Goal: Task Accomplishment & Management: Complete application form

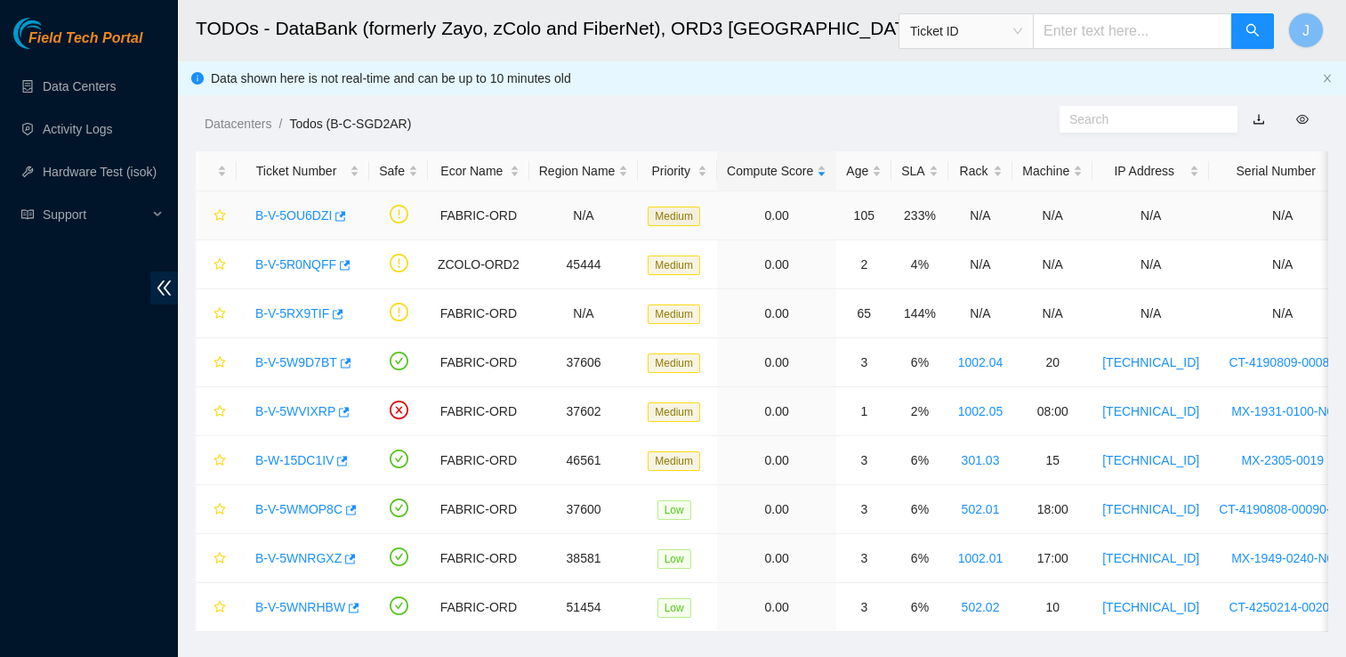
scroll to position [42, 0]
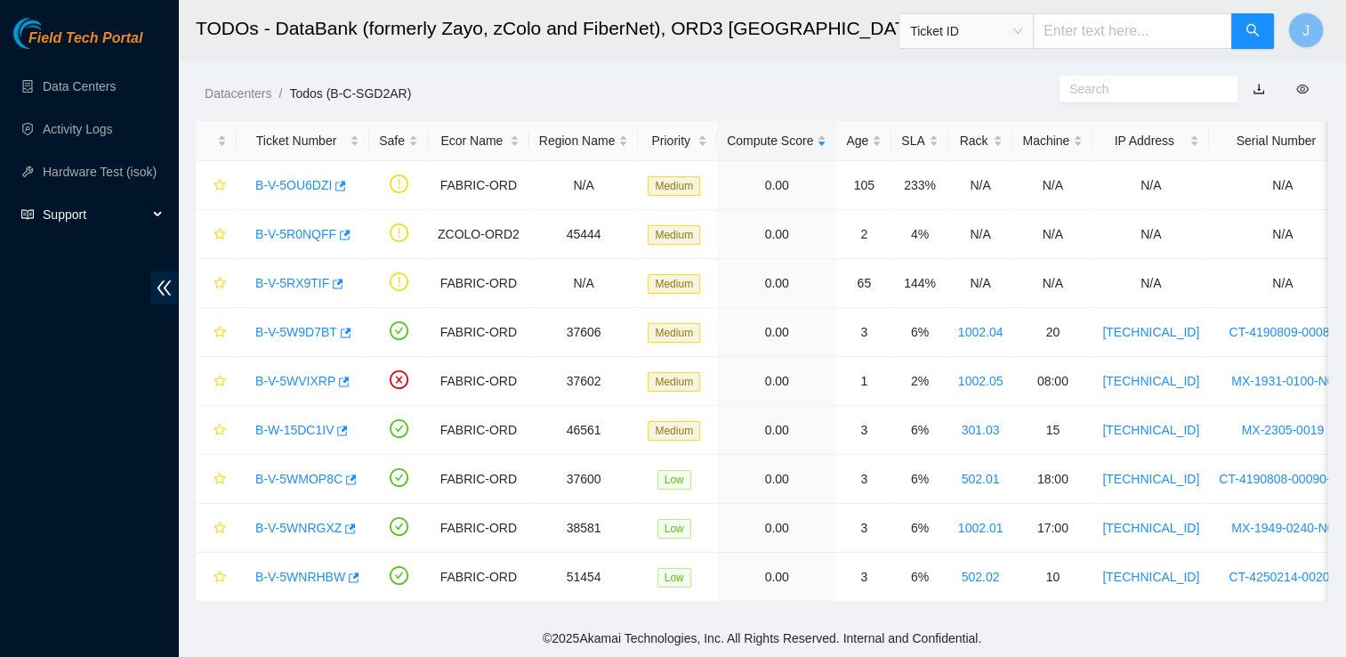
click at [93, 212] on span "Support" at bounding box center [95, 215] width 105 height 36
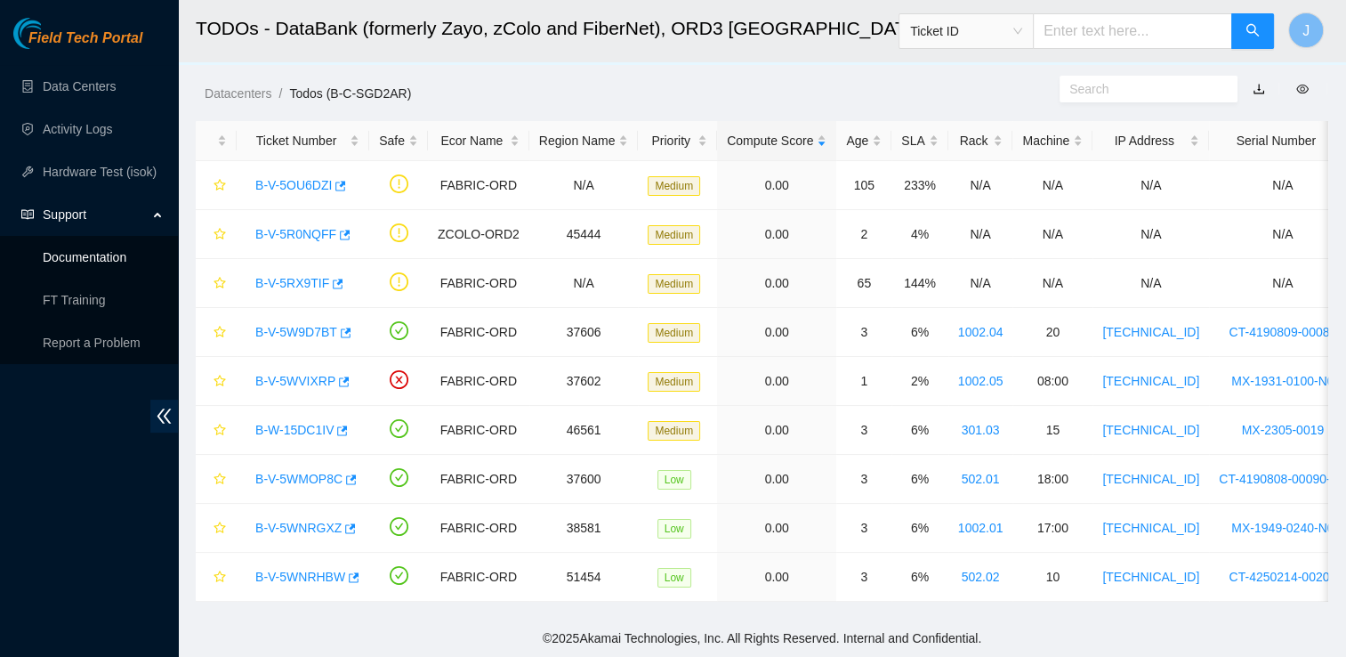
click at [126, 264] on link "Documentation" at bounding box center [85, 257] width 84 height 14
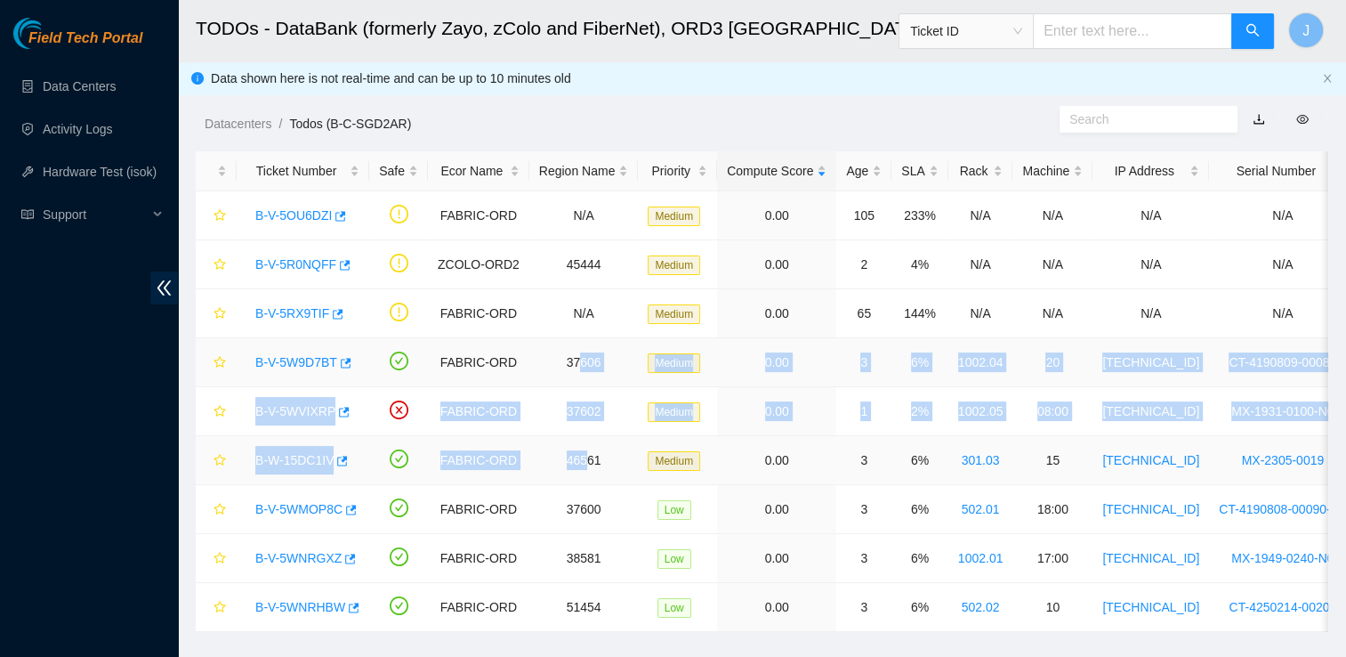
drag, startPoint x: 576, startPoint y: 470, endPoint x: 569, endPoint y: 377, distance: 92.7
click at [569, 377] on tbody "B-V-5OU6DZI FABRIC-ORD N/A Medium 0.00 105 233% N/A N/A N/A N/A N/A B-V-5R0NQFF…" at bounding box center [1032, 411] width 1673 height 440
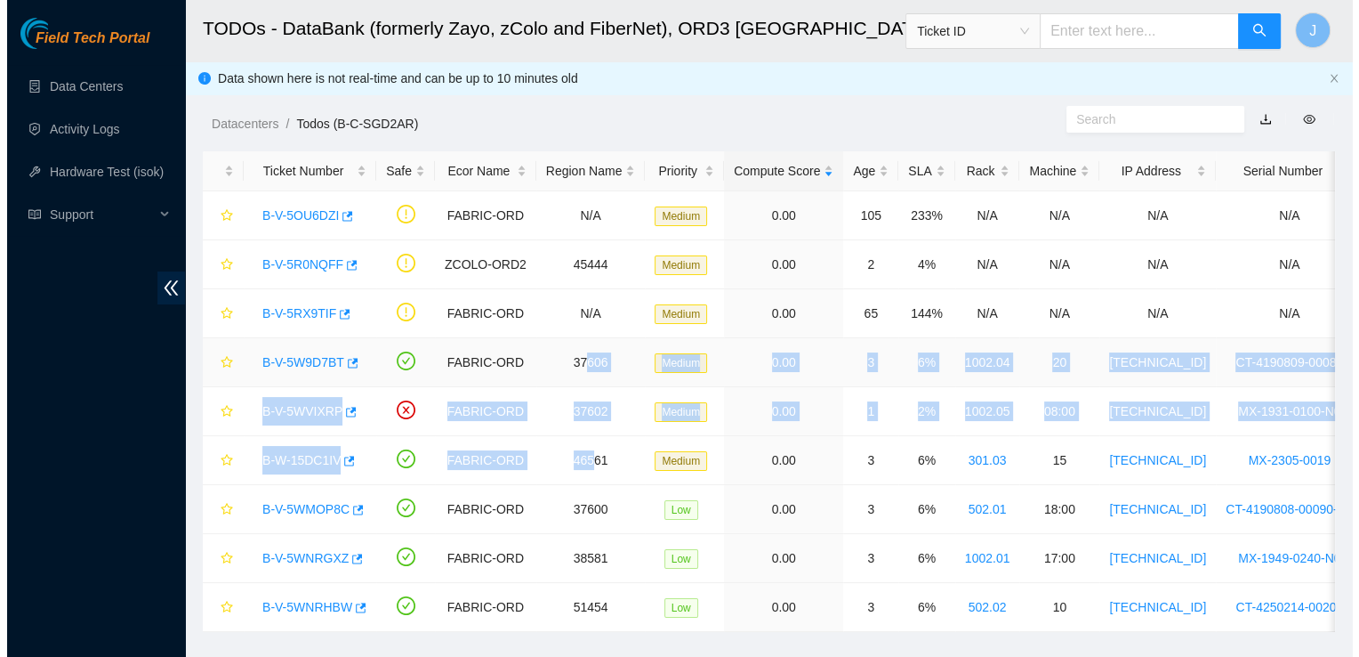
scroll to position [42, 0]
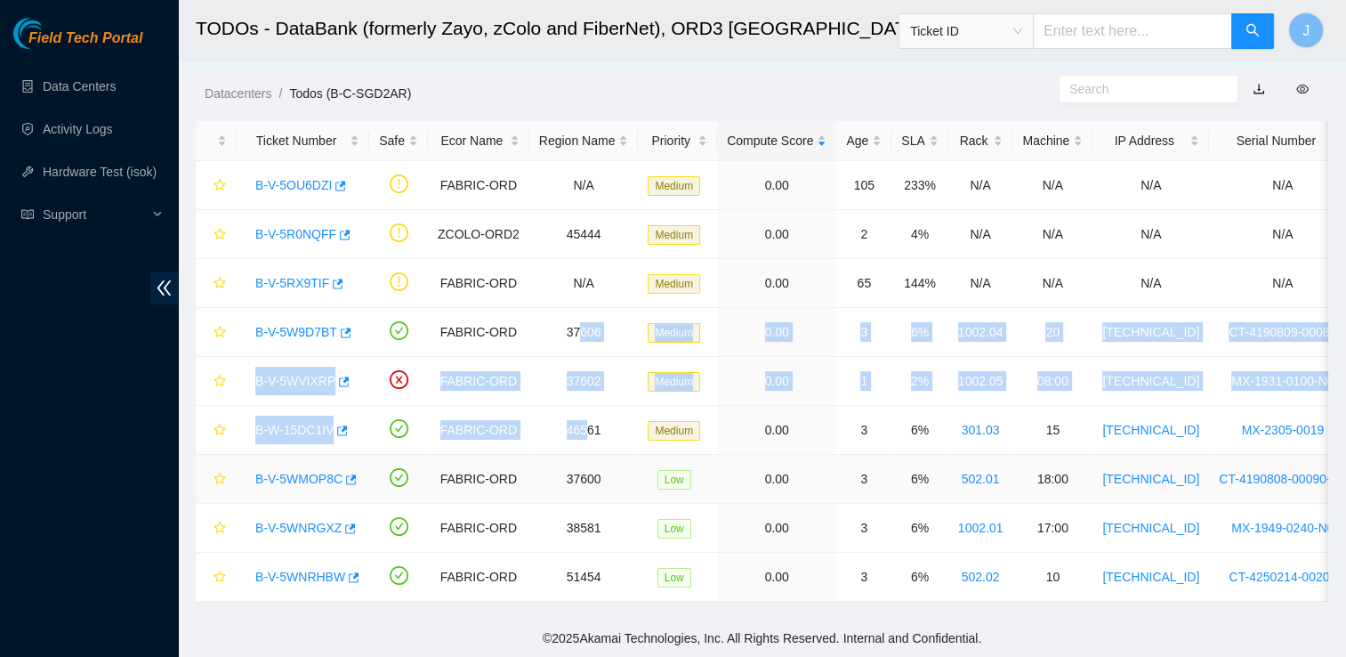
click at [310, 471] on link "B-V-5WMOP8C" at bounding box center [298, 478] width 87 height 14
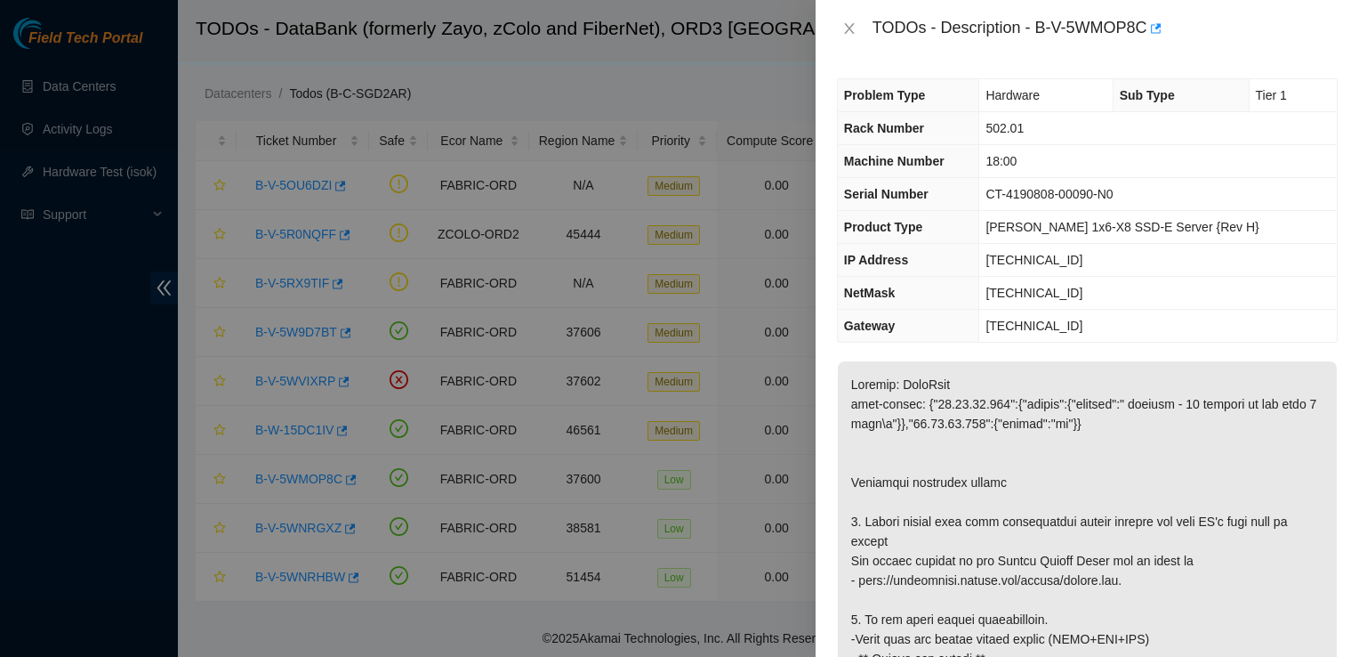
click at [976, 354] on div "Problem Type Hardware Sub Type Tier 1 Rack Number 502.01 Machine Number 18:00 S…" at bounding box center [1088, 357] width 544 height 600
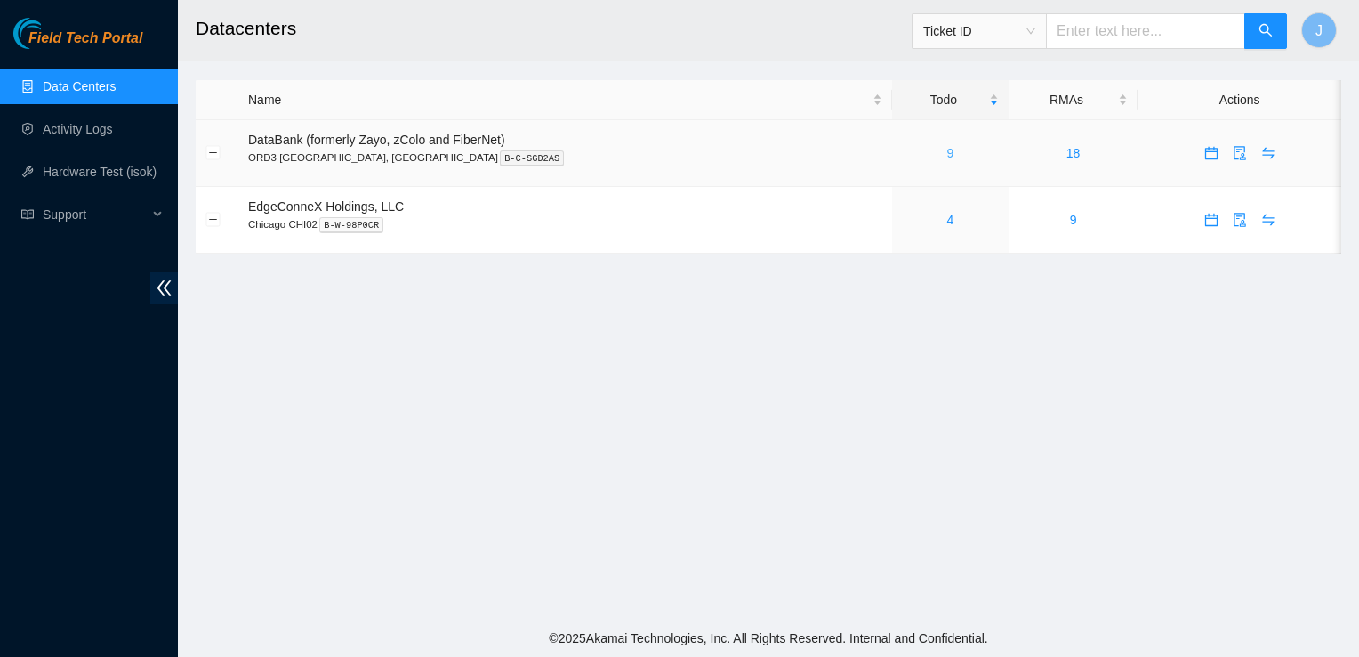
click at [947, 155] on link "9" at bounding box center [950, 153] width 7 height 14
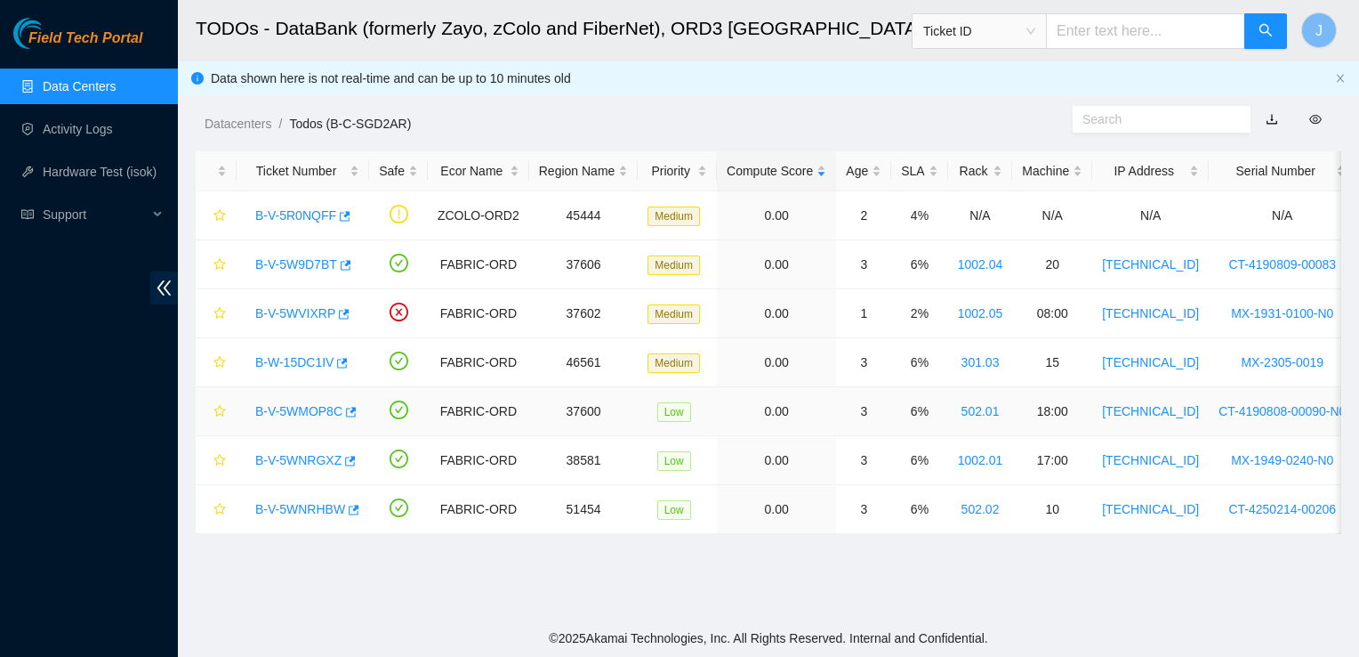
click at [312, 407] on link "B-V-5WMOP8C" at bounding box center [298, 411] width 87 height 14
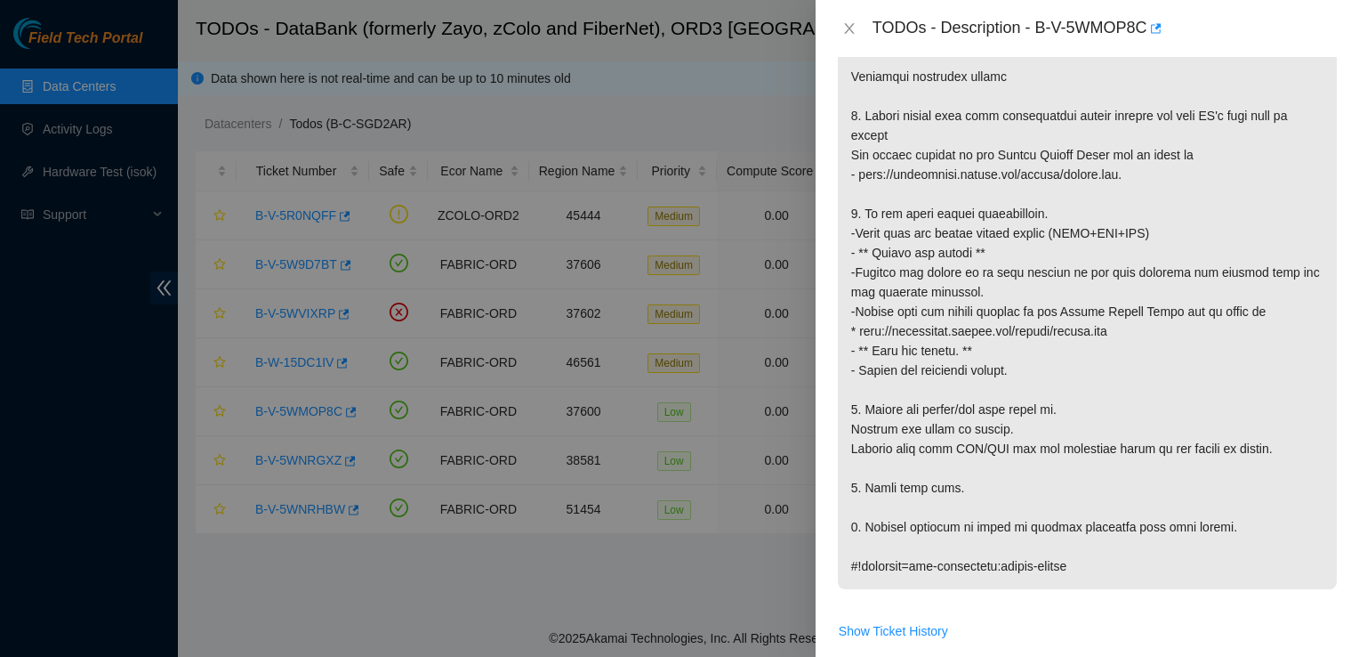
scroll to position [407, 0]
click at [576, 381] on div at bounding box center [679, 328] width 1359 height 657
click at [849, 33] on icon "close" at bounding box center [849, 28] width 14 height 14
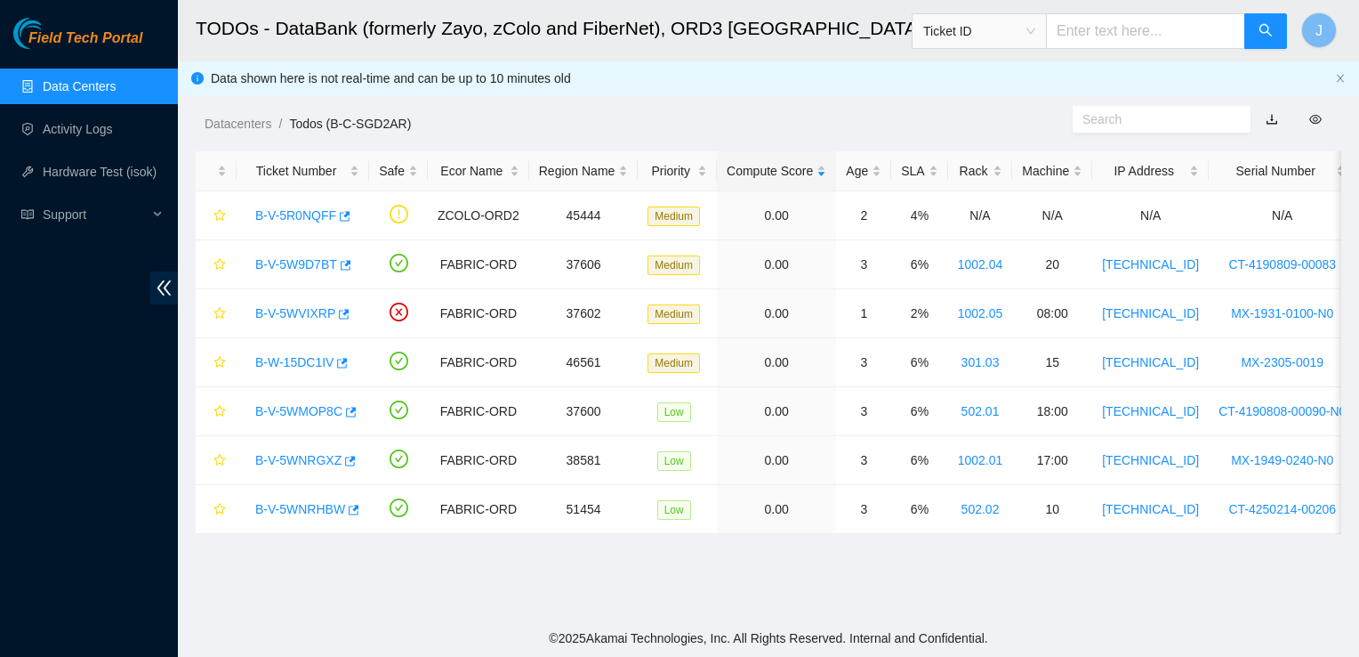
scroll to position [434, 0]
click at [302, 361] on link "B-W-15DC1IV" at bounding box center [294, 362] width 78 height 14
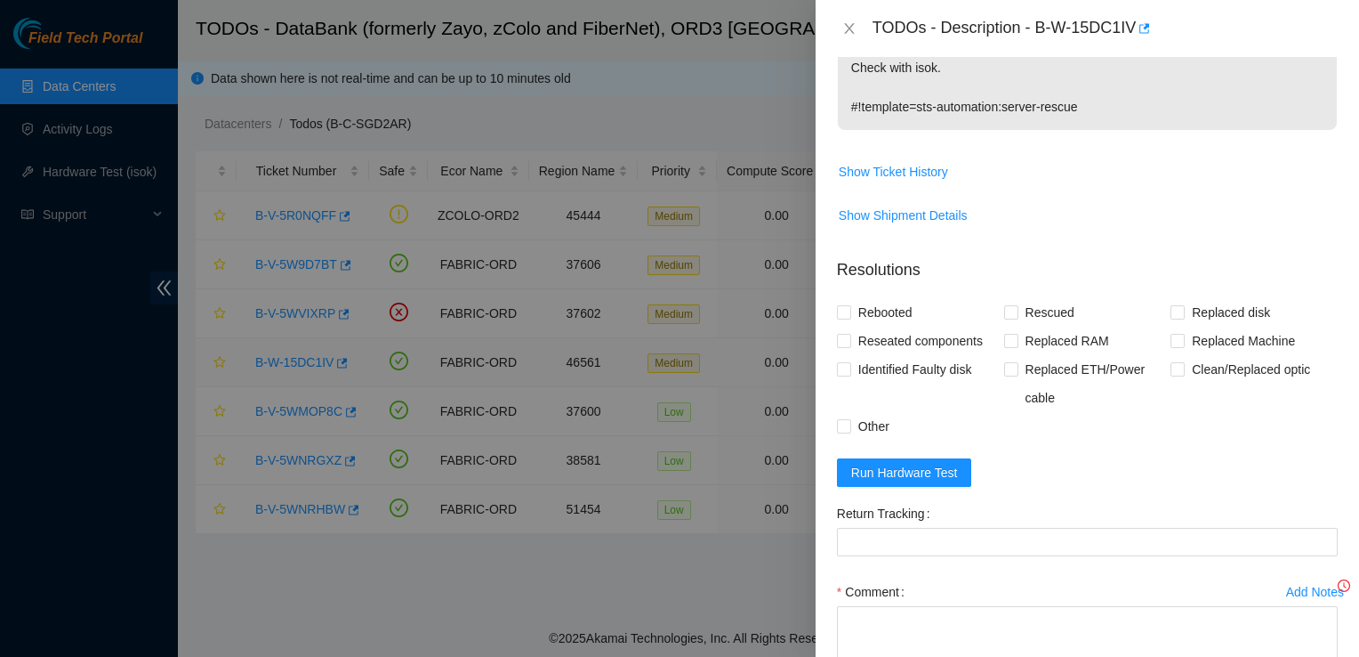
scroll to position [407, 0]
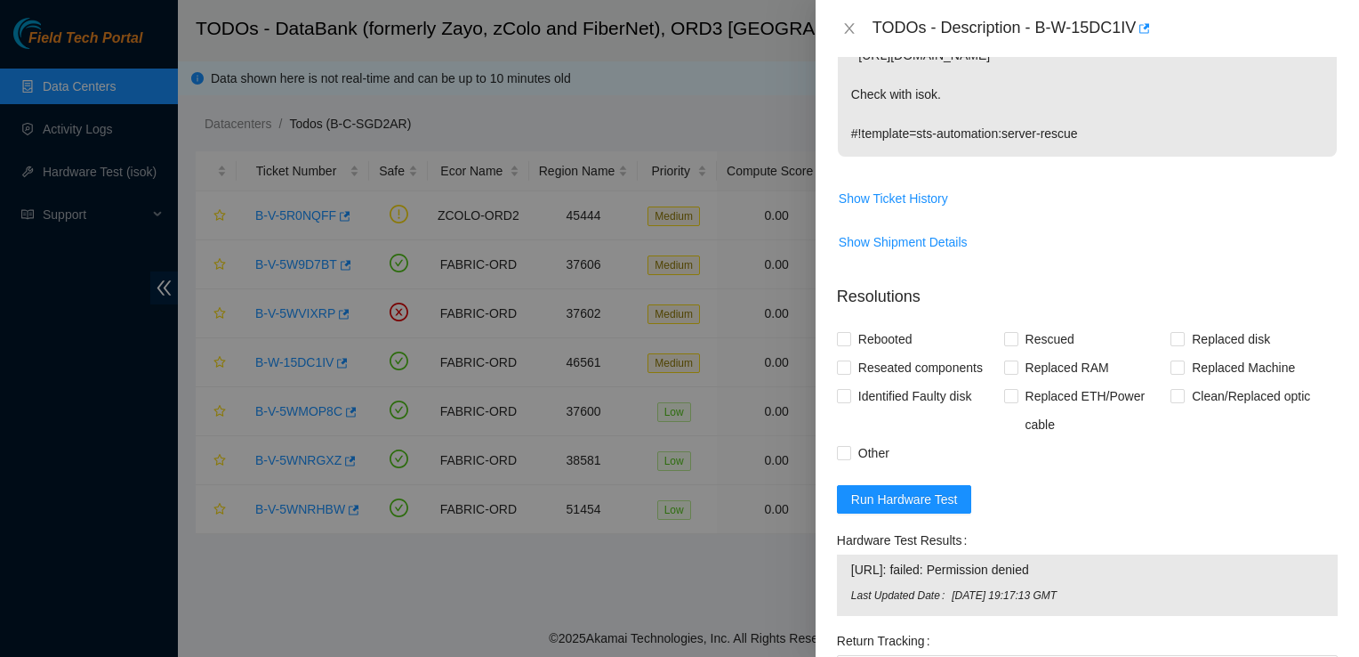
click at [1301, 265] on td "Show Shipment Details" at bounding box center [1087, 249] width 501 height 44
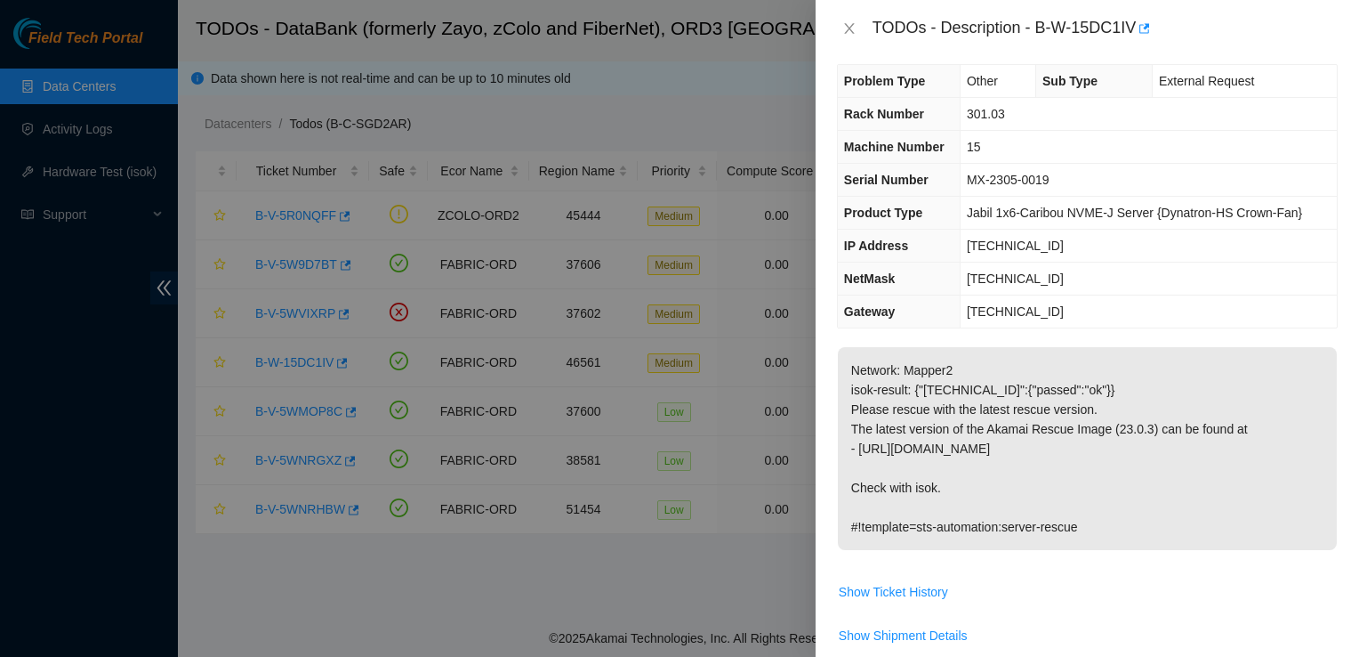
scroll to position [130, 0]
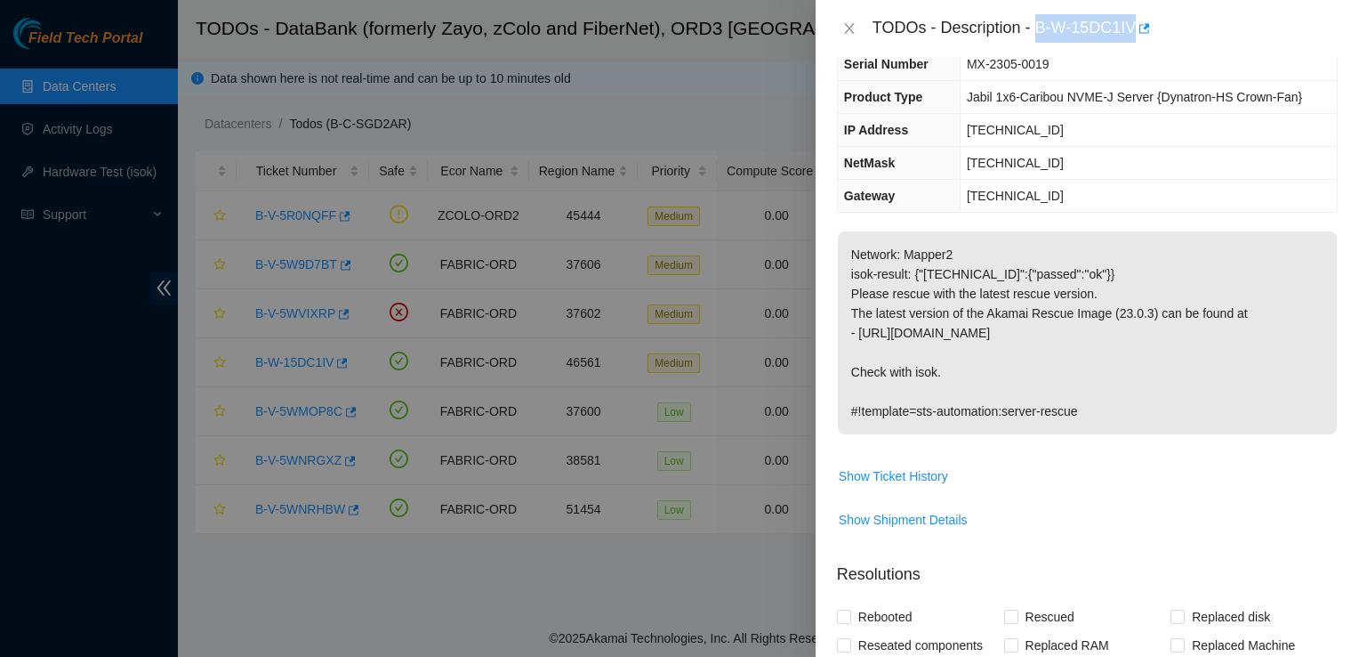
drag, startPoint x: 1035, startPoint y: 30, endPoint x: 1138, endPoint y: 48, distance: 103.8
click at [1138, 48] on div "TODOs - Description - B-W-15DC1IV" at bounding box center [1088, 28] width 544 height 57
copy div "B-W-15DC1IV"
click at [919, 32] on div "TODOs - Description - B-W-15DC1IV" at bounding box center [1105, 28] width 465 height 28
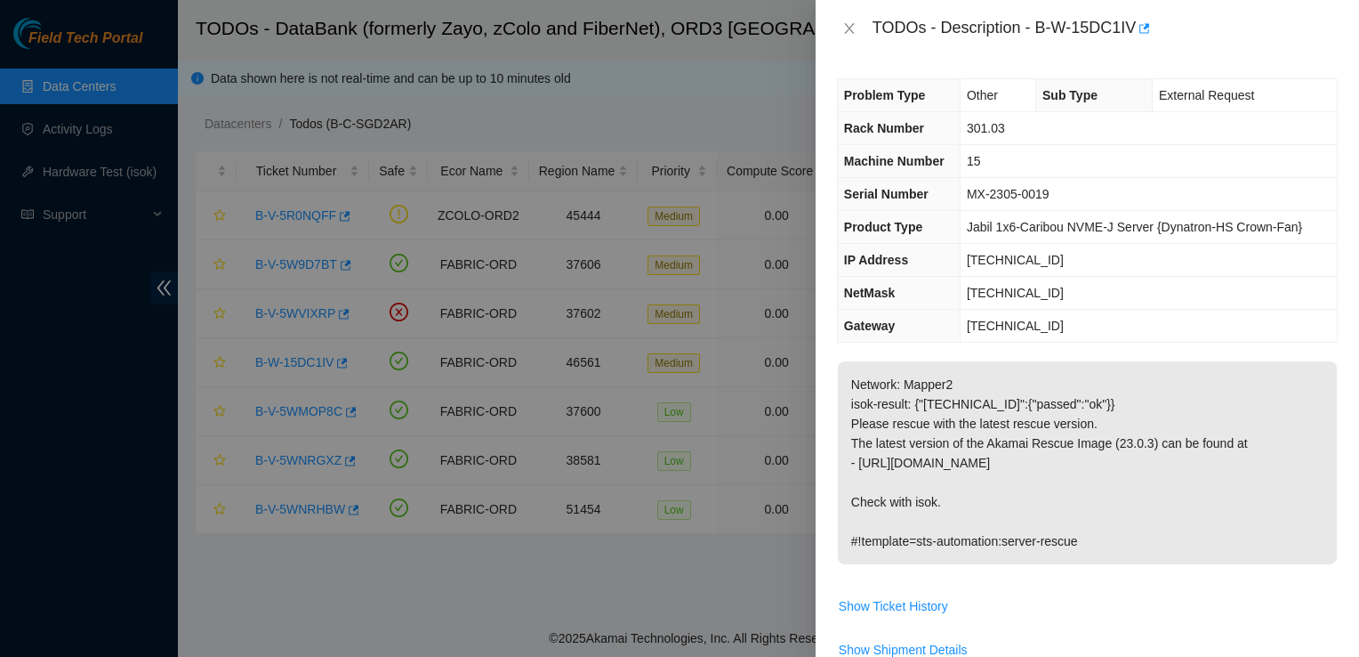
click at [1012, 19] on div "TODOs - Description - B-W-15DC1IV" at bounding box center [1105, 28] width 465 height 28
click at [1059, 265] on td "[TECHNICAL_ID]" at bounding box center [1148, 260] width 377 height 33
click at [1144, 329] on td "23.200.85.161" at bounding box center [1148, 326] width 377 height 33
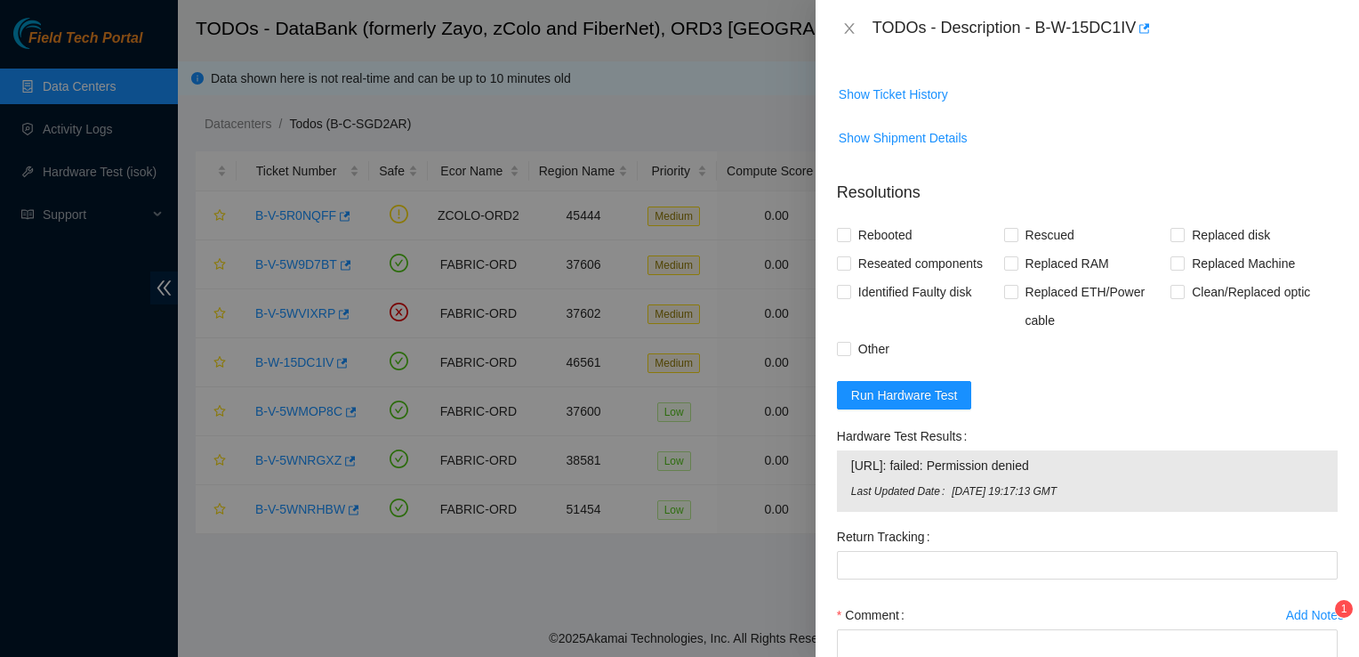
scroll to position [519, 0]
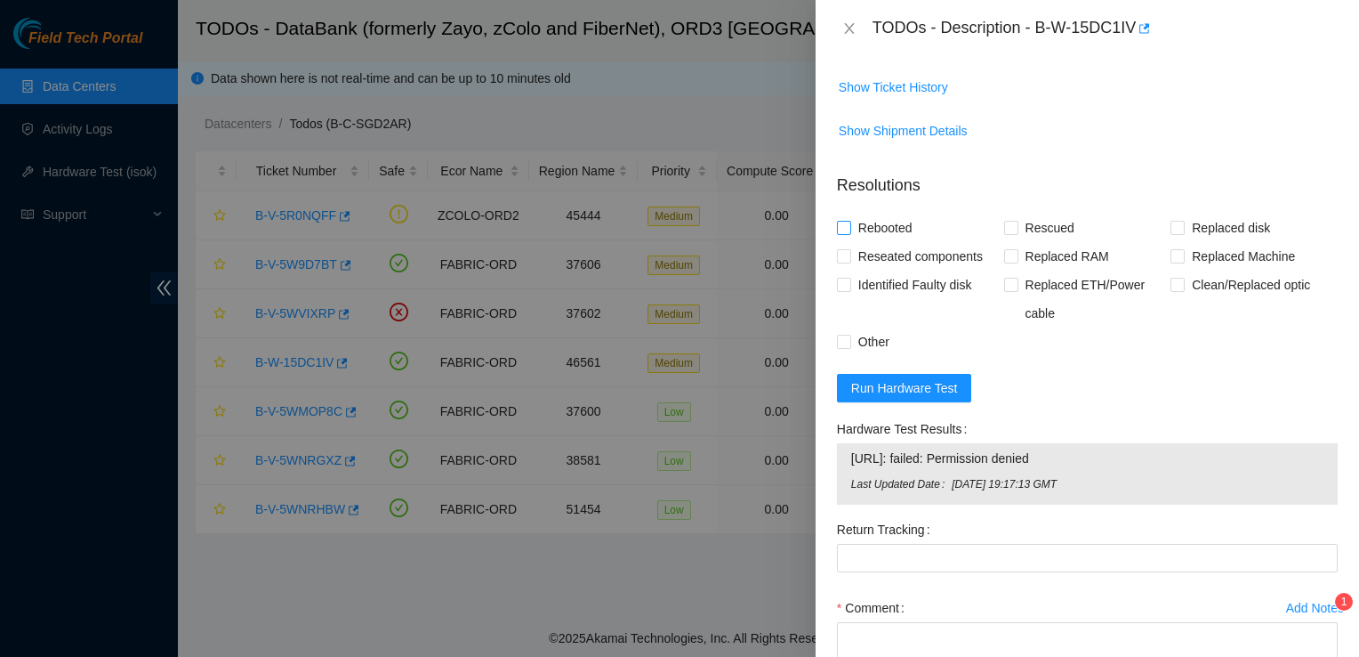
click at [851, 227] on span "Rebooted" at bounding box center [885, 227] width 68 height 28
click at [850, 227] on input "Rebooted" at bounding box center [843, 227] width 12 height 12
checkbox input "true"
click at [1010, 226] on input "Rescued" at bounding box center [1010, 227] width 12 height 12
checkbox input "true"
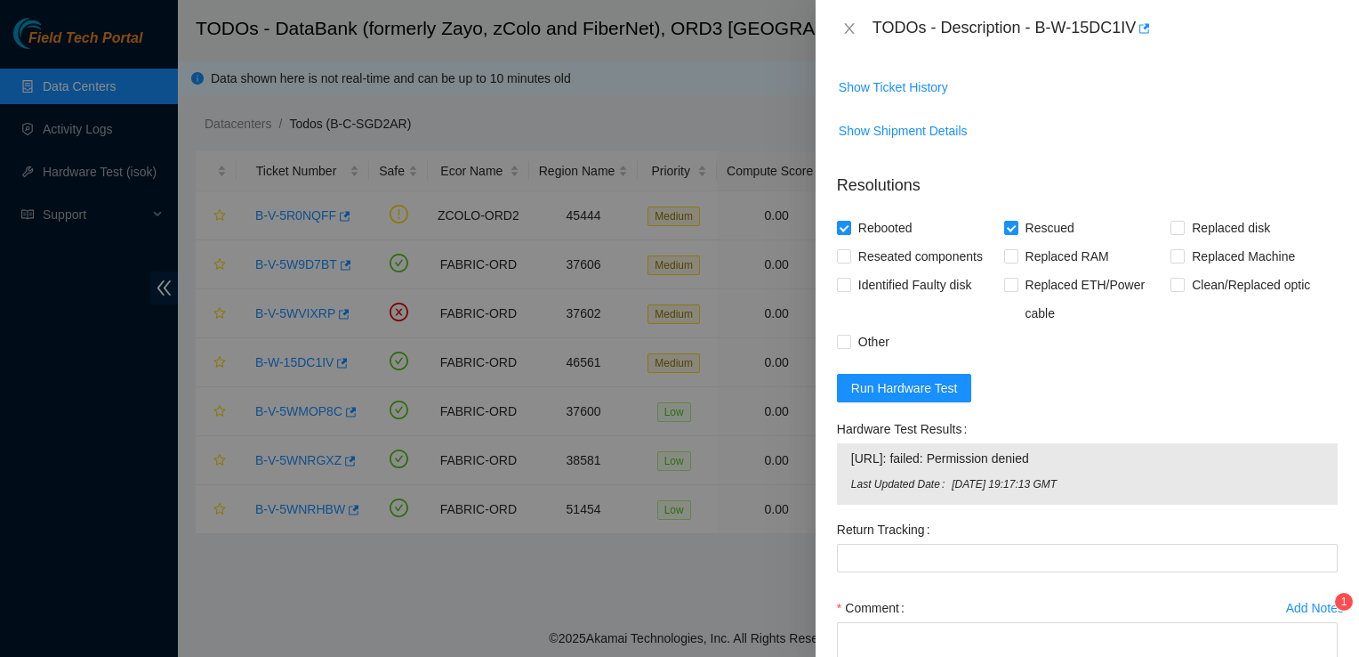
scroll to position [652, 0]
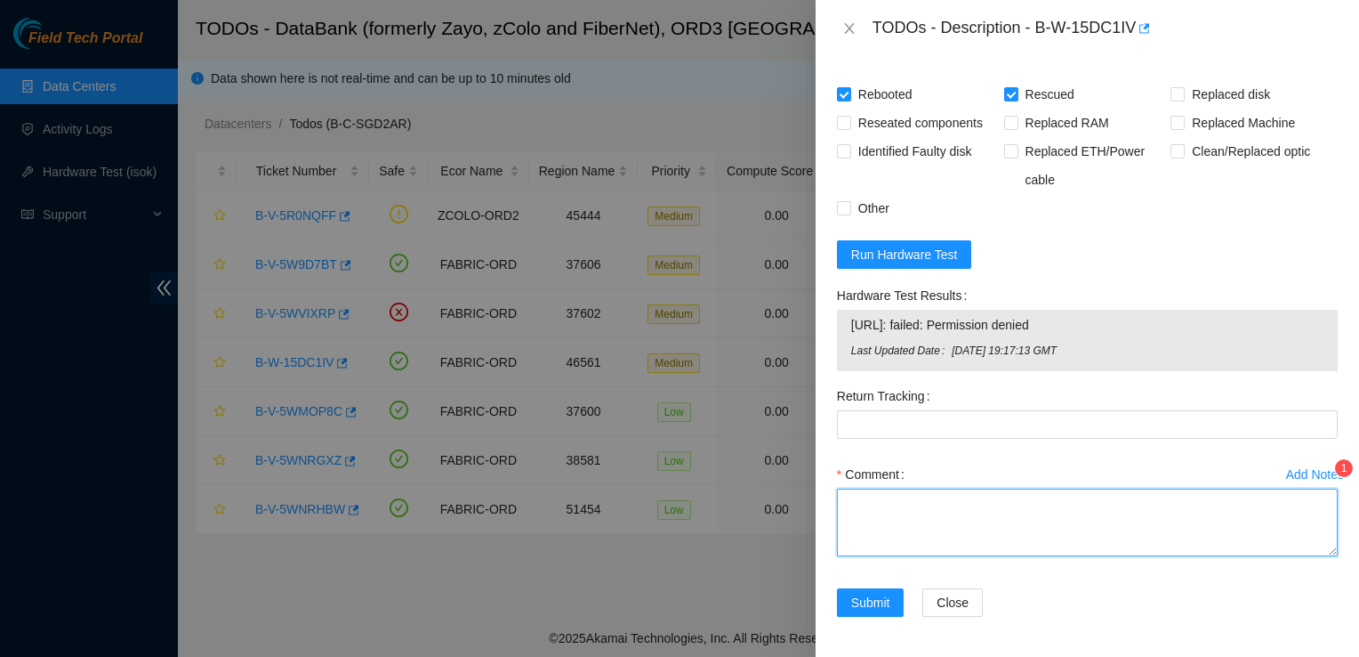
click at [918, 506] on textarea "Comment" at bounding box center [1087, 522] width 501 height 68
type textarea "L"
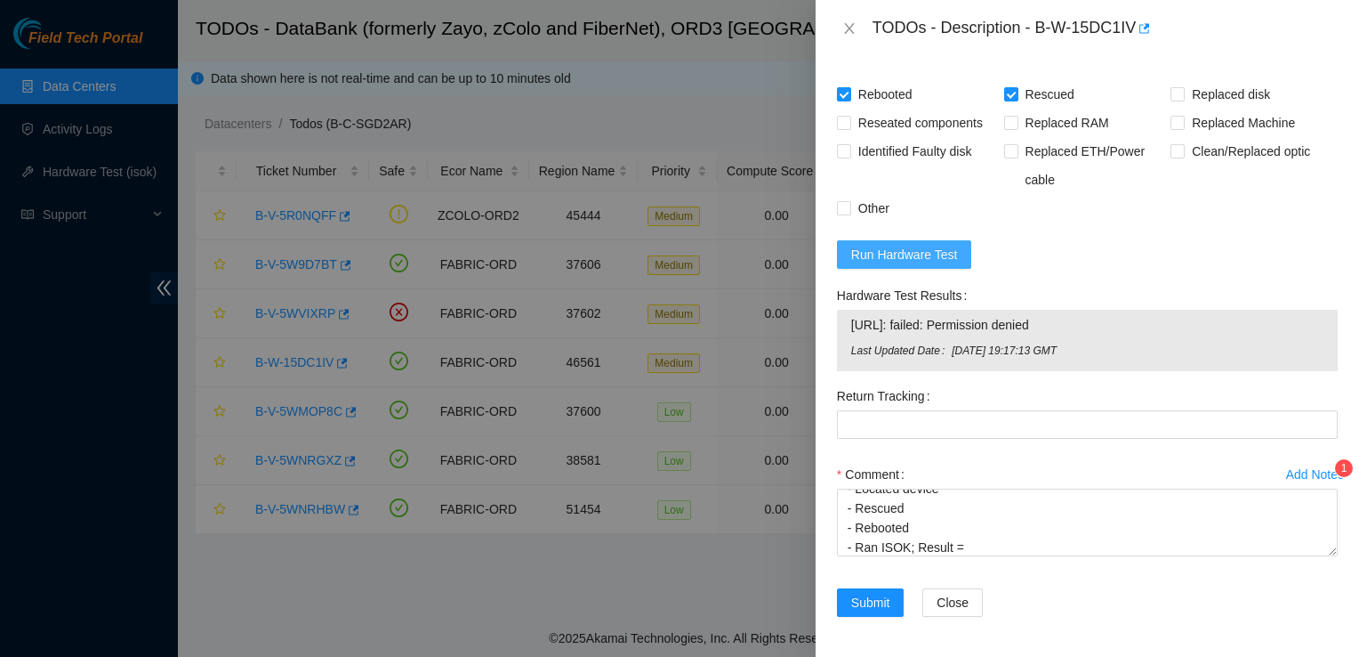
click at [874, 258] on span "Run Hardware Test" at bounding box center [904, 255] width 107 height 20
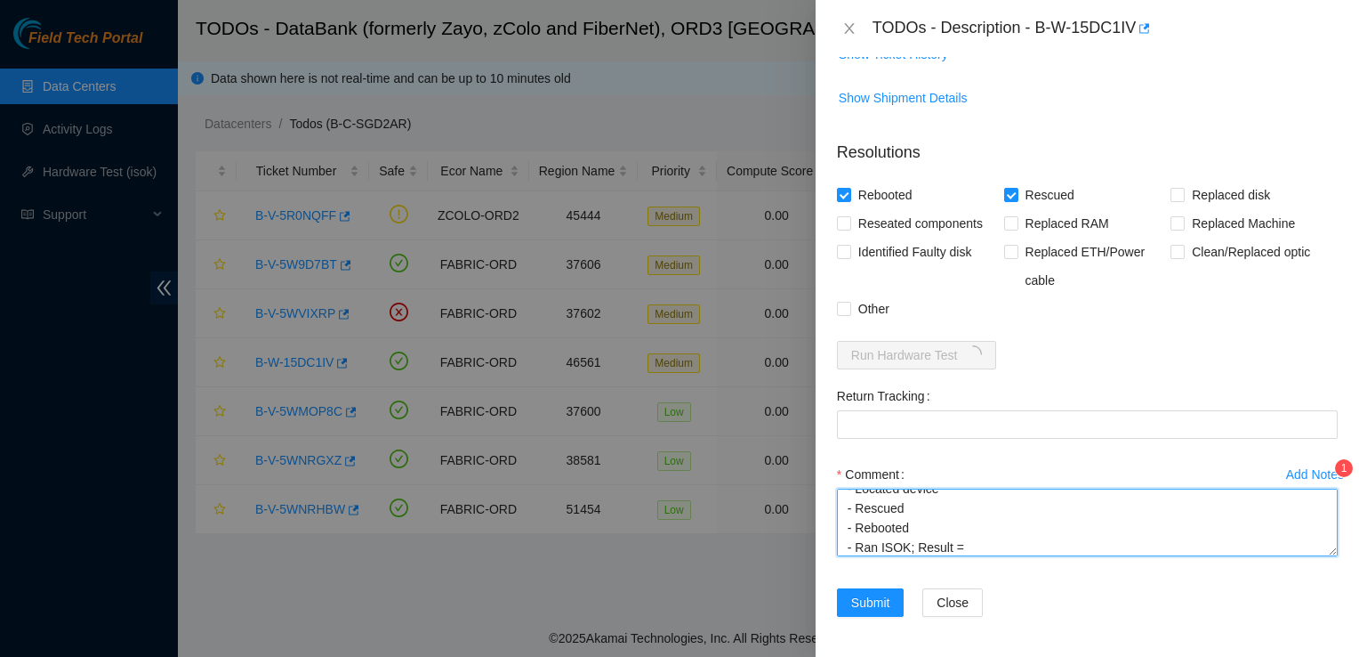
click at [874, 546] on textarea "- Located device - Rescued - Rebooted - Ran ISOK; Result =" at bounding box center [1087, 522] width 501 height 68
click at [994, 536] on textarea "- Located device - Rescued - Rebooted - Submit ISOK; Result =" at bounding box center [1087, 522] width 501 height 68
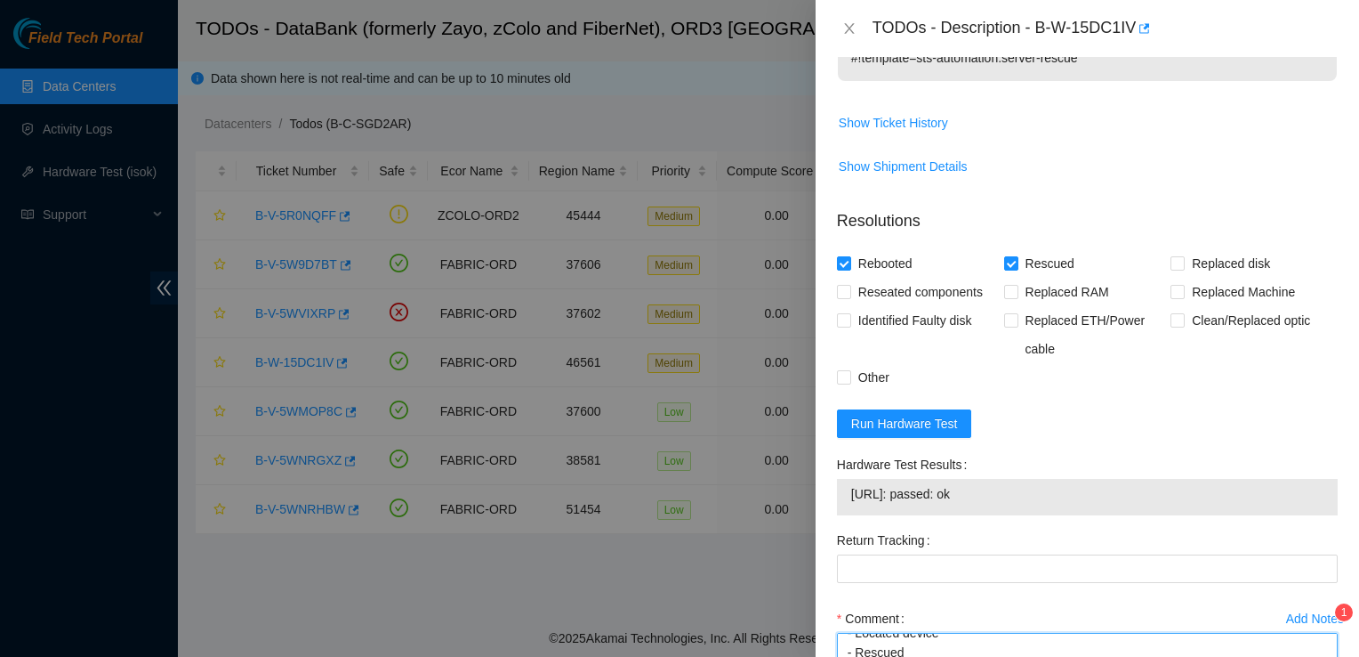
scroll to position [627, 0]
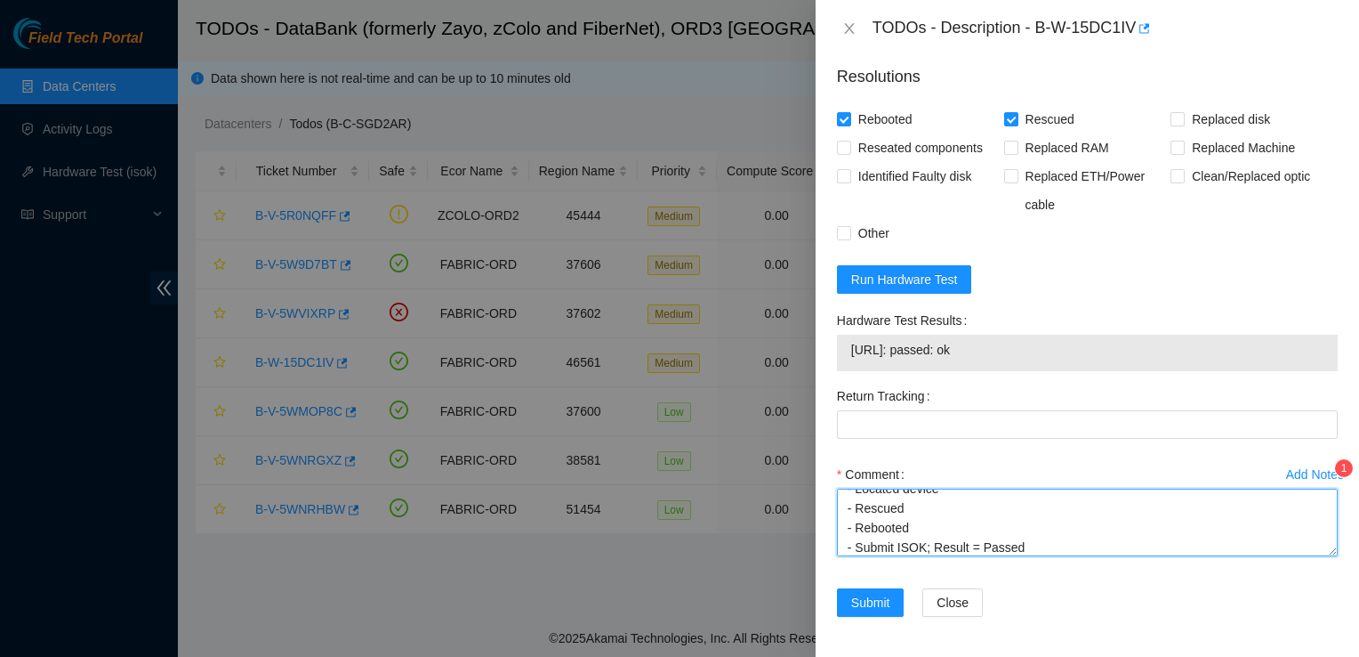
type textarea "- Located device - Rescued - Rebooted - Submit ISOK; Result = Passed"
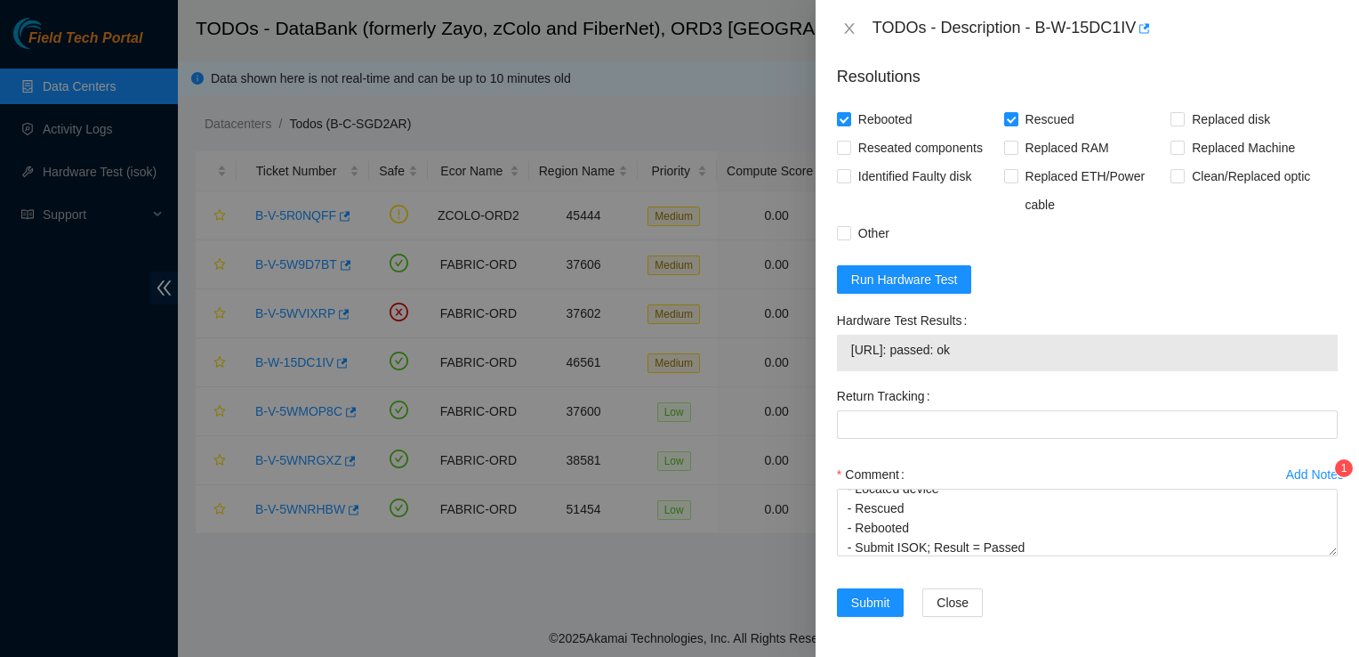
click at [1335, 464] on sup "1" at bounding box center [1344, 468] width 18 height 18
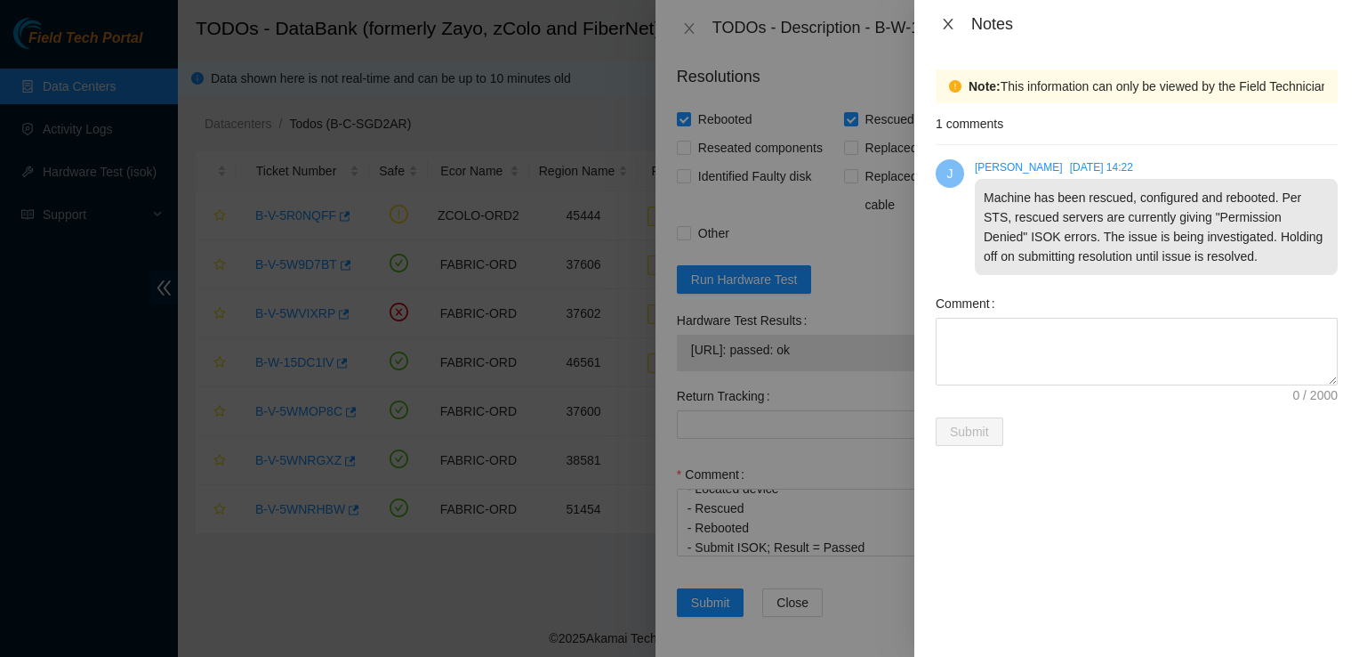
click at [948, 26] on icon "close" at bounding box center [948, 24] width 14 height 14
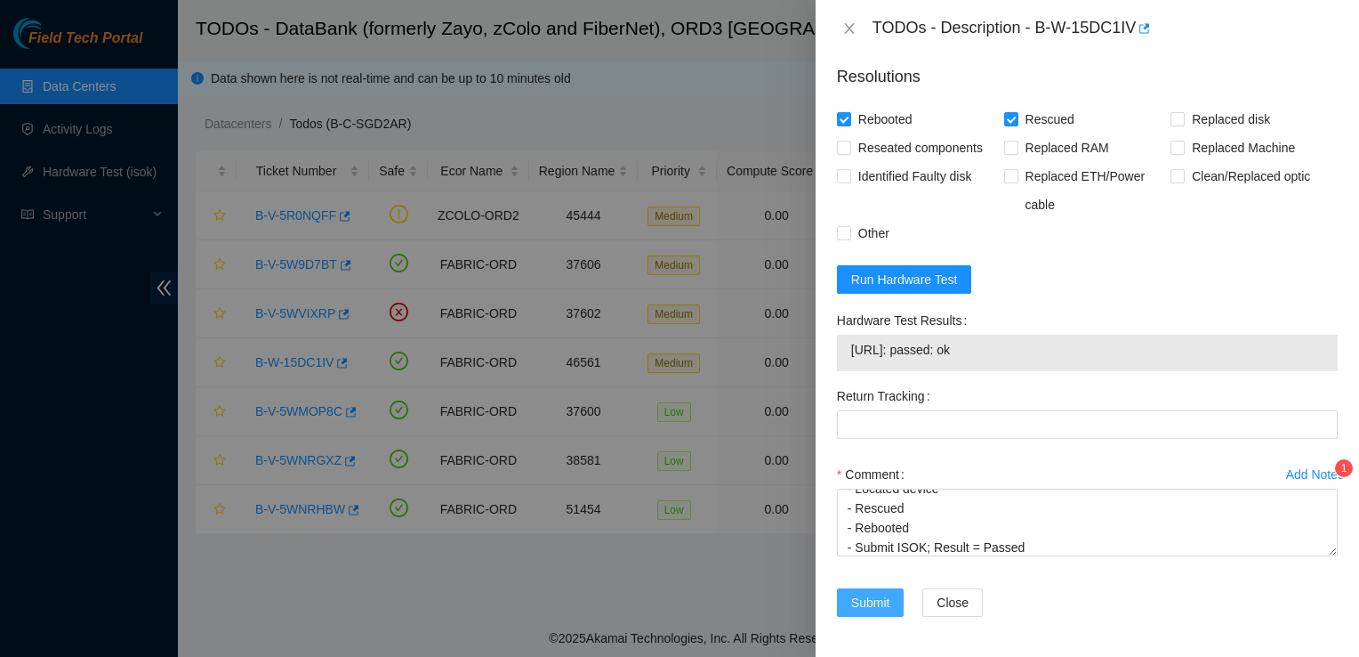
click at [878, 607] on span "Submit" at bounding box center [870, 602] width 39 height 20
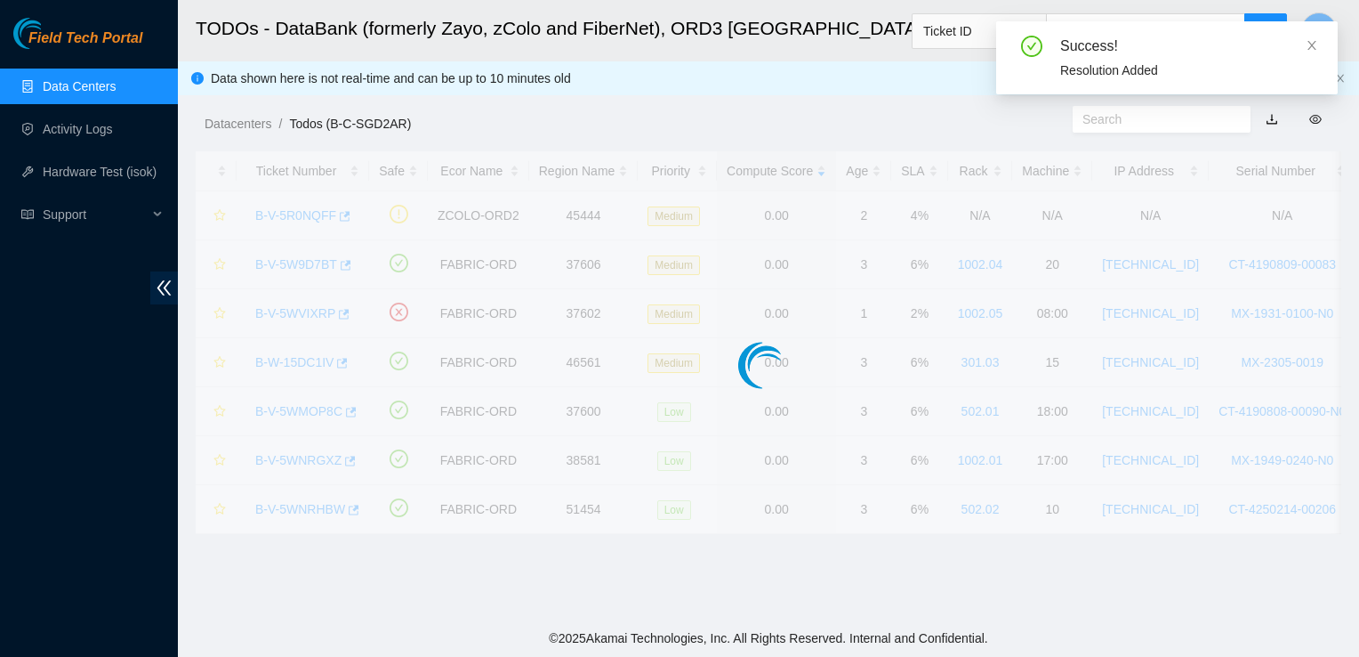
scroll to position [477, 0]
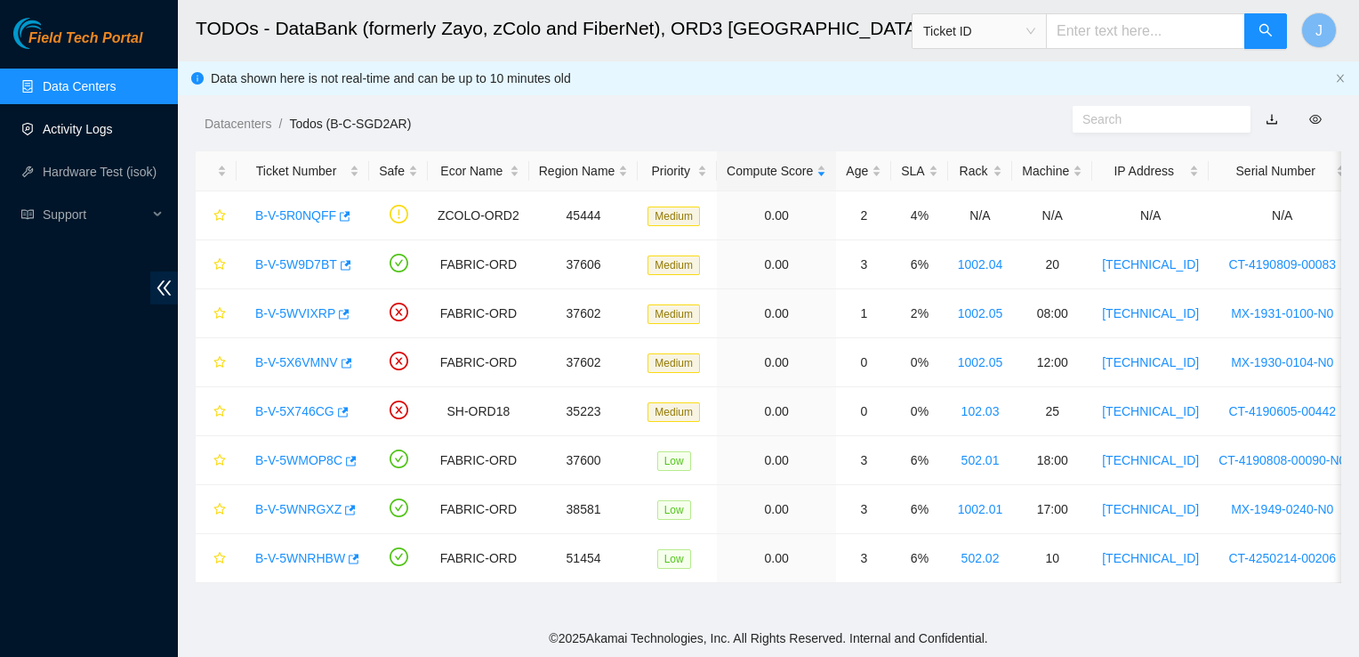
click at [113, 125] on link "Activity Logs" at bounding box center [78, 129] width 70 height 14
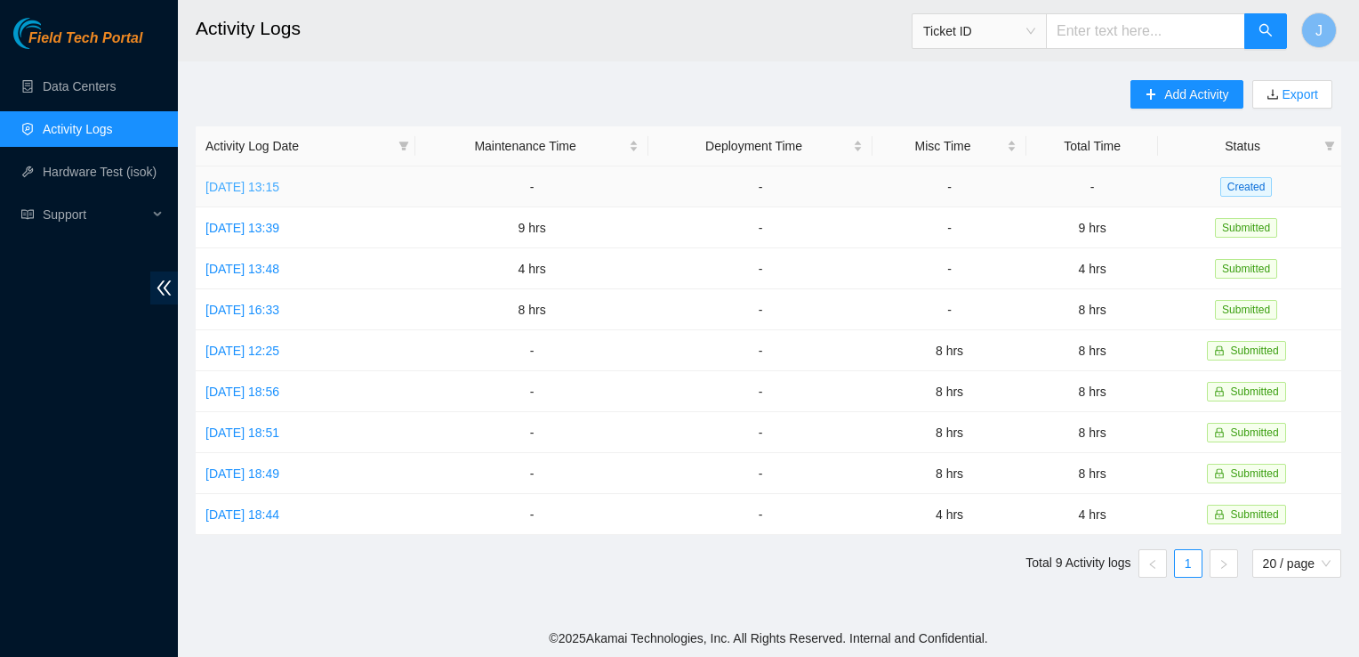
click at [262, 189] on link "[DATE] 13:15" at bounding box center [242, 187] width 74 height 14
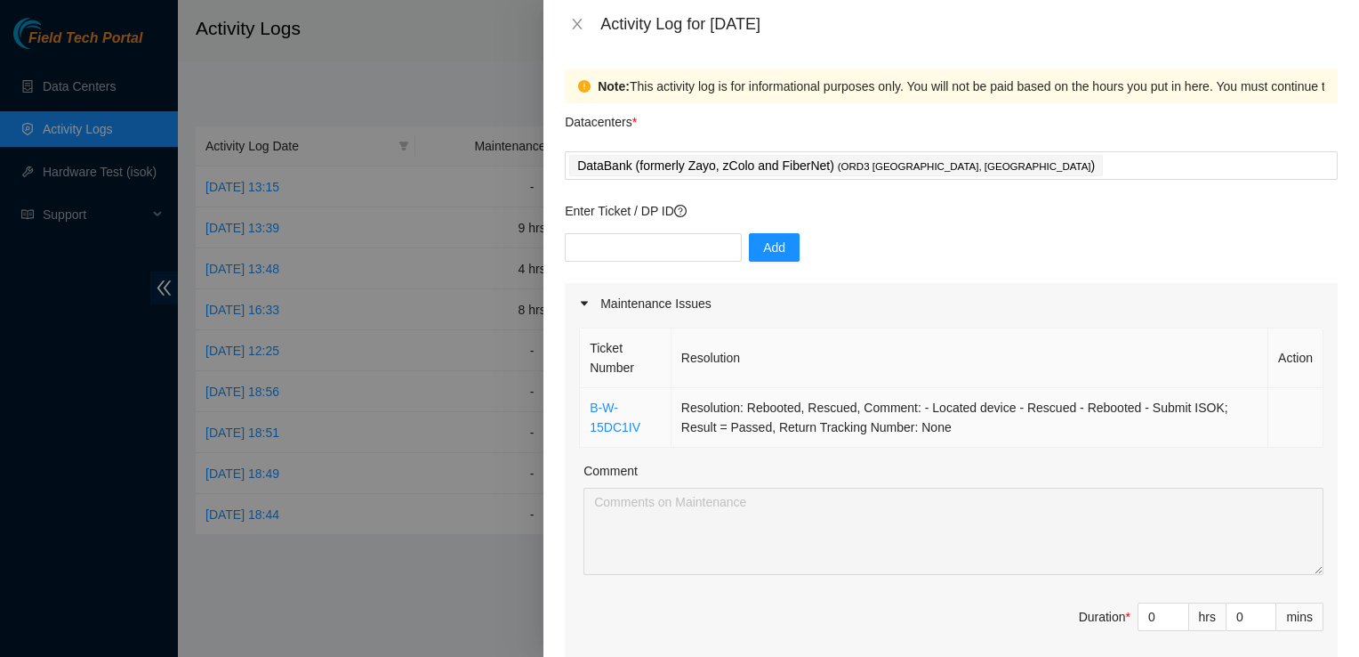
click at [920, 406] on td "Resolution: Rebooted, Rescued, Comment: - Located device - Rescued - Rebooted -…" at bounding box center [970, 418] width 597 height 60
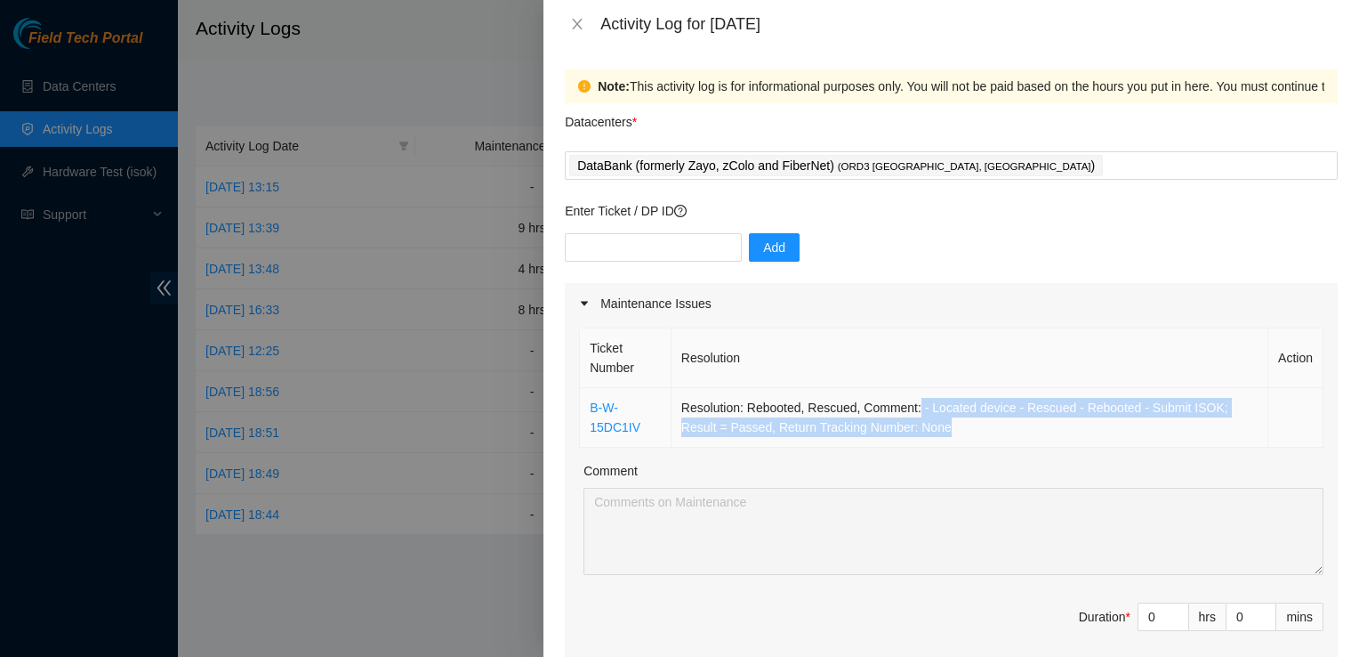
drag, startPoint x: 943, startPoint y: 428, endPoint x: 916, endPoint y: 402, distance: 37.1
click at [916, 402] on td "Resolution: Rebooted, Rescued, Comment: - Located device - Rescued - Rebooted -…" at bounding box center [970, 418] width 597 height 60
copy td "- Located device - Rescued - Rebooted - Submit ISOK; Result = Passed, Return Tr…"
click at [576, 21] on icon "close" at bounding box center [577, 24] width 14 height 14
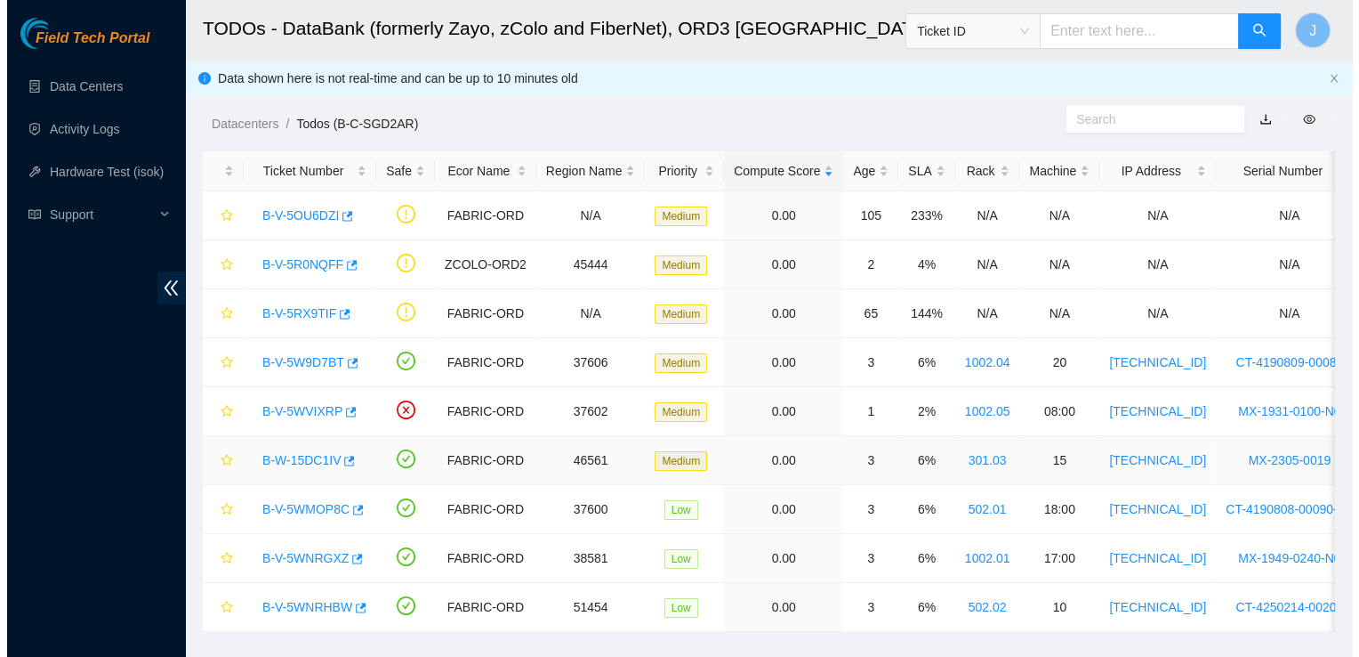
scroll to position [42, 0]
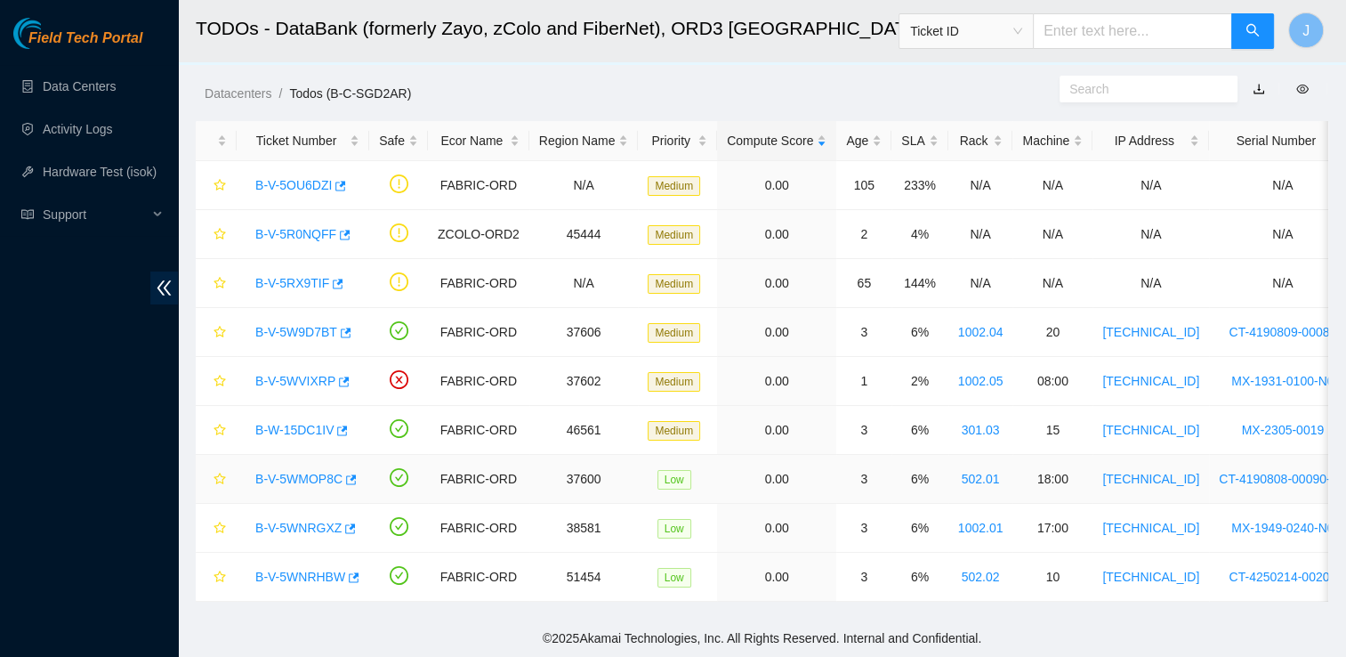
click at [313, 471] on link "B-V-5WMOP8C" at bounding box center [298, 478] width 87 height 14
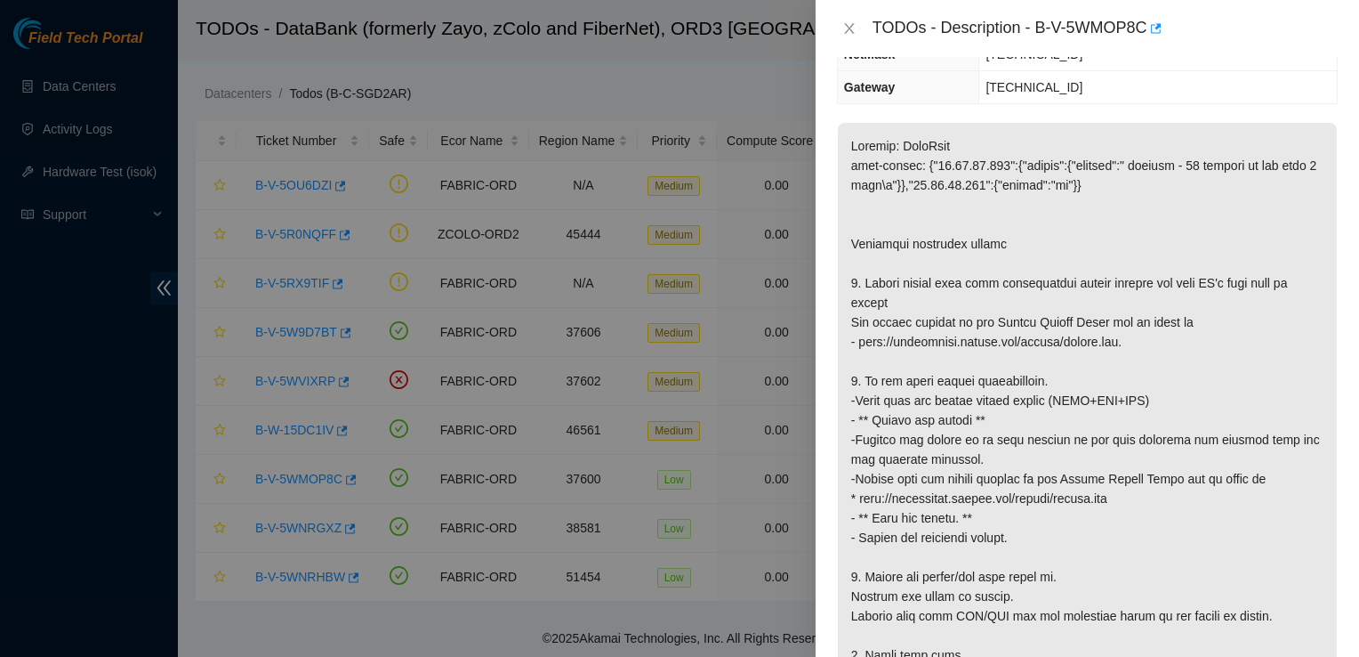
scroll to position [238, 0]
click at [1201, 503] on p at bounding box center [1087, 439] width 499 height 633
drag, startPoint x: 1036, startPoint y: 28, endPoint x: 1146, endPoint y: 39, distance: 109.9
click at [1146, 39] on div "TODOs - Description - B-V-5WMOP8C" at bounding box center [1105, 28] width 465 height 28
copy div "B-V-5WMOP8C"
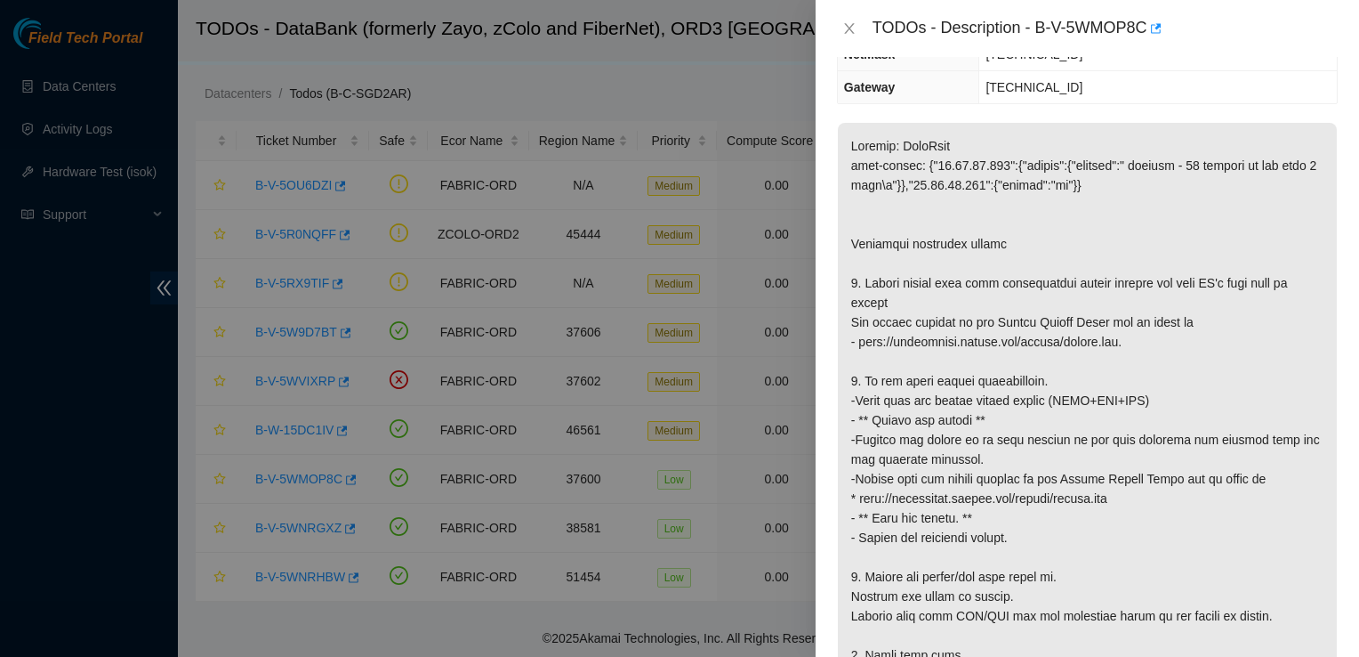
click at [670, 212] on div at bounding box center [679, 328] width 1359 height 657
click at [1277, 487] on p at bounding box center [1087, 439] width 499 height 633
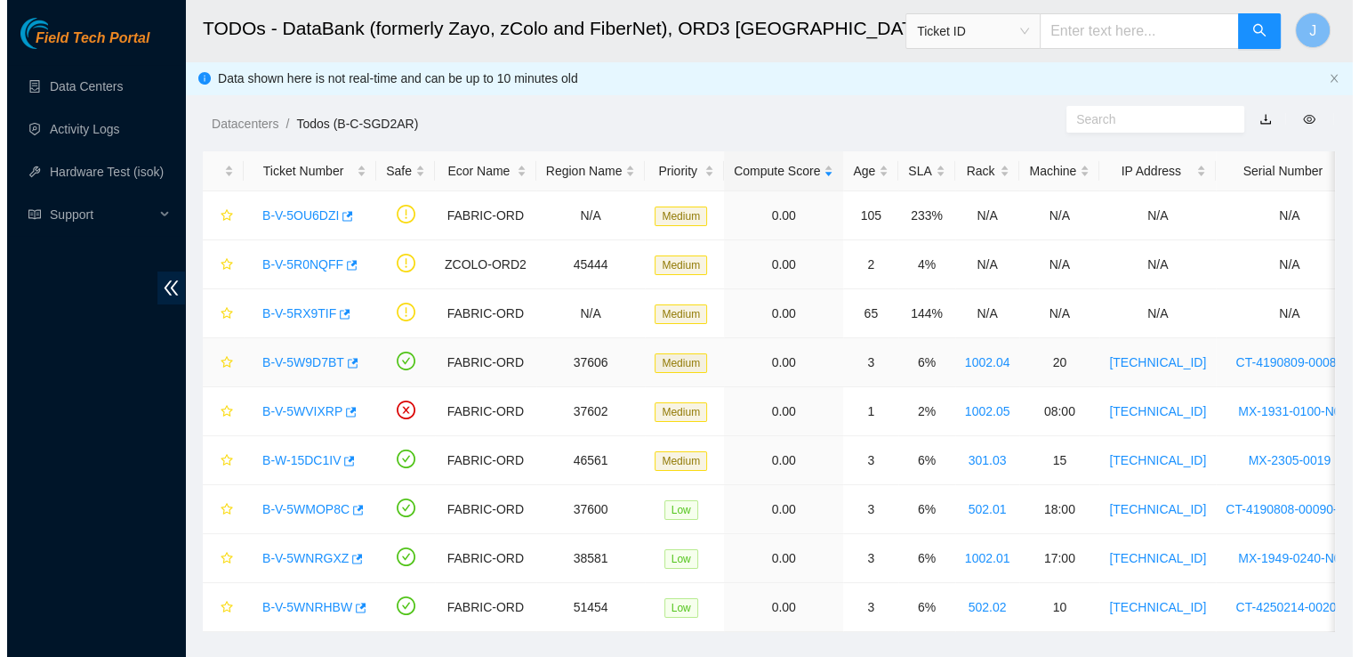
scroll to position [42, 0]
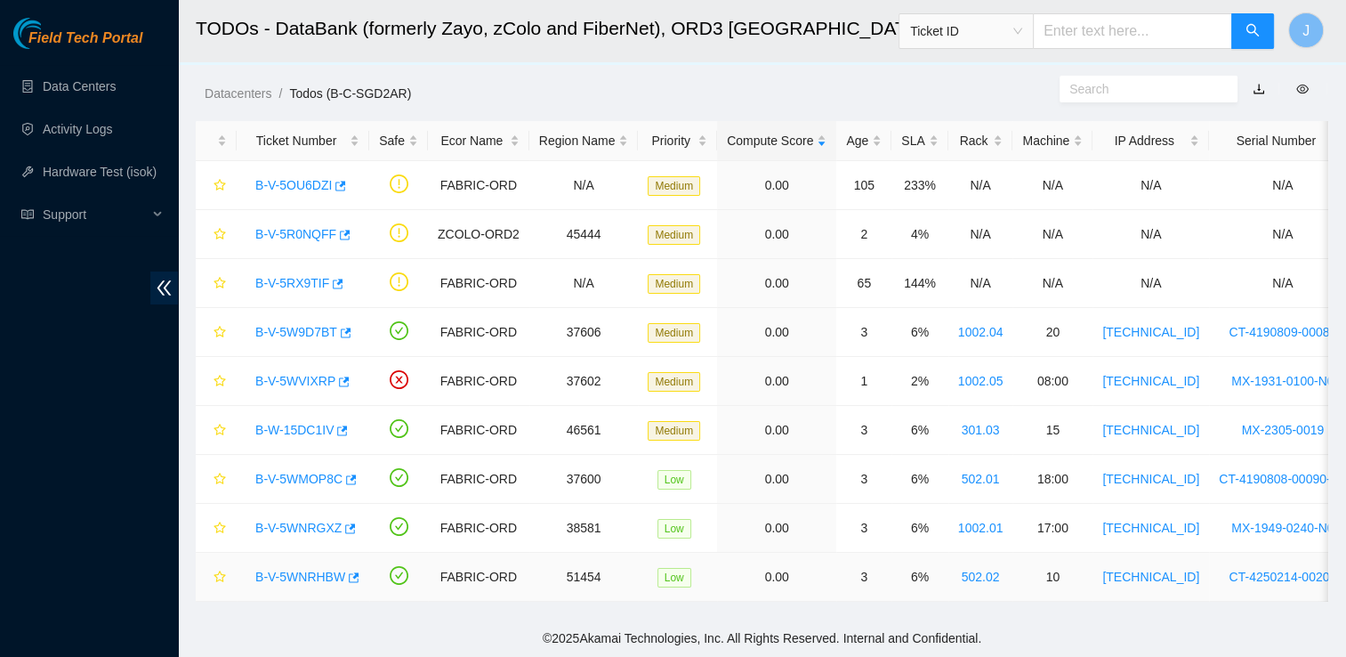
click at [305, 570] on link "B-V-5WNRHBW" at bounding box center [300, 576] width 90 height 14
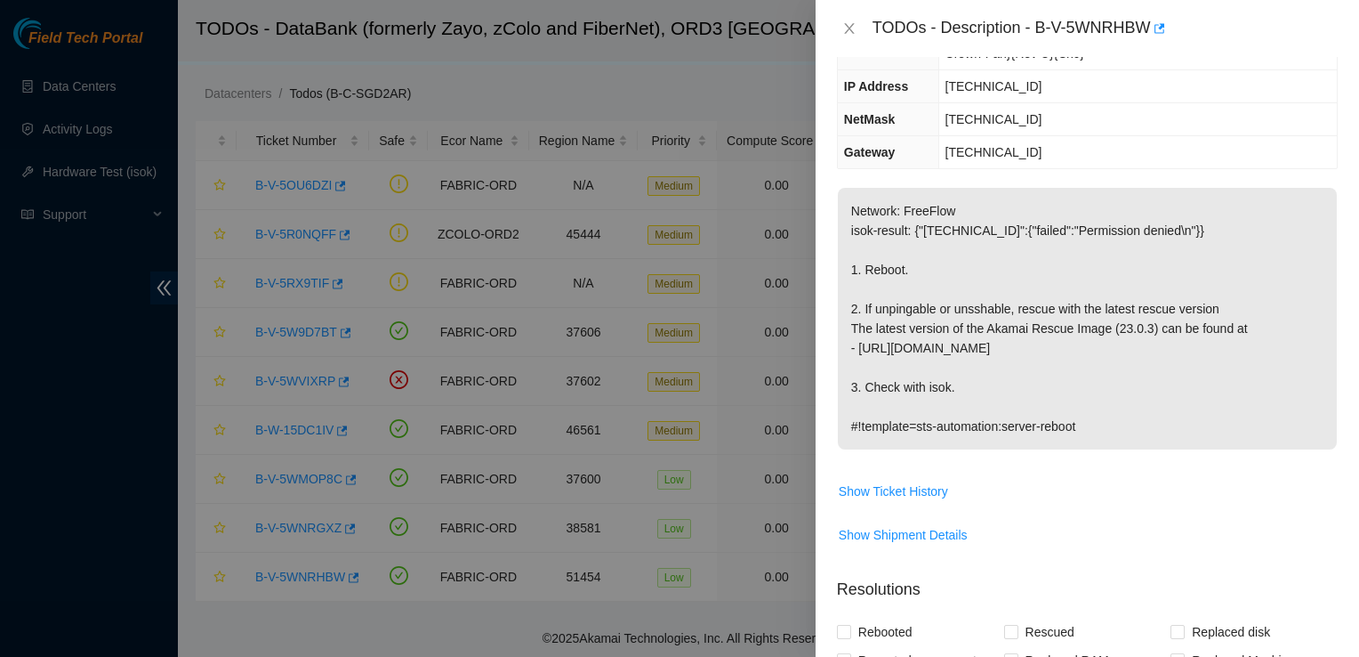
scroll to position [231, 0]
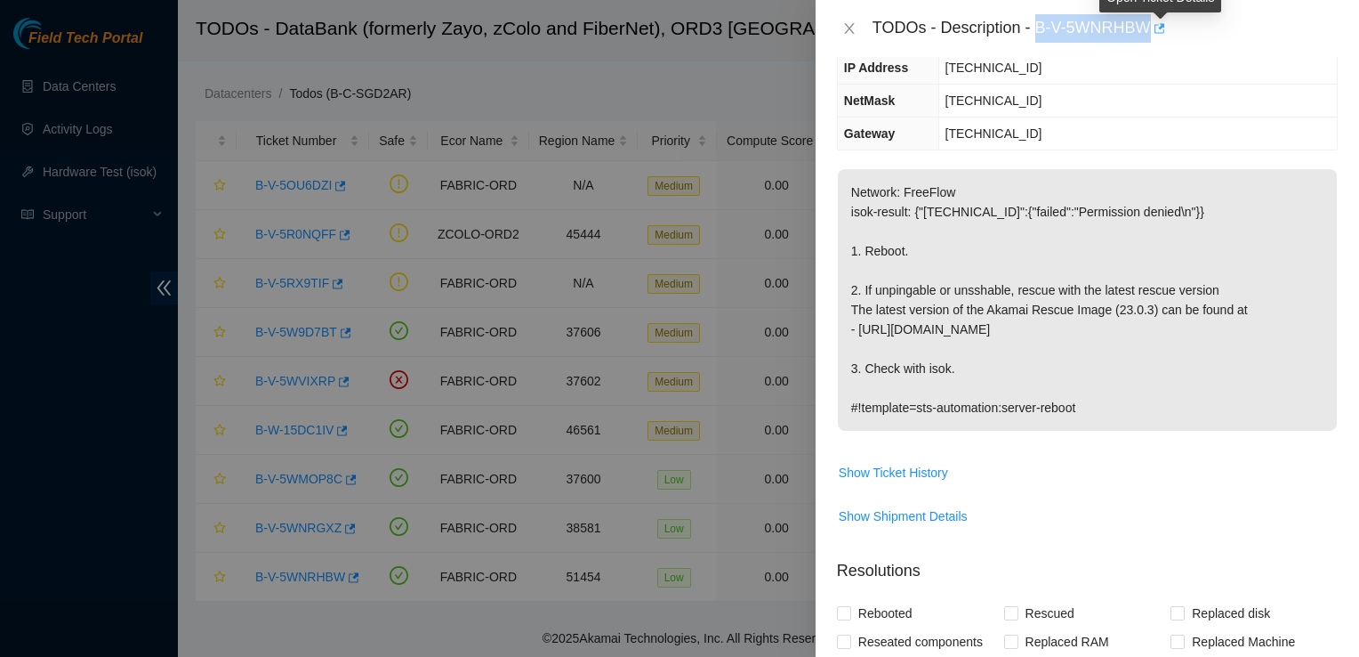
drag, startPoint x: 1037, startPoint y: 30, endPoint x: 1157, endPoint y: 32, distance: 120.1
click at [1157, 32] on div "TODOs - Description - B-V-5WNRHBW" at bounding box center [1105, 28] width 465 height 28
copy div "B-V-5WNRHBW"
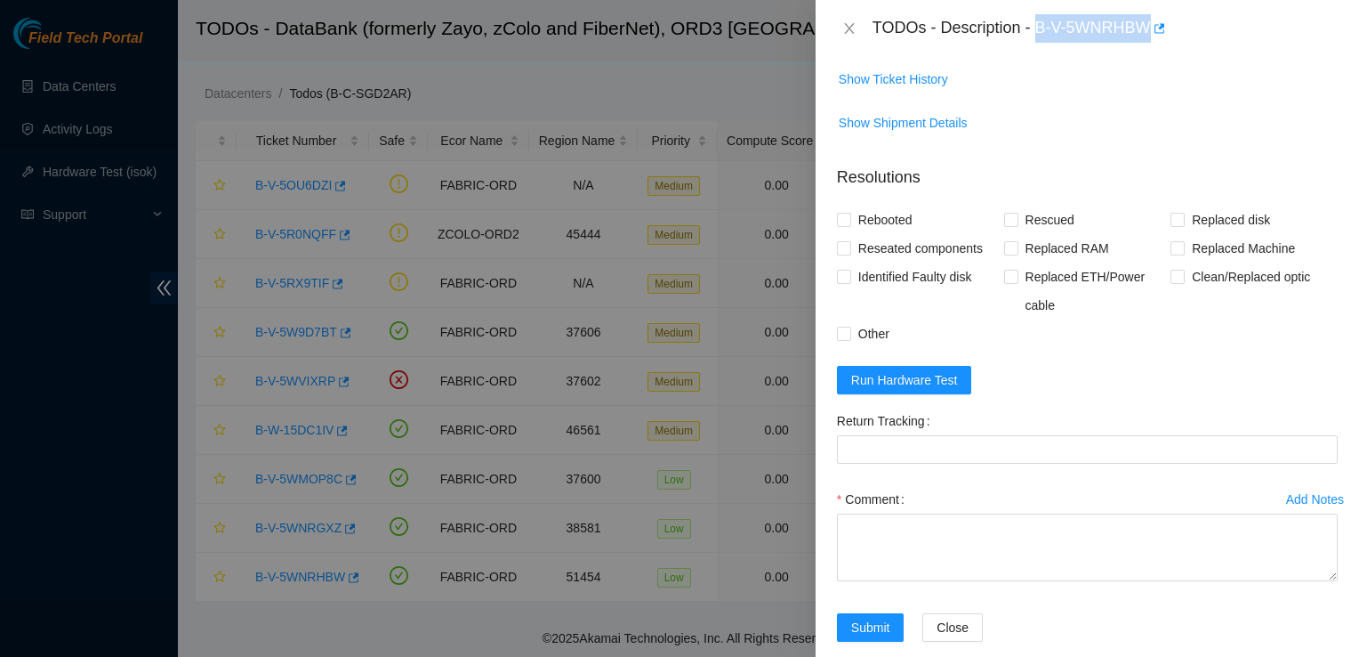
scroll to position [623, 0]
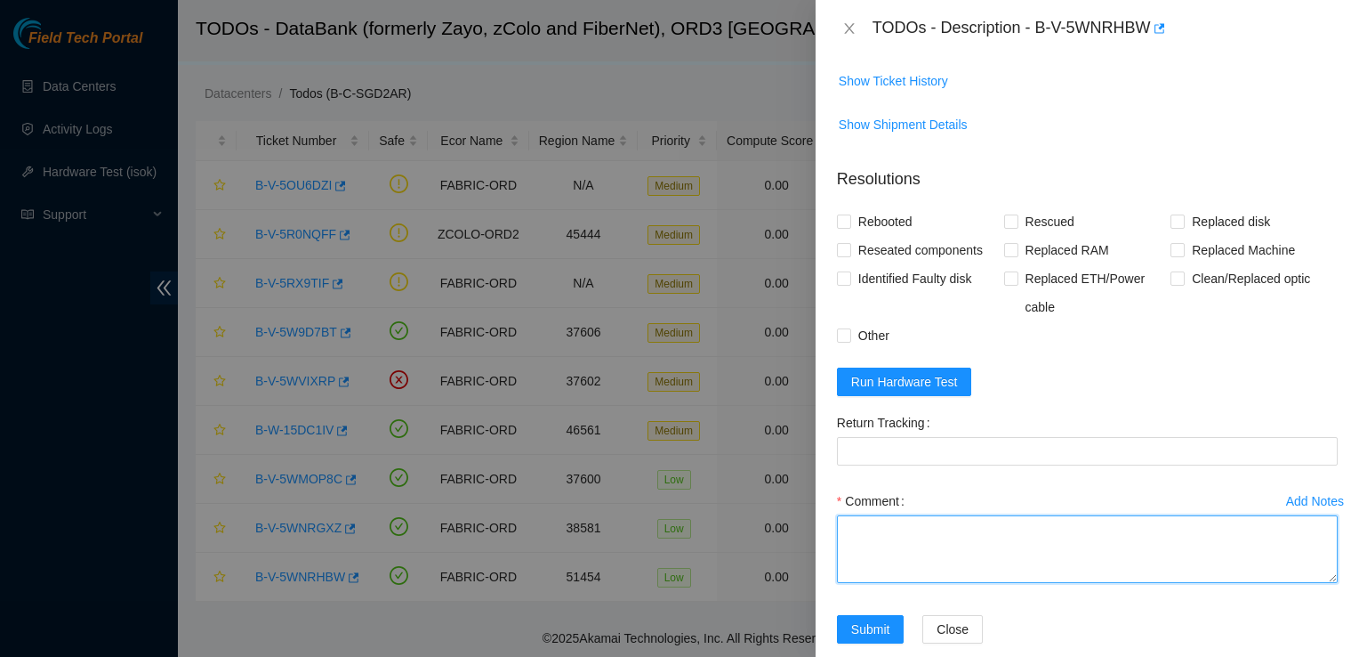
click at [1097, 546] on textarea "Comment" at bounding box center [1087, 549] width 501 height 68
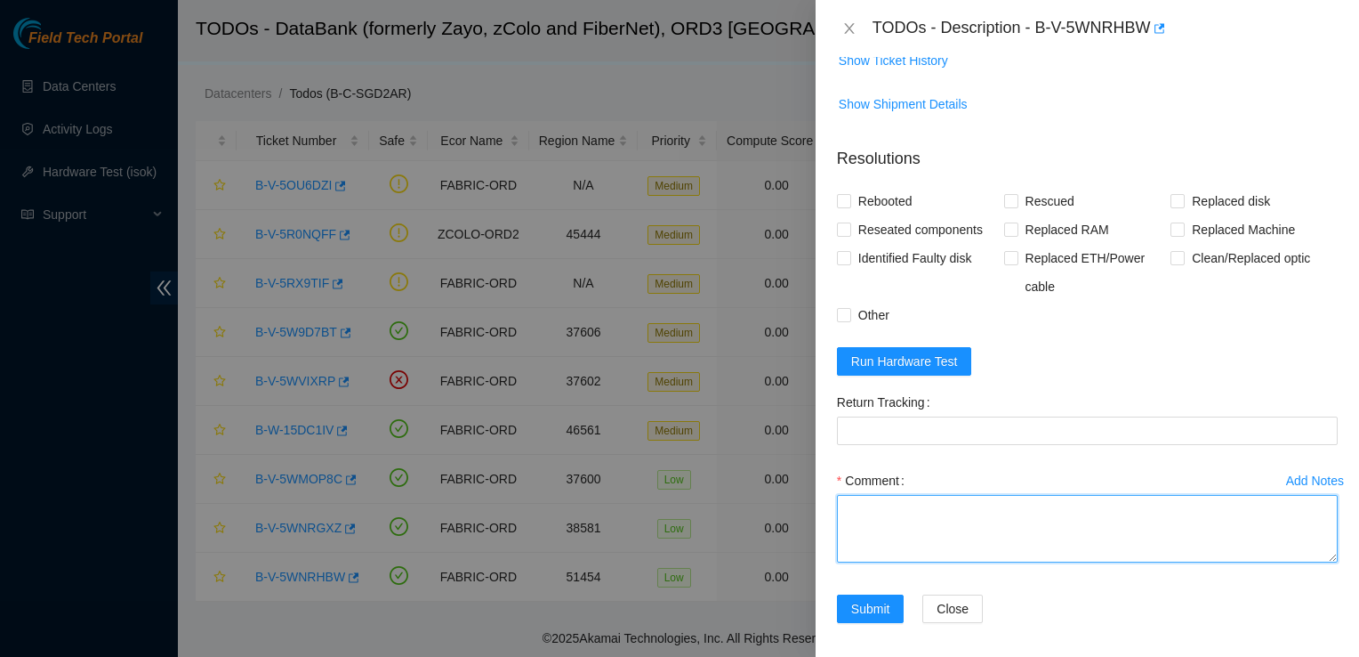
scroll to position [642, 0]
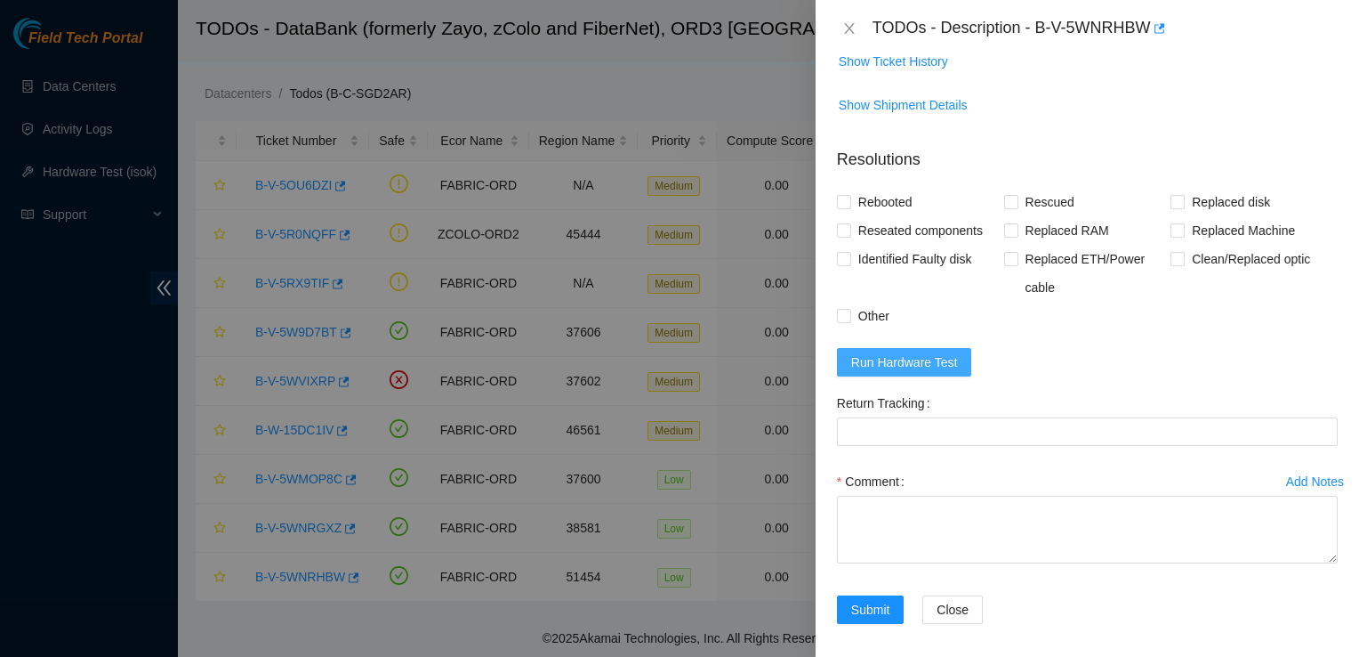
click at [920, 365] on span "Run Hardware Test" at bounding box center [904, 362] width 107 height 20
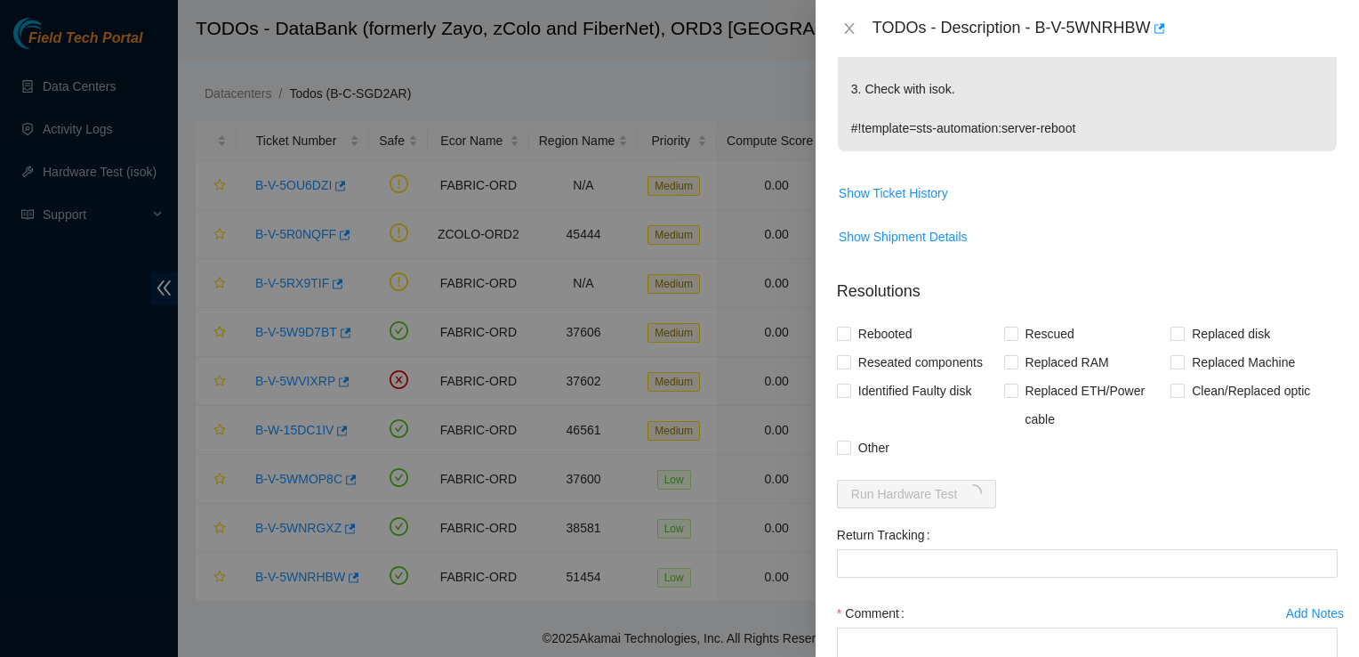
scroll to position [512, 0]
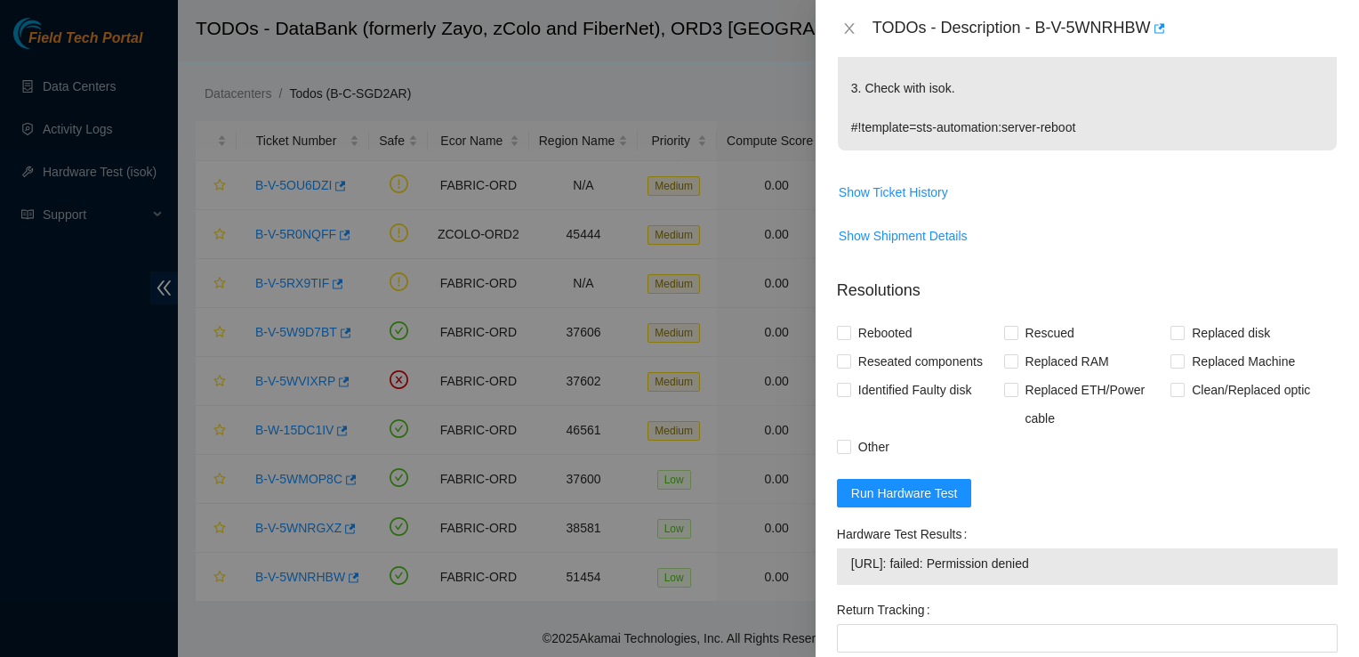
click at [1328, 288] on div "Problem Type Hardware Sub Type Tier 1 Rack Number 502.02 Machine Number 10 Seri…" at bounding box center [1088, 357] width 544 height 600
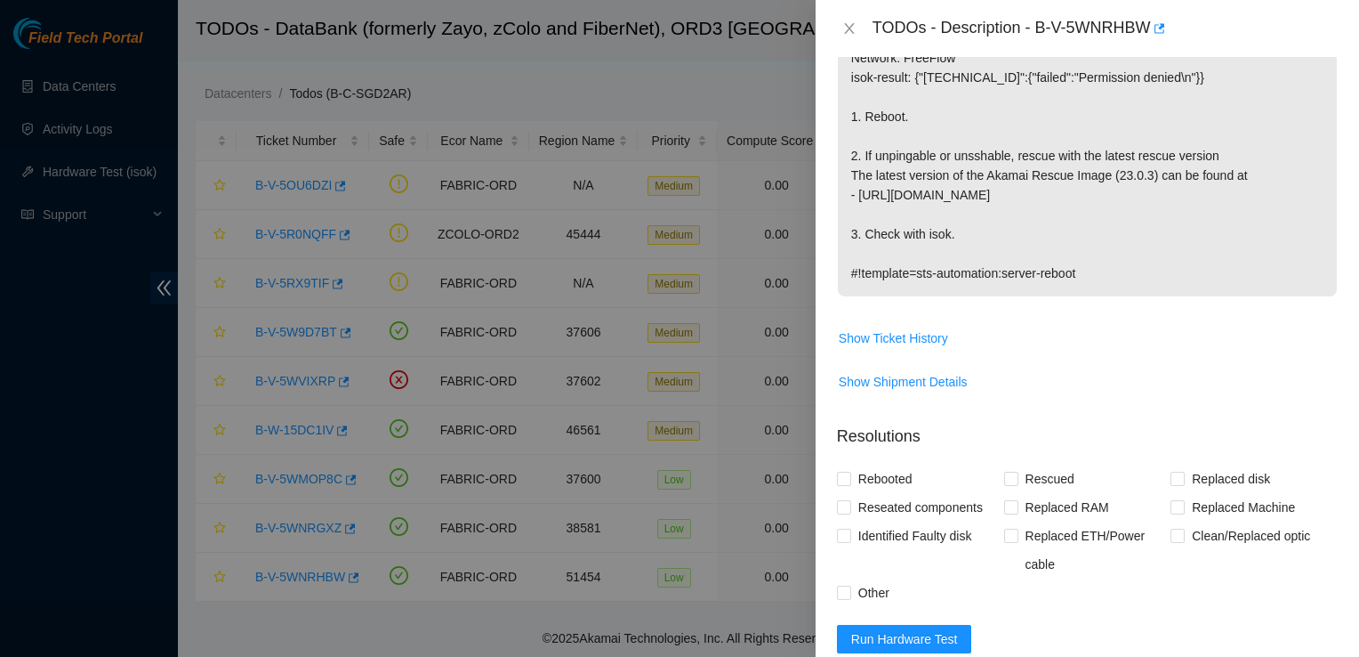
scroll to position [363, 0]
click at [1028, 18] on div "TODOs - Description - B-V-5WNRHBW" at bounding box center [1105, 28] width 465 height 28
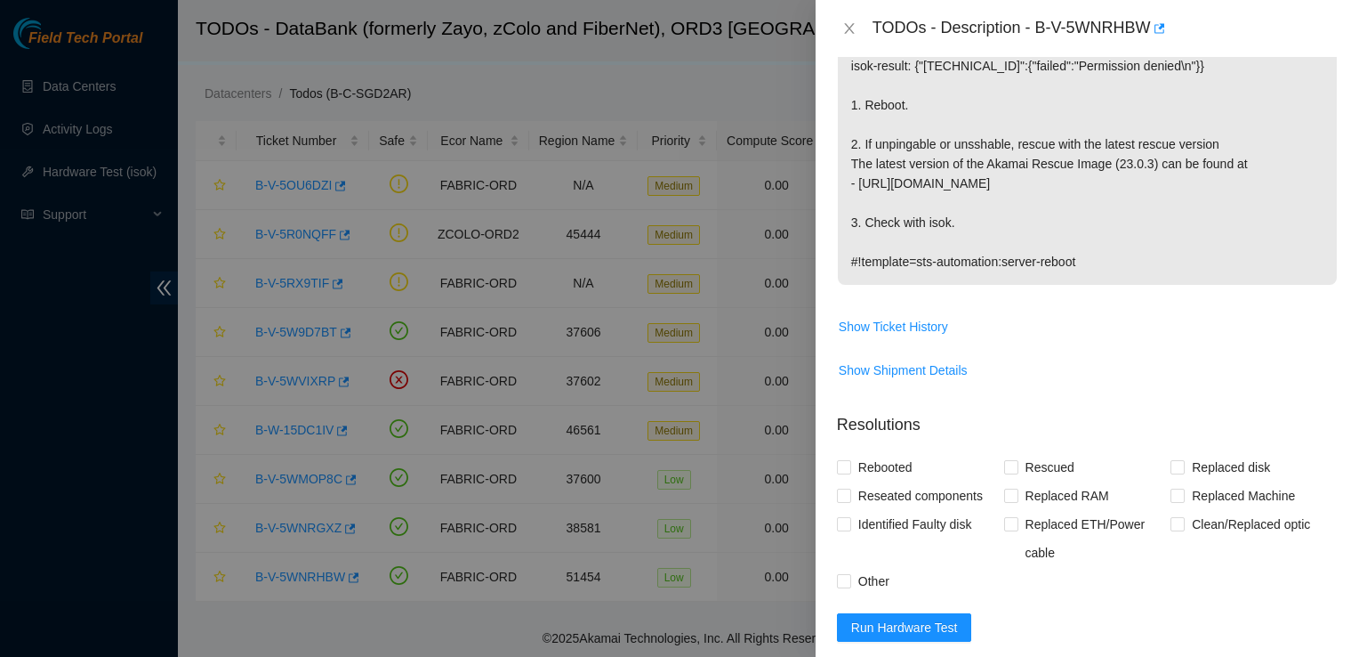
scroll to position [327, 0]
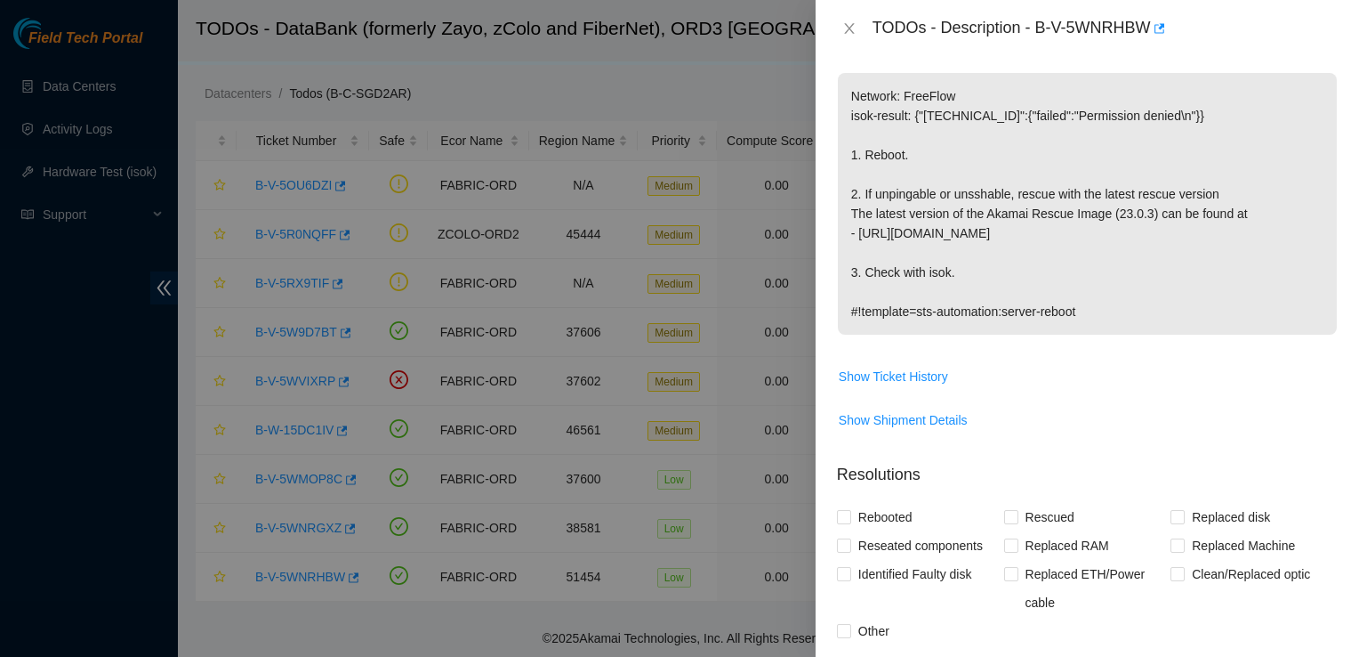
click at [11, 525] on div at bounding box center [679, 328] width 1359 height 657
click at [1302, 276] on p "Network: FreeFlow isok-result: {"23.45.126.77":{"failed":"Permission denied\n"}…" at bounding box center [1087, 204] width 499 height 262
drag, startPoint x: 1034, startPoint y: 30, endPoint x: 1156, endPoint y: 38, distance: 123.0
click at [1156, 38] on div "TODOs - Description - B-V-5WNRHBW" at bounding box center [1105, 28] width 465 height 28
copy div "B-V-5WNRHBW"
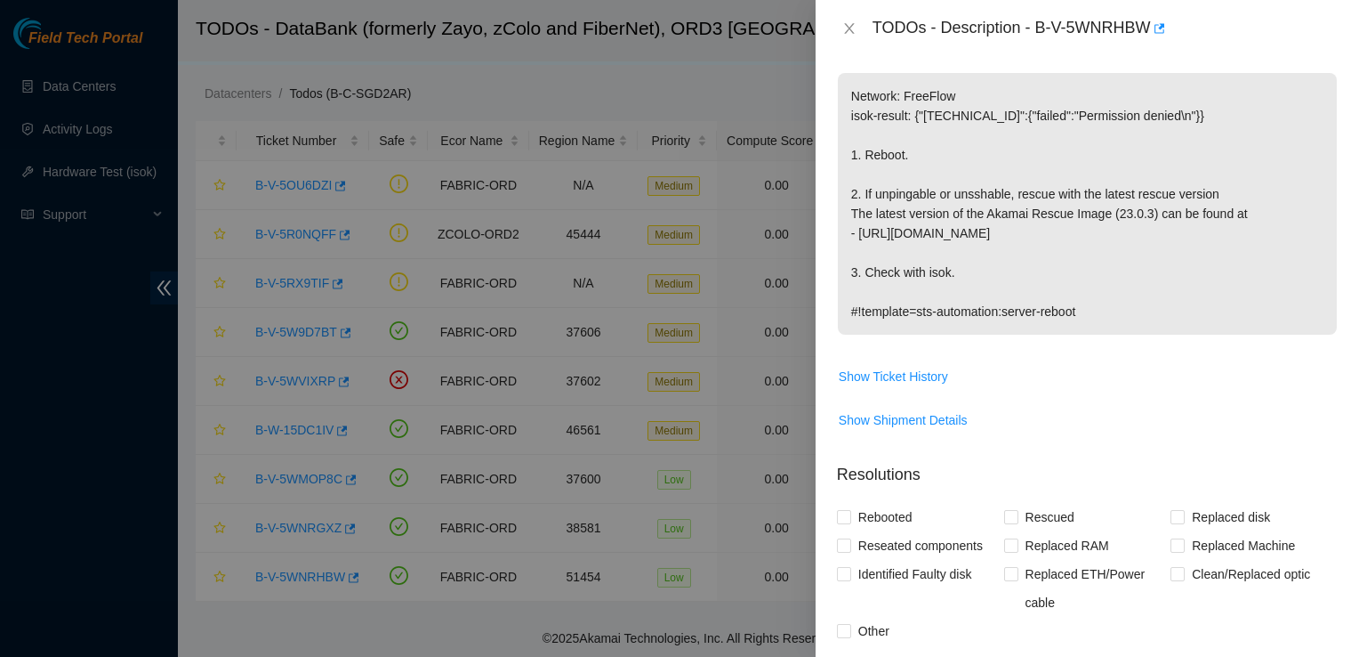
click at [1302, 267] on p "Network: FreeFlow isok-result: {"23.45.126.77":{"failed":"Permission denied\n"}…" at bounding box center [1087, 204] width 499 height 262
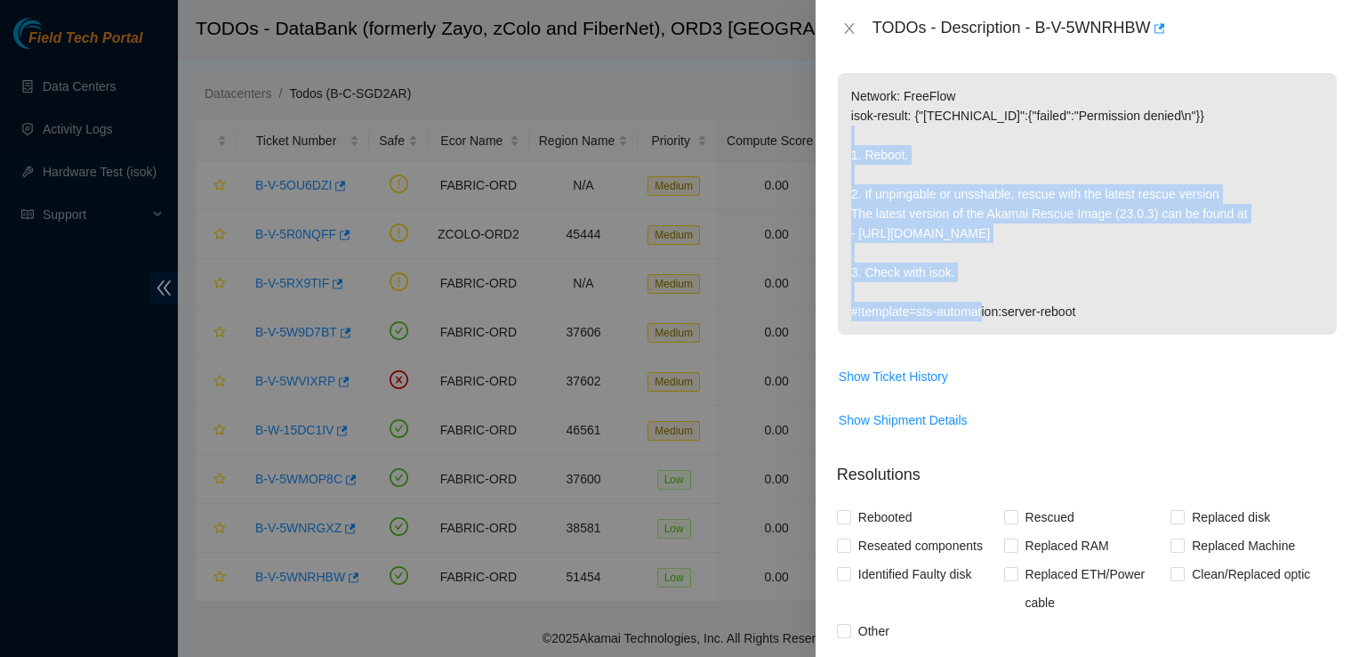
drag, startPoint x: 852, startPoint y: 155, endPoint x: 1021, endPoint y: 265, distance: 201.8
click at [1021, 265] on p "Network: FreeFlow isok-result: {"23.45.126.77":{"failed":"Permission denied\n"}…" at bounding box center [1087, 204] width 499 height 262
copy p "1. Reboot. 2. If unpingable or unsshable, rescue with the latest rescue version…"
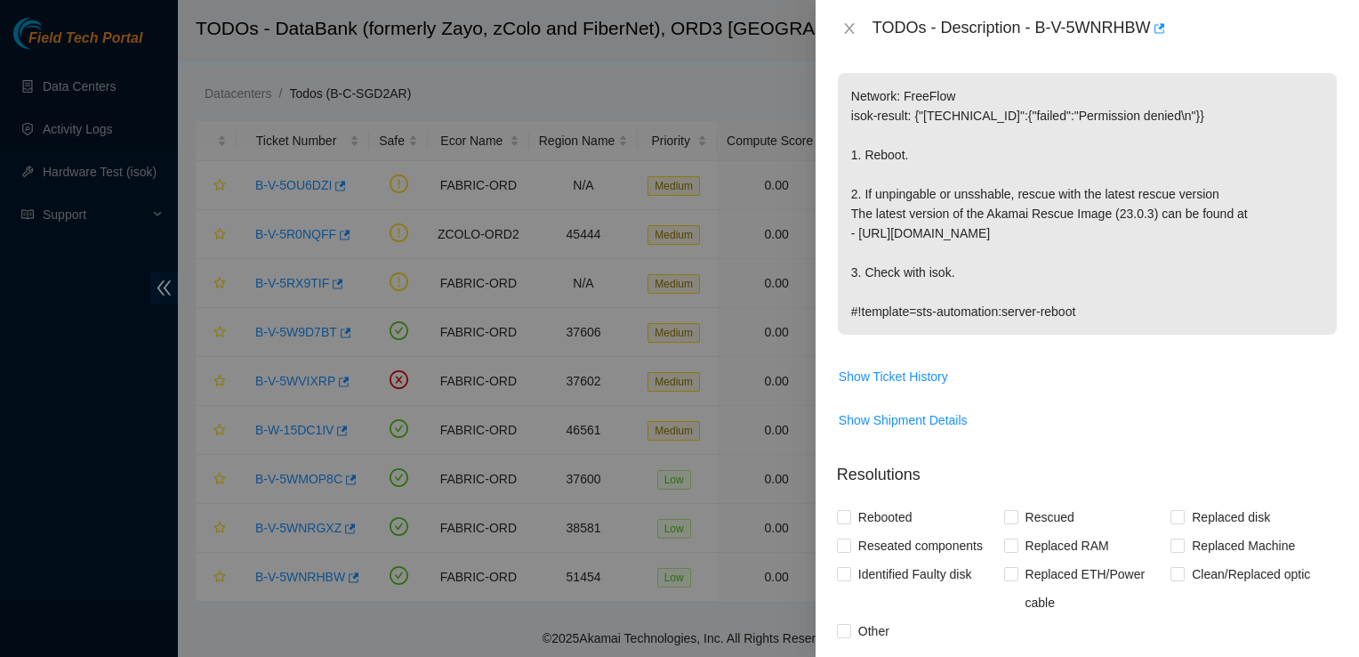
click at [1039, 428] on span "Show Shipment Details" at bounding box center [1087, 420] width 499 height 28
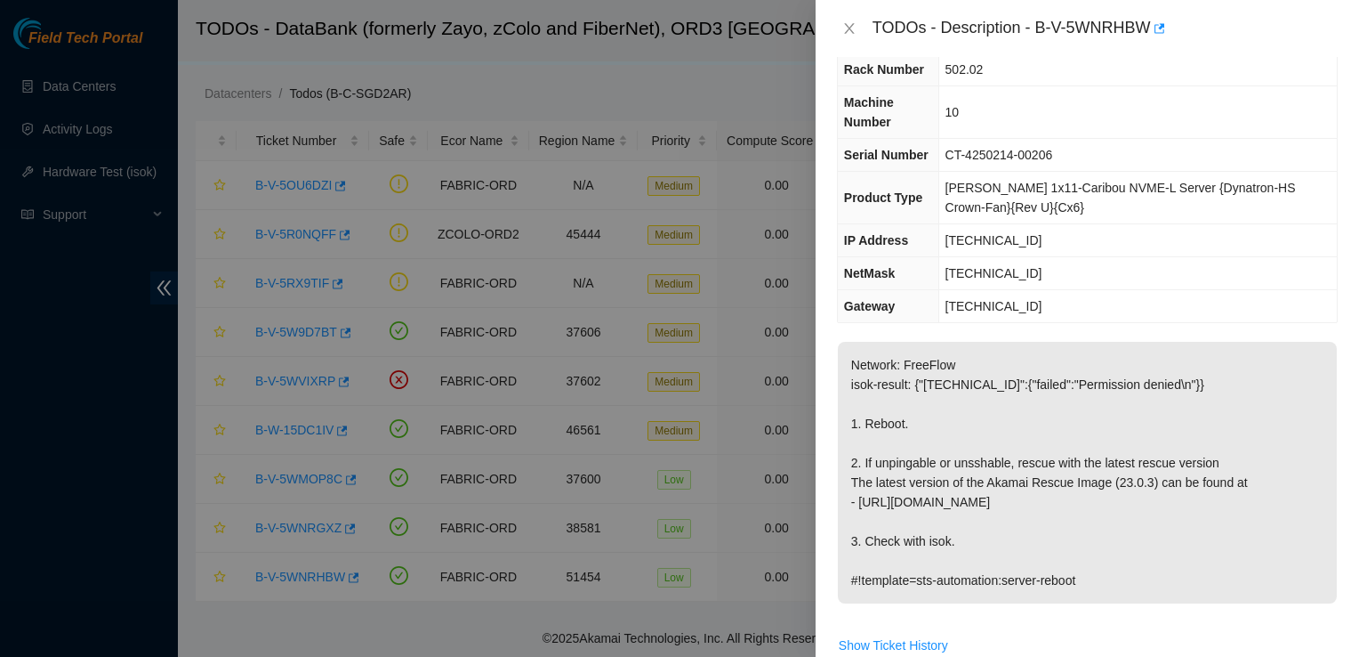
scroll to position [57, 0]
click at [1003, 347] on p "Network: FreeFlow isok-result: {"23.45.126.77":{"failed":"Permission denied\n"}…" at bounding box center [1087, 474] width 499 height 262
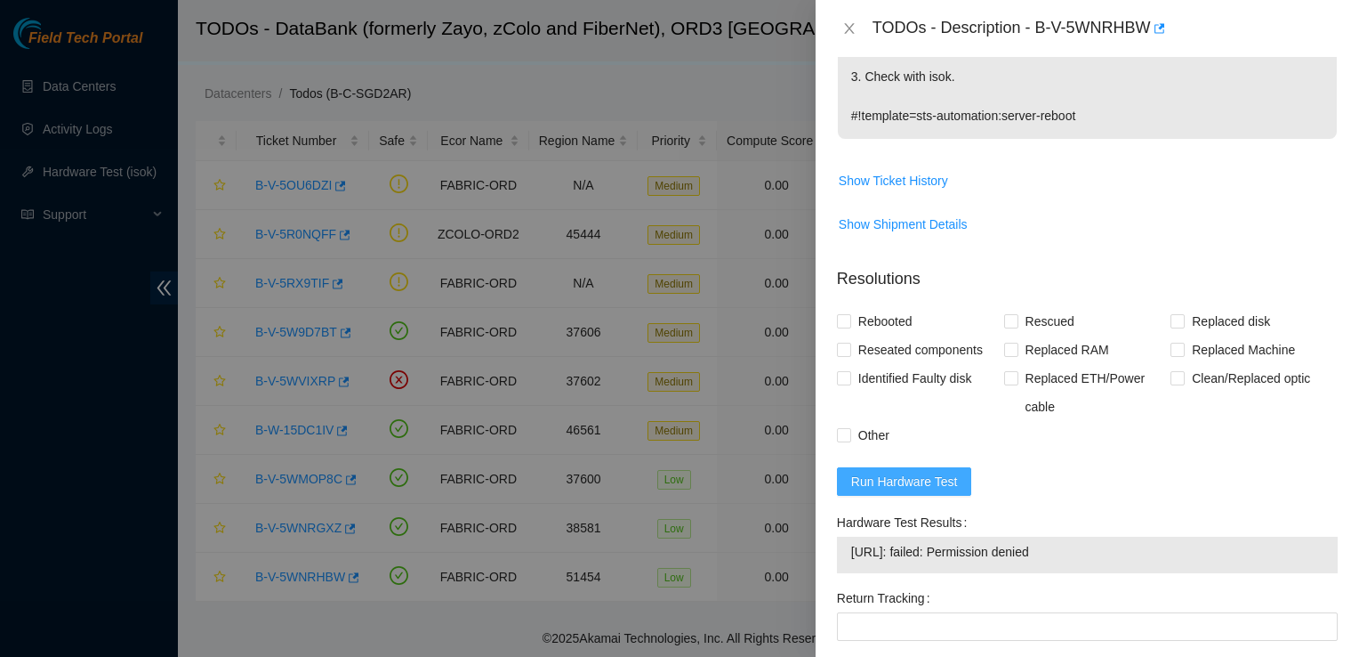
scroll to position [523, 0]
click at [932, 489] on button "Run Hardware Test" at bounding box center [904, 481] width 135 height 28
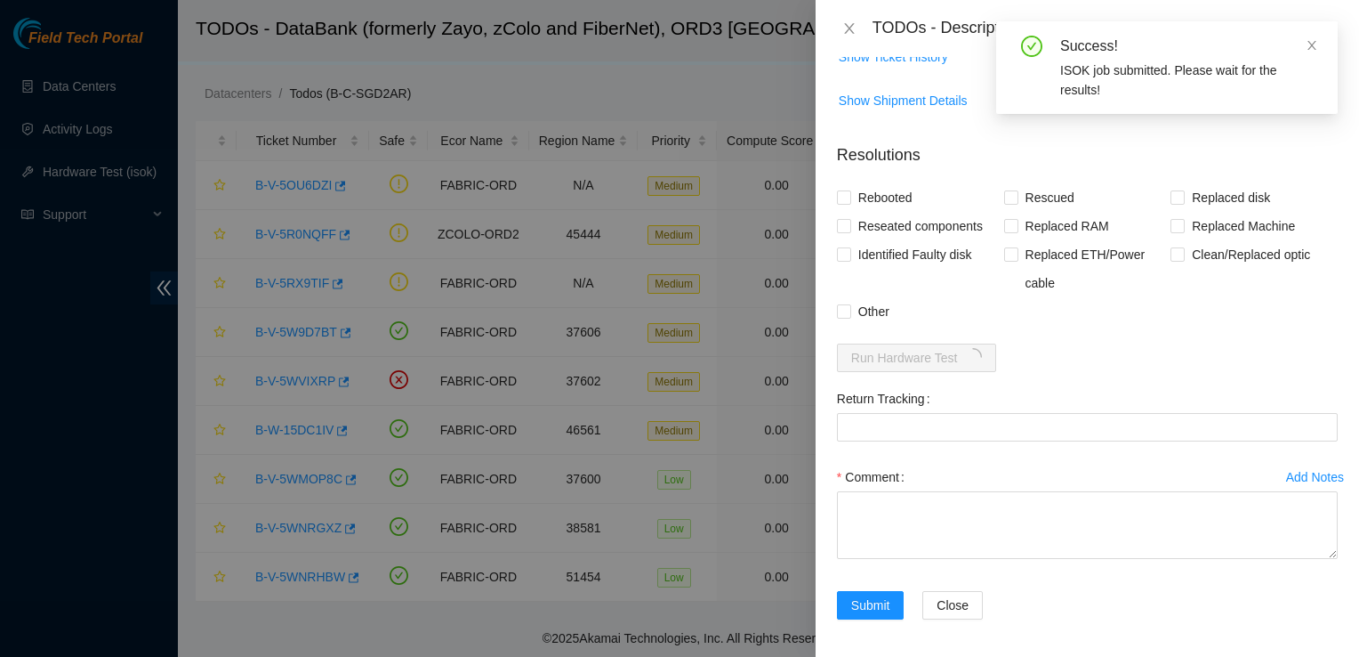
scroll to position [648, 0]
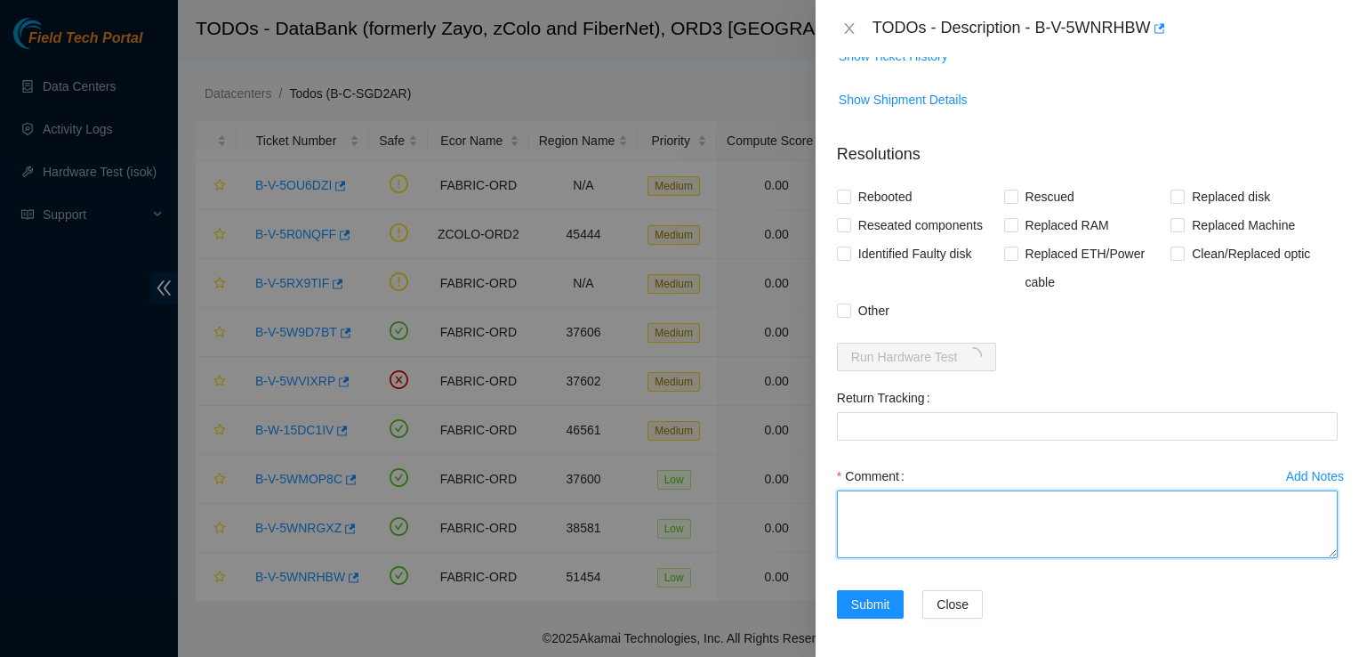
click at [1007, 526] on textarea "Comment" at bounding box center [1087, 524] width 501 height 68
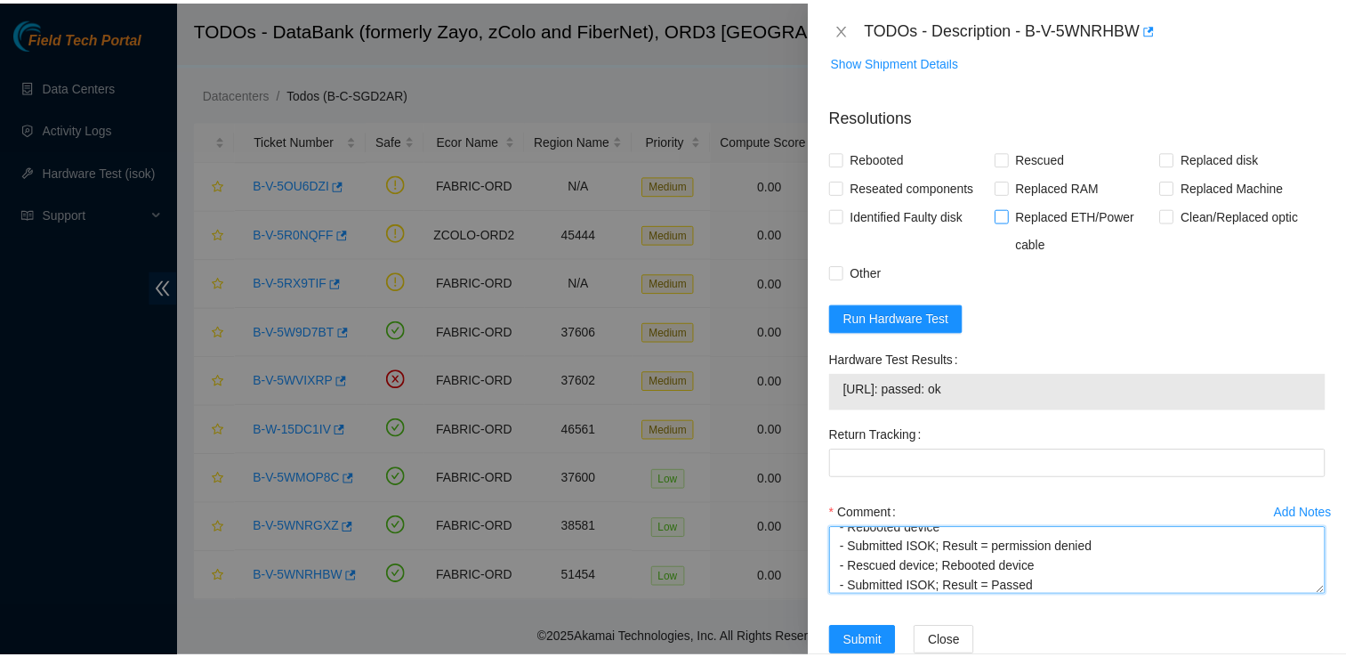
scroll to position [726, 0]
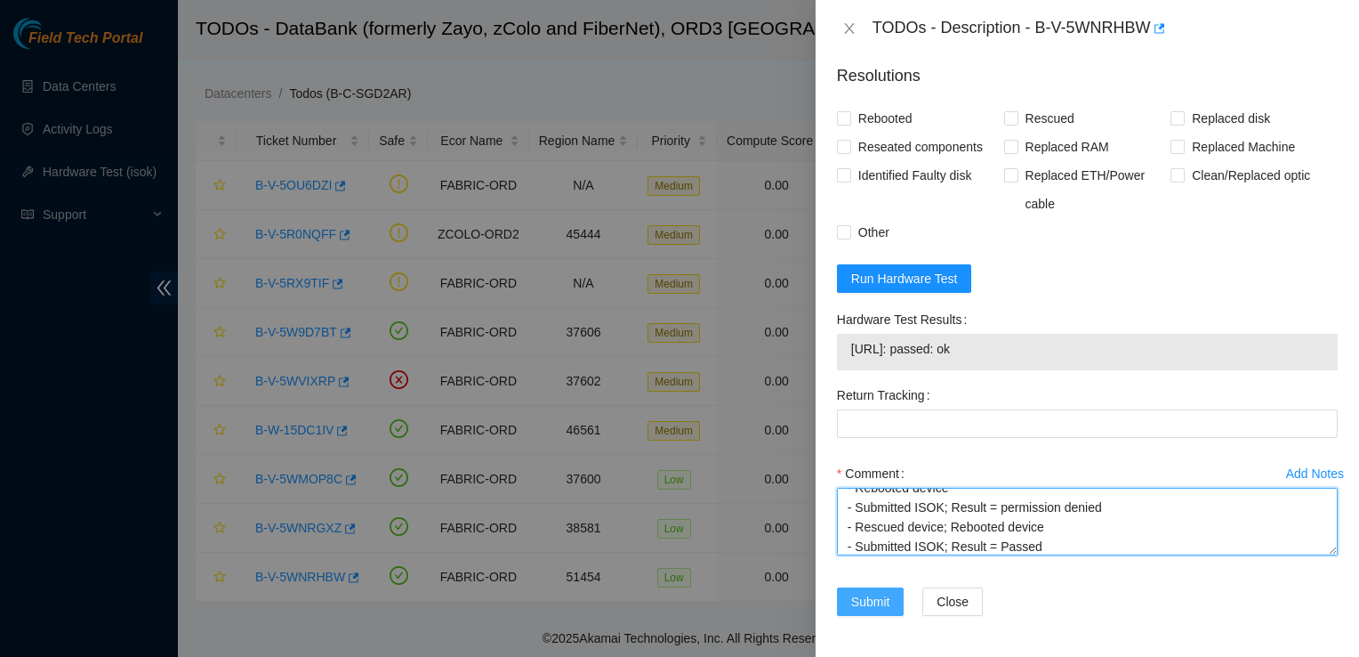
type textarea "- Located device - Rebooted device - Submitted ISOK; Result = permission denied…"
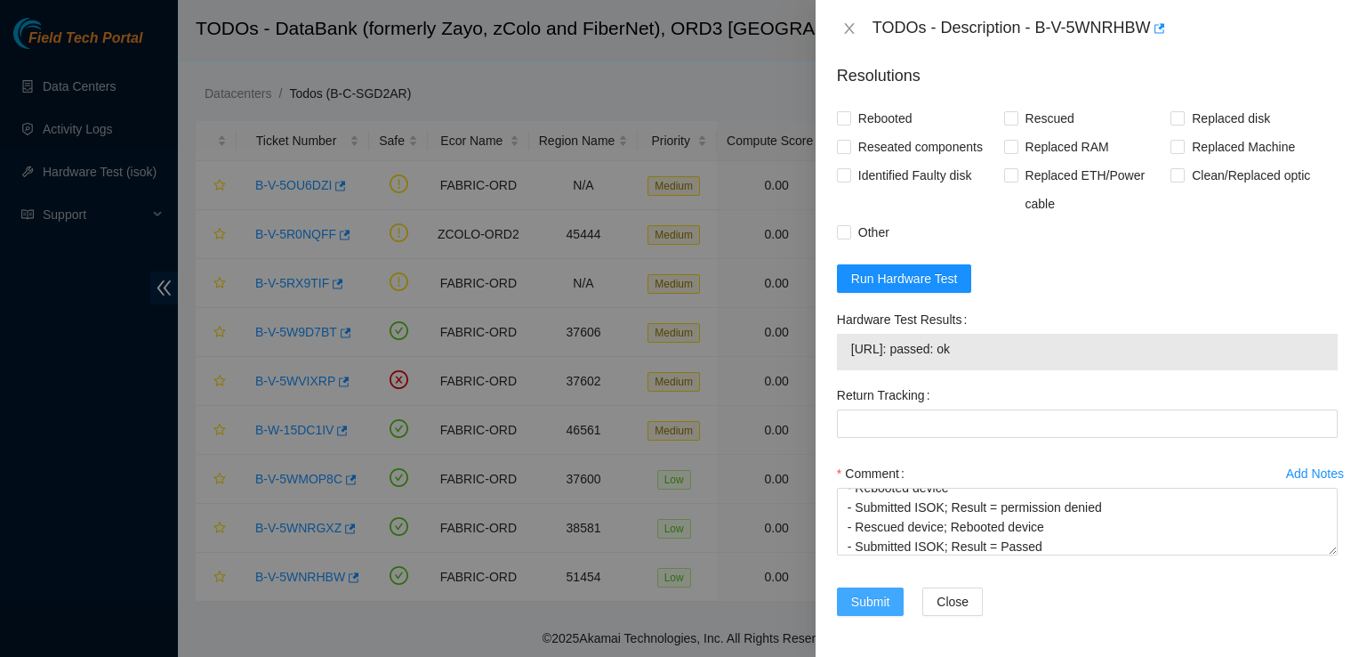
click at [869, 603] on span "Submit" at bounding box center [870, 602] width 39 height 20
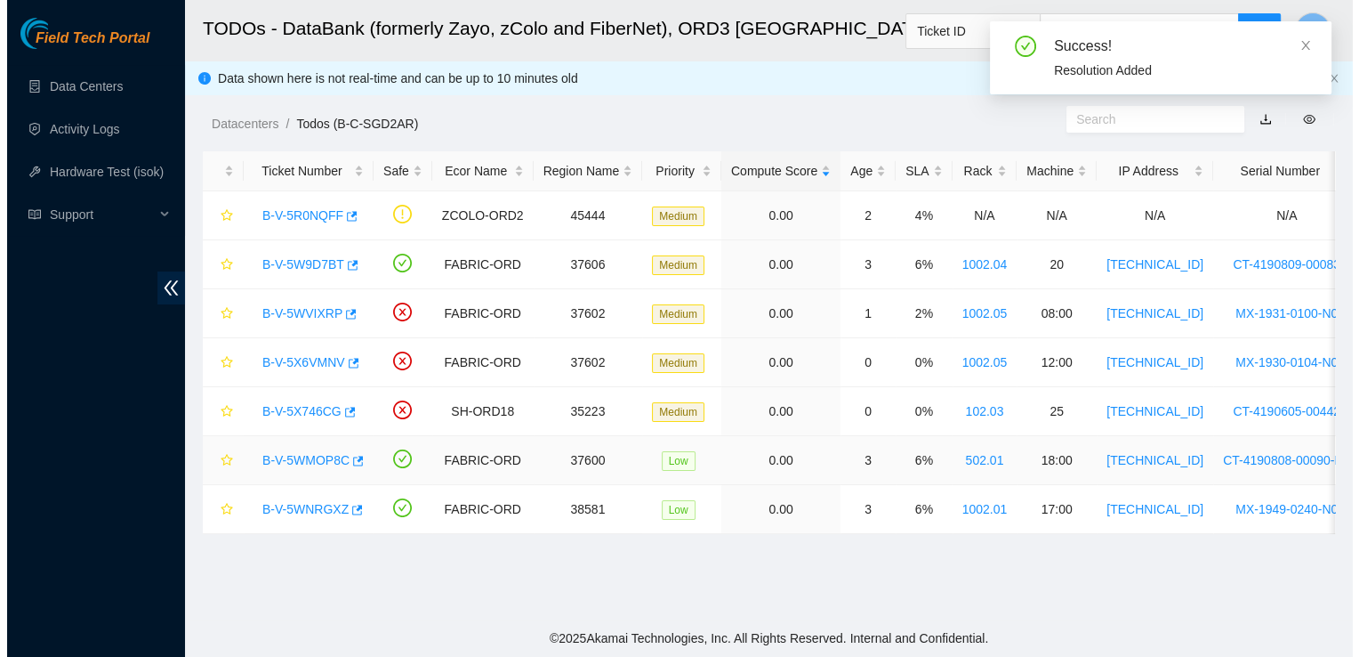
scroll to position [0, 0]
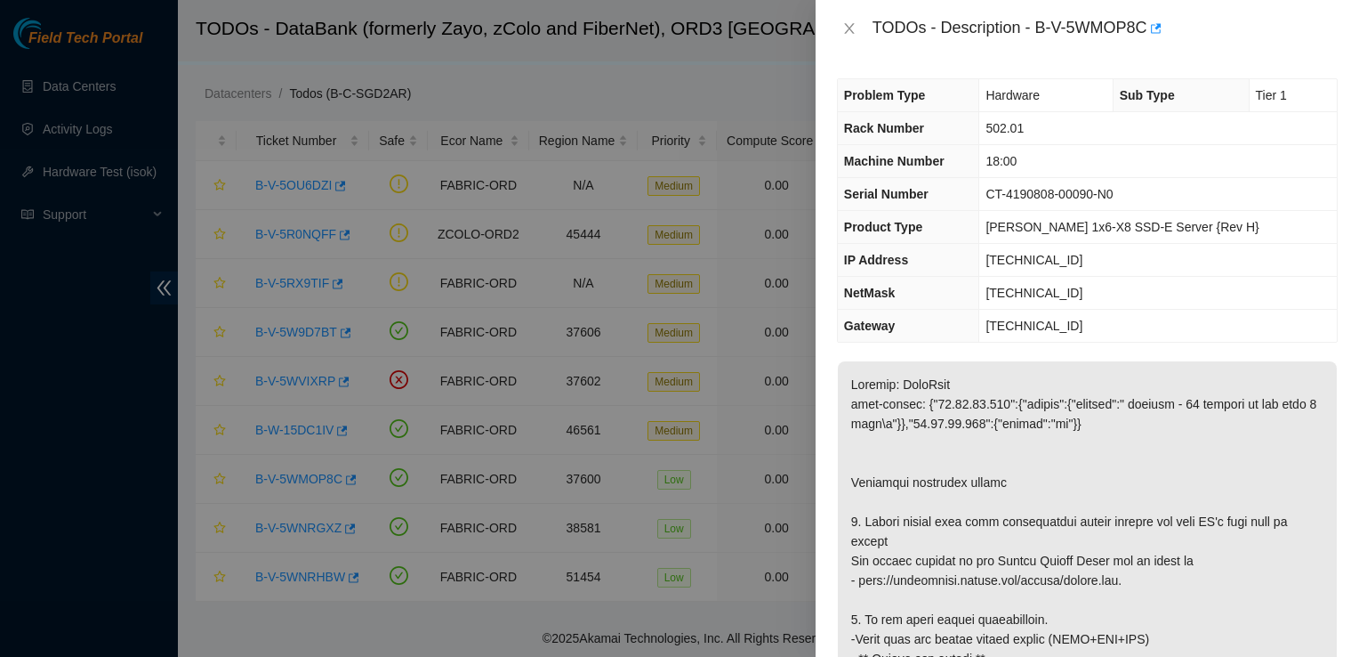
scroll to position [238, 0]
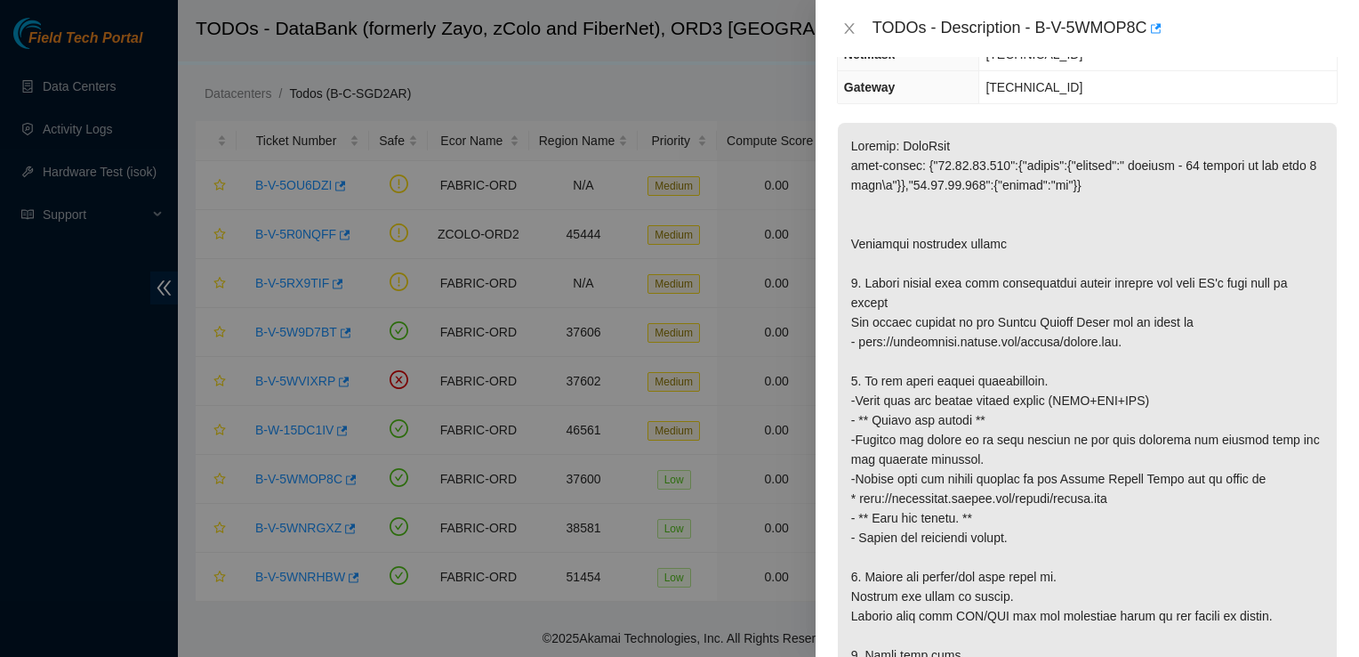
click at [1045, 290] on p at bounding box center [1087, 439] width 499 height 633
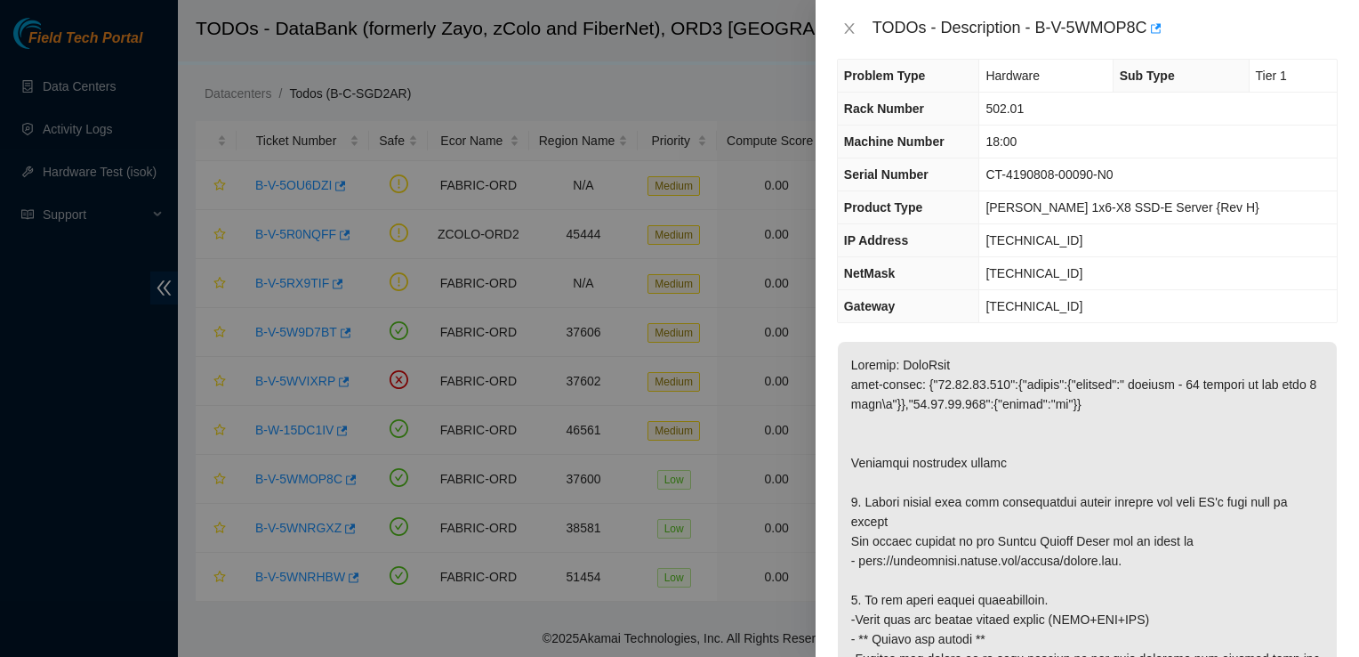
scroll to position [18, 0]
click at [1036, 465] on p at bounding box center [1087, 659] width 499 height 633
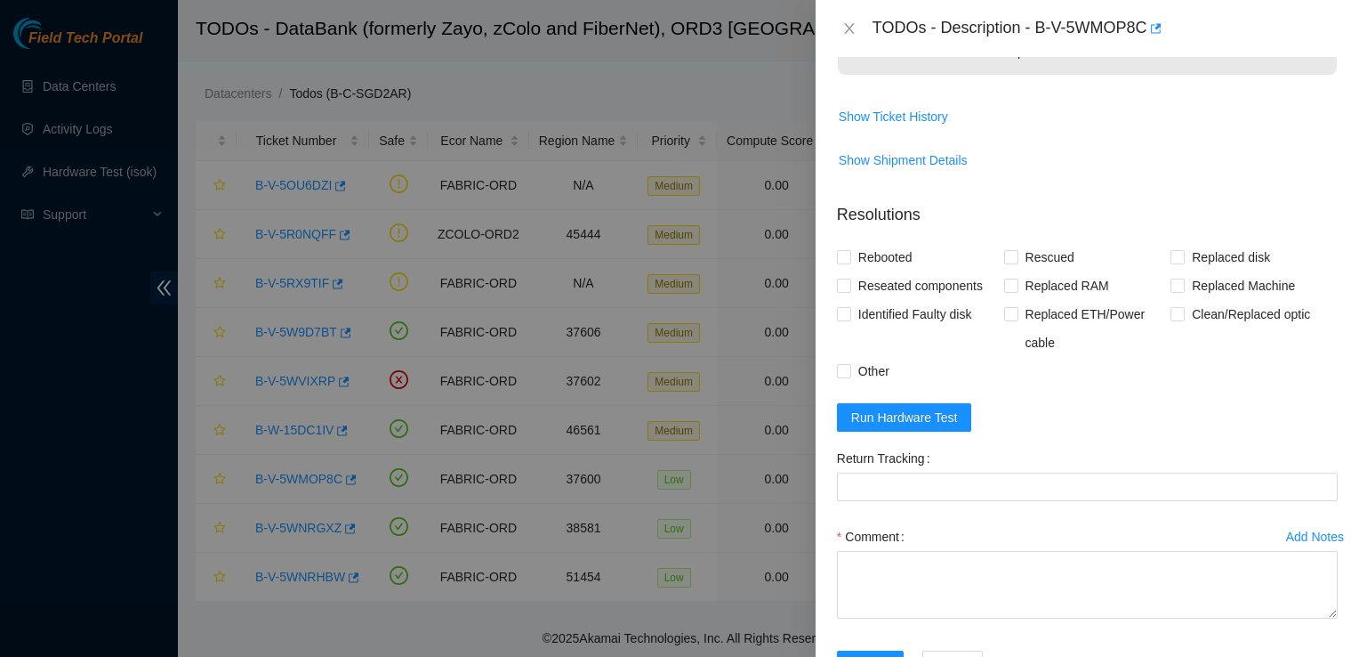
scroll to position [925, 0]
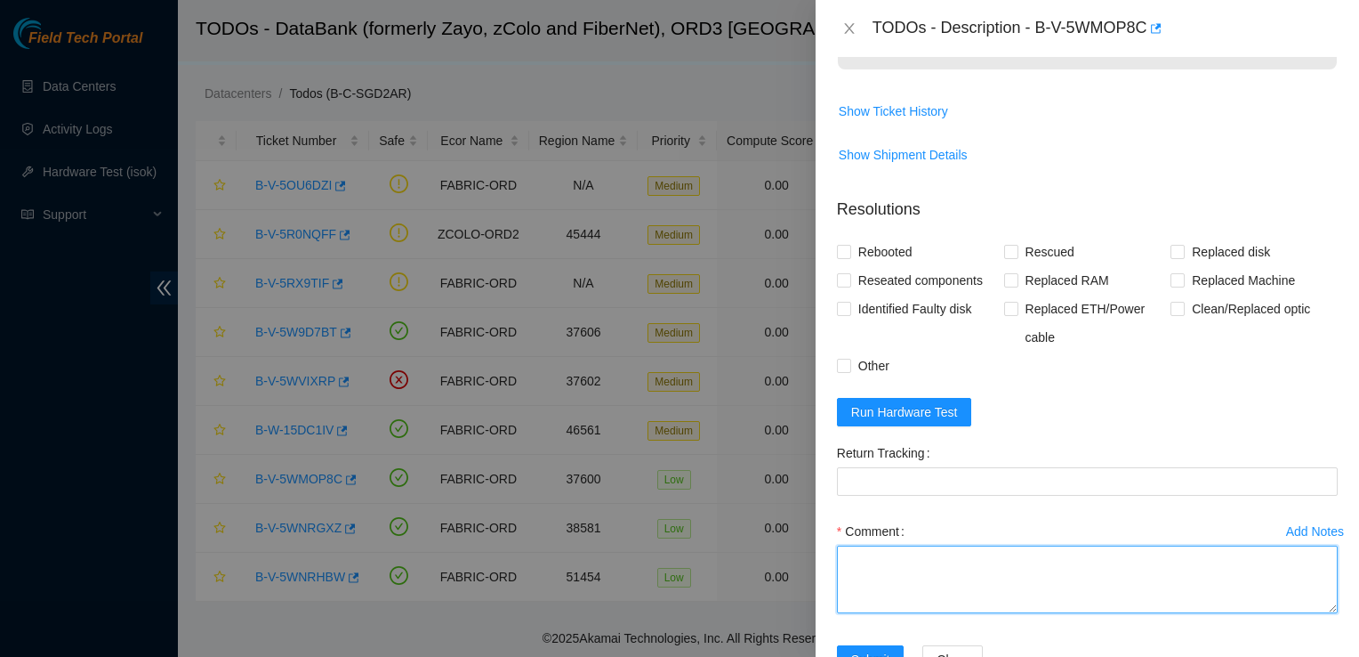
click at [939, 545] on textarea "Comment" at bounding box center [1087, 579] width 501 height 68
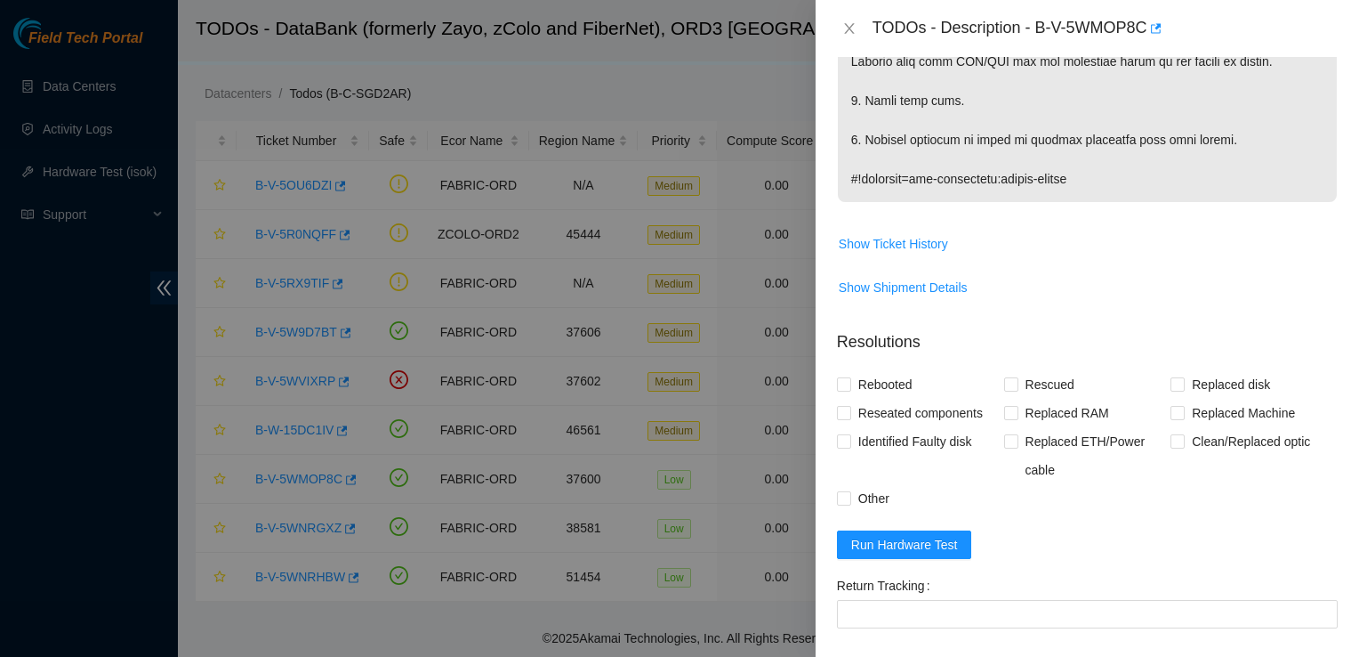
scroll to position [963, 0]
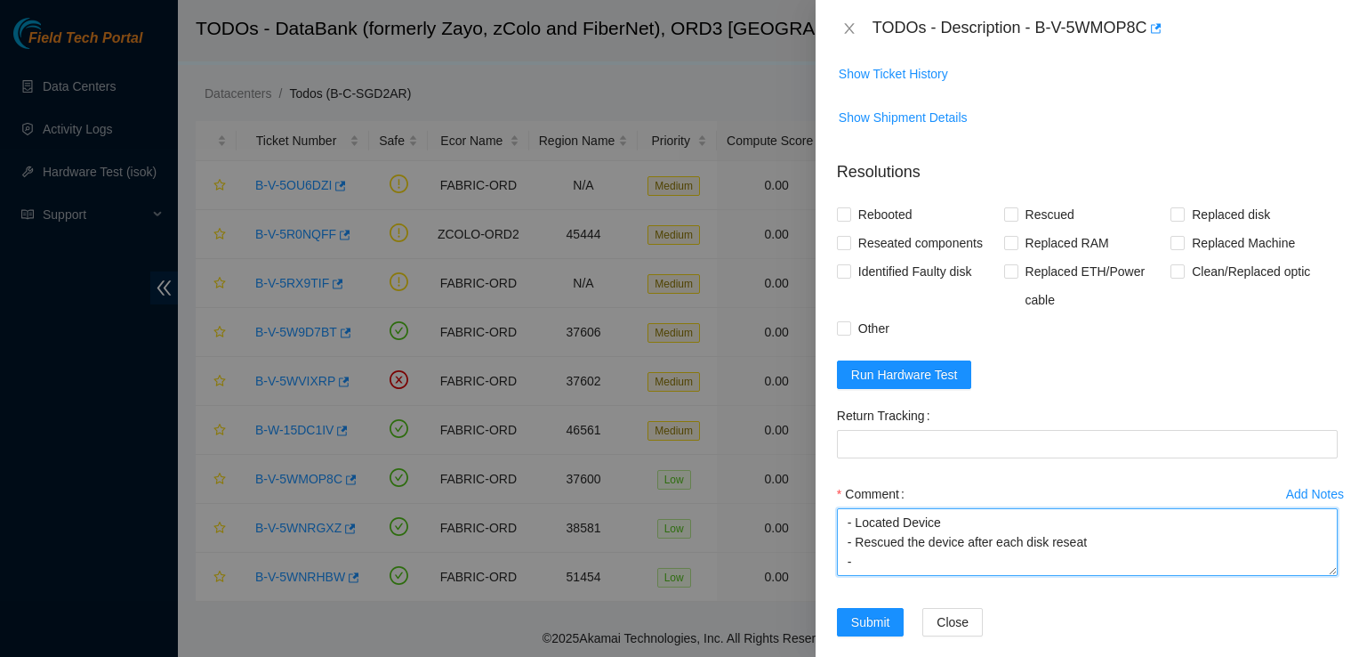
type textarea "- Located Device - Rescued the device after each disk reseat -"
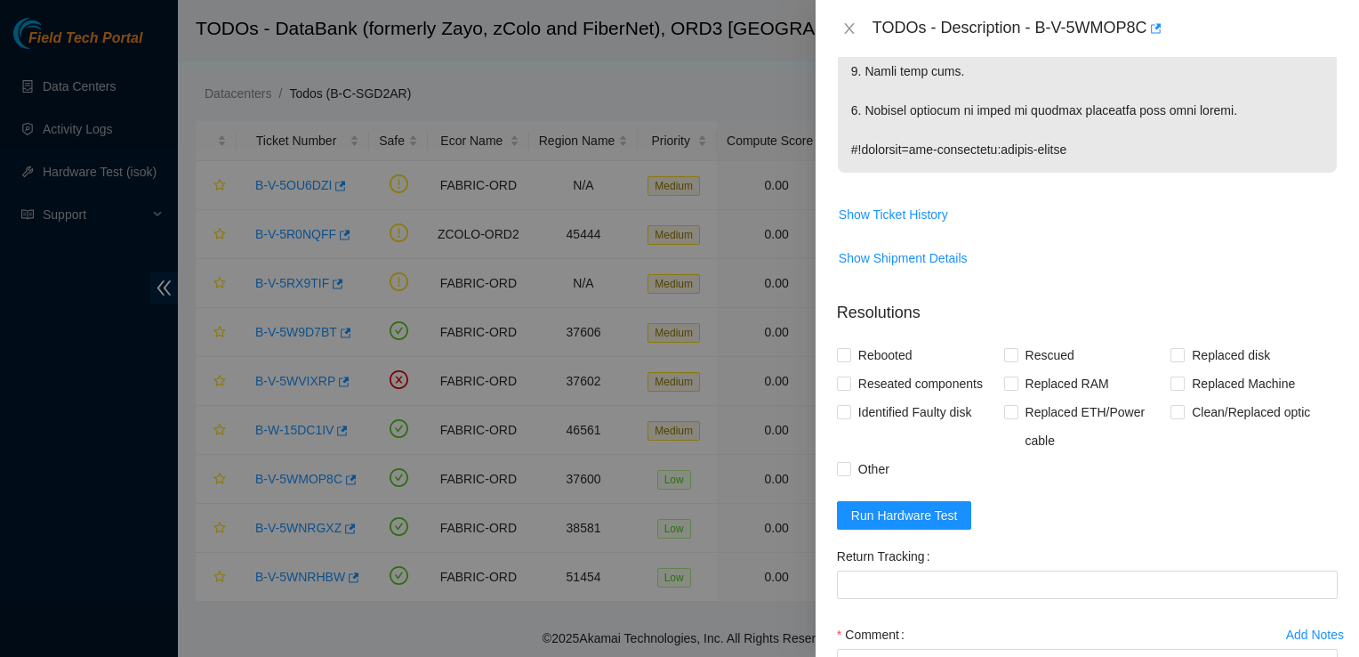
scroll to position [822, 0]
click at [872, 505] on span "Run Hardware Test" at bounding box center [904, 515] width 107 height 20
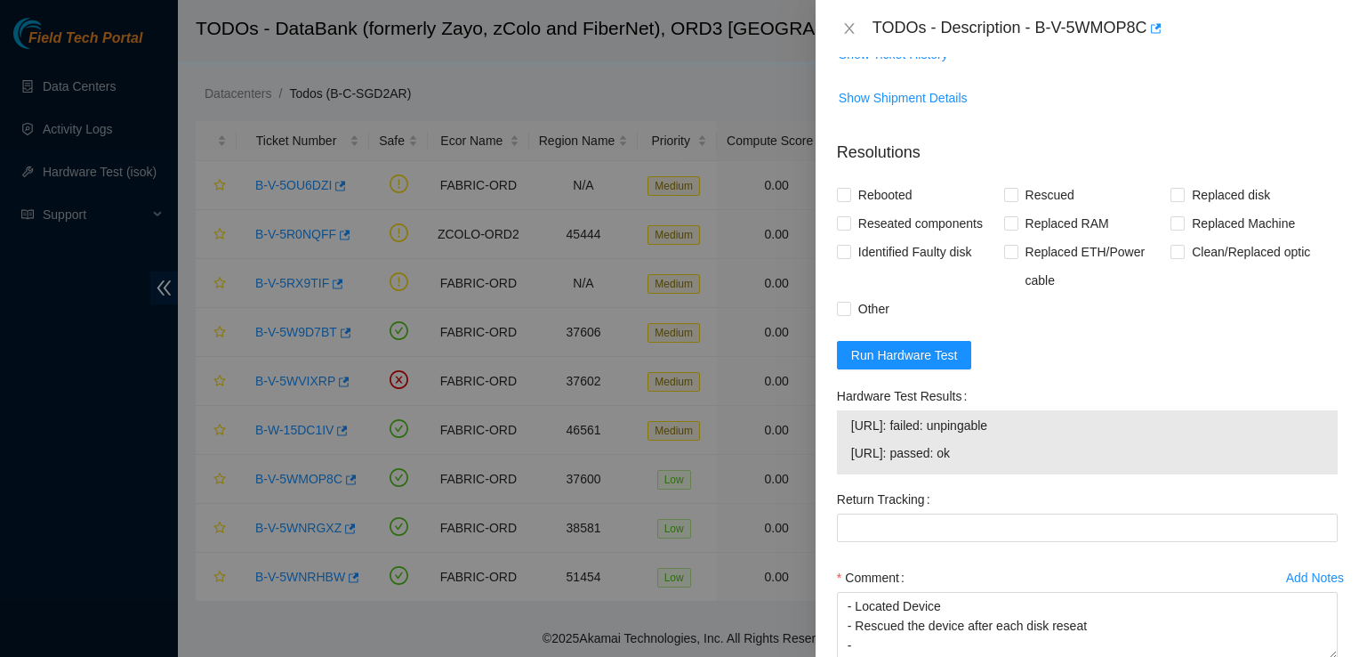
scroll to position [986, 0]
click at [1329, 355] on div "Problem Type Hardware Sub Type Tier 1 Rack Number 502.01 Machine Number 18:00 S…" at bounding box center [1088, 357] width 544 height 600
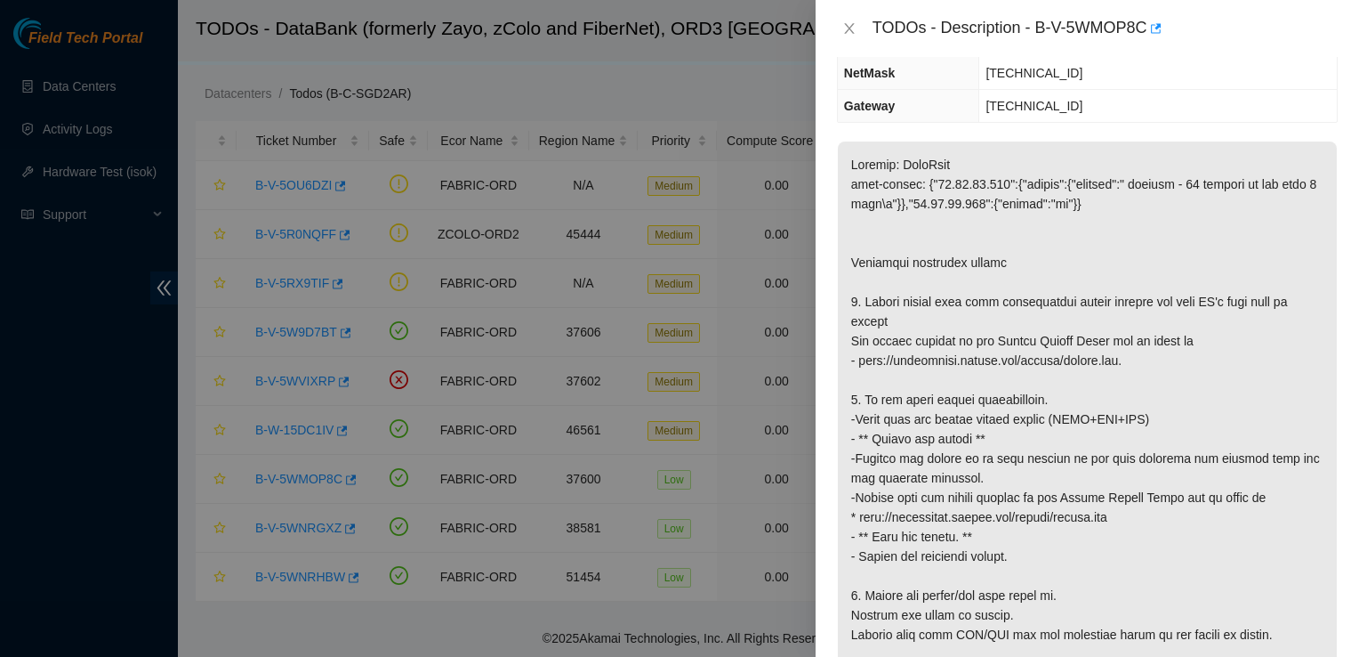
scroll to position [218, 0]
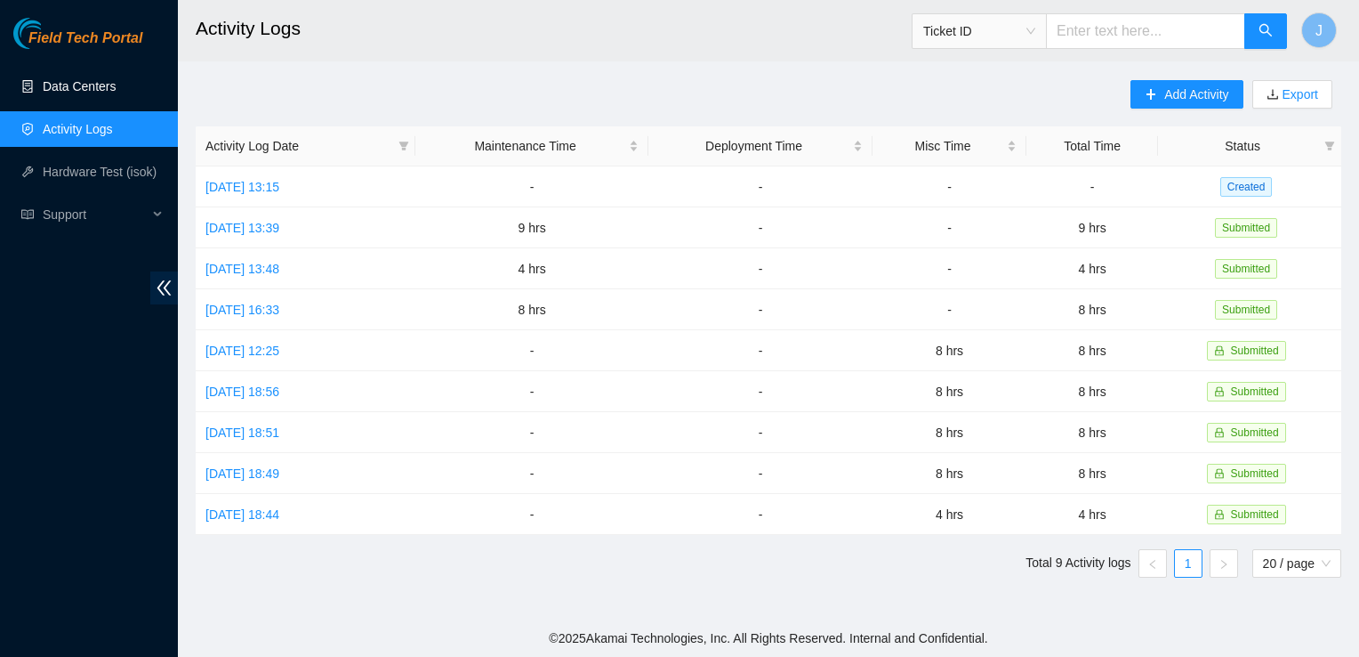
click at [97, 91] on link "Data Centers" at bounding box center [79, 86] width 73 height 14
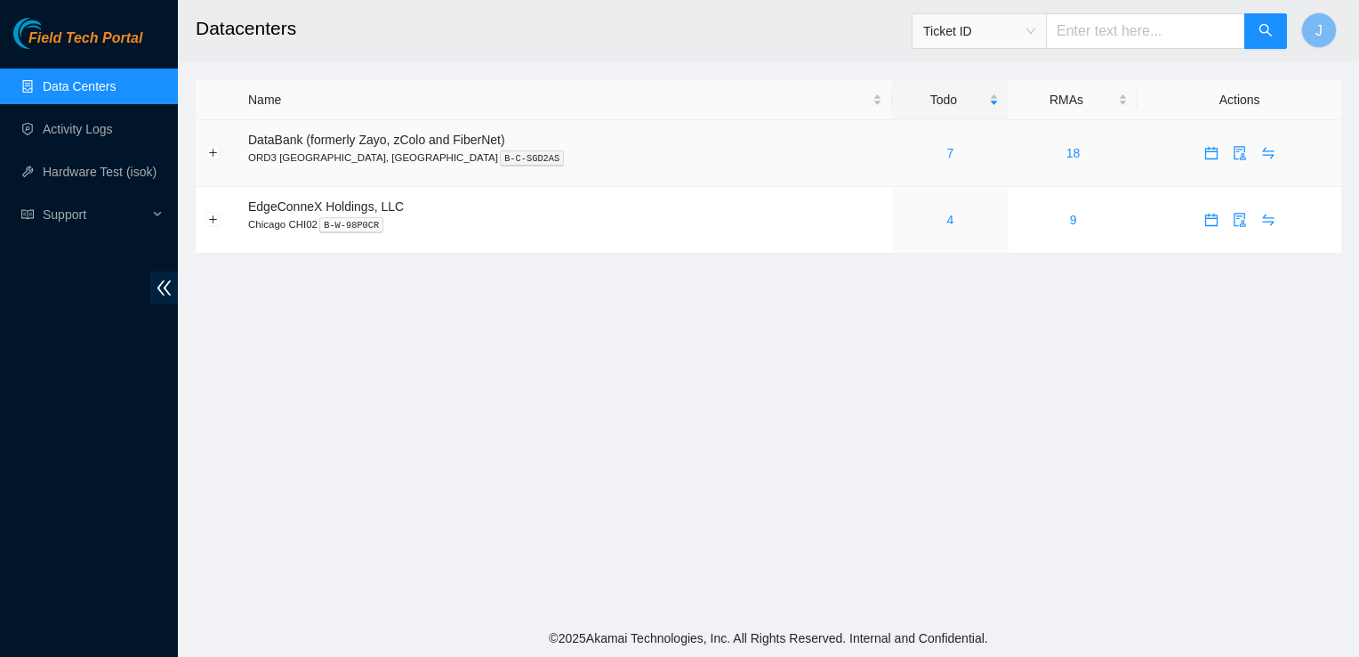
click at [903, 156] on div "7" at bounding box center [950, 153] width 97 height 20
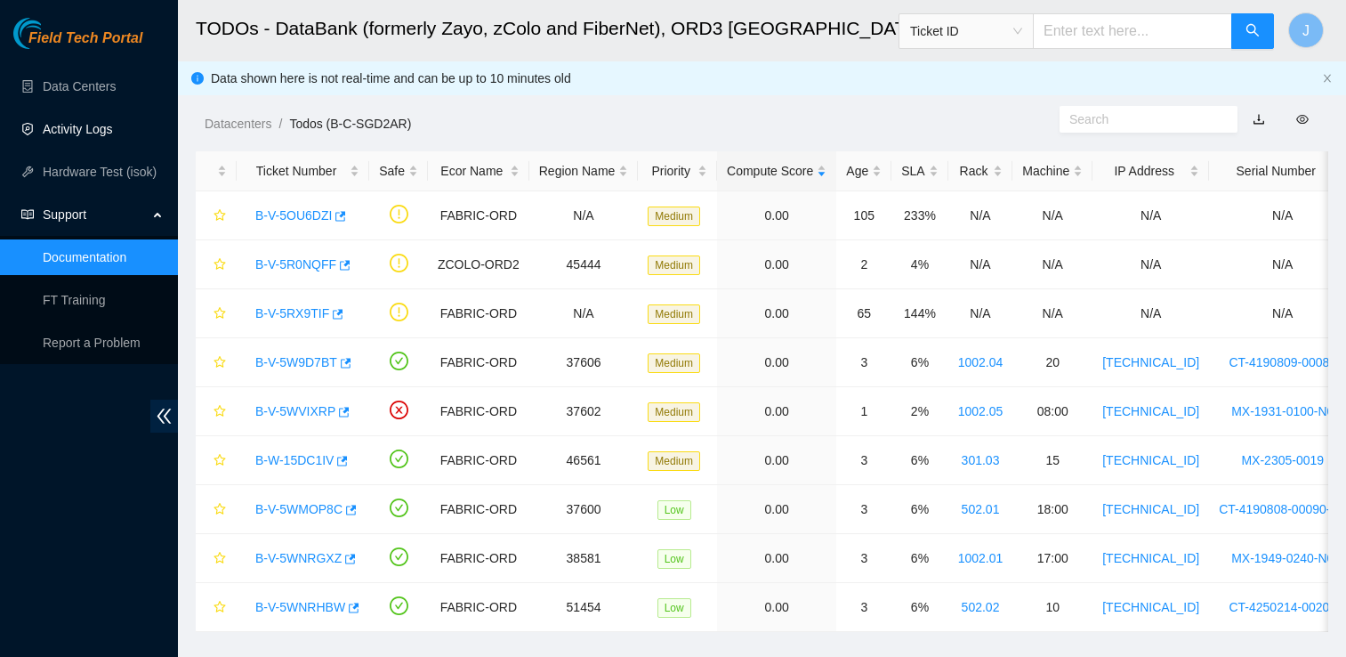
scroll to position [42, 0]
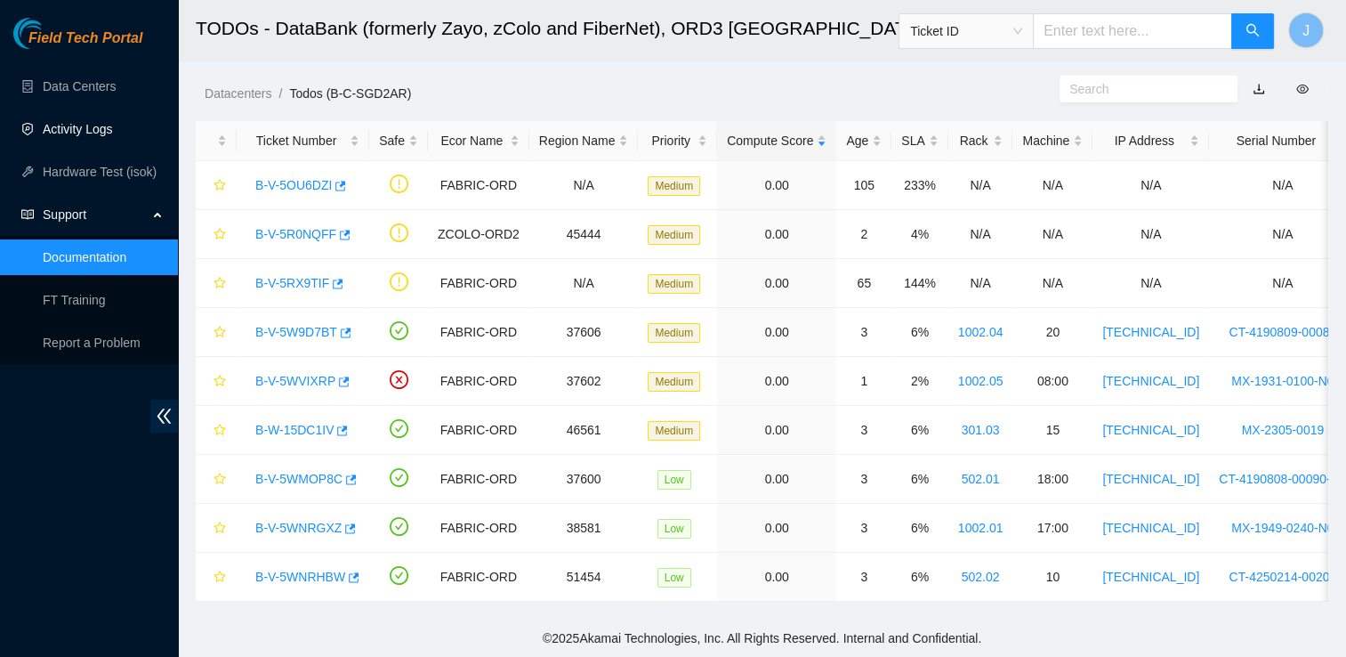
click at [112, 122] on link "Activity Logs" at bounding box center [78, 129] width 70 height 14
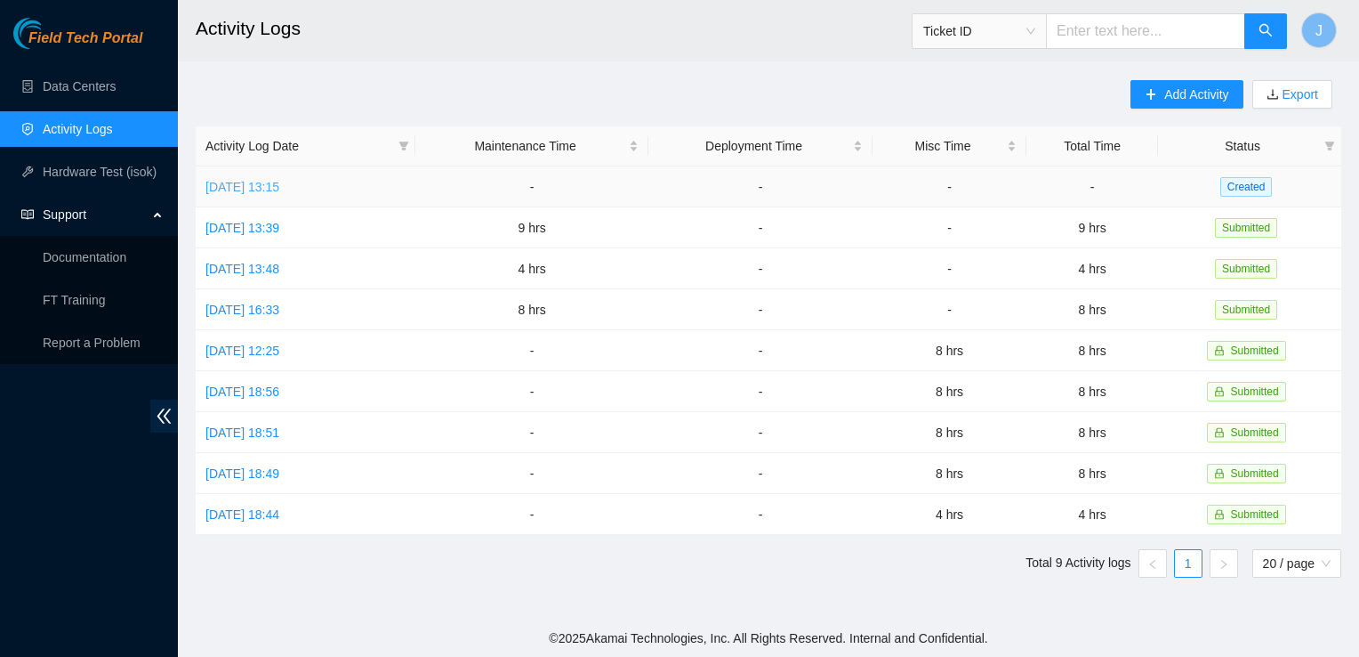
click at [275, 190] on link "[DATE] 13:15" at bounding box center [242, 187] width 74 height 14
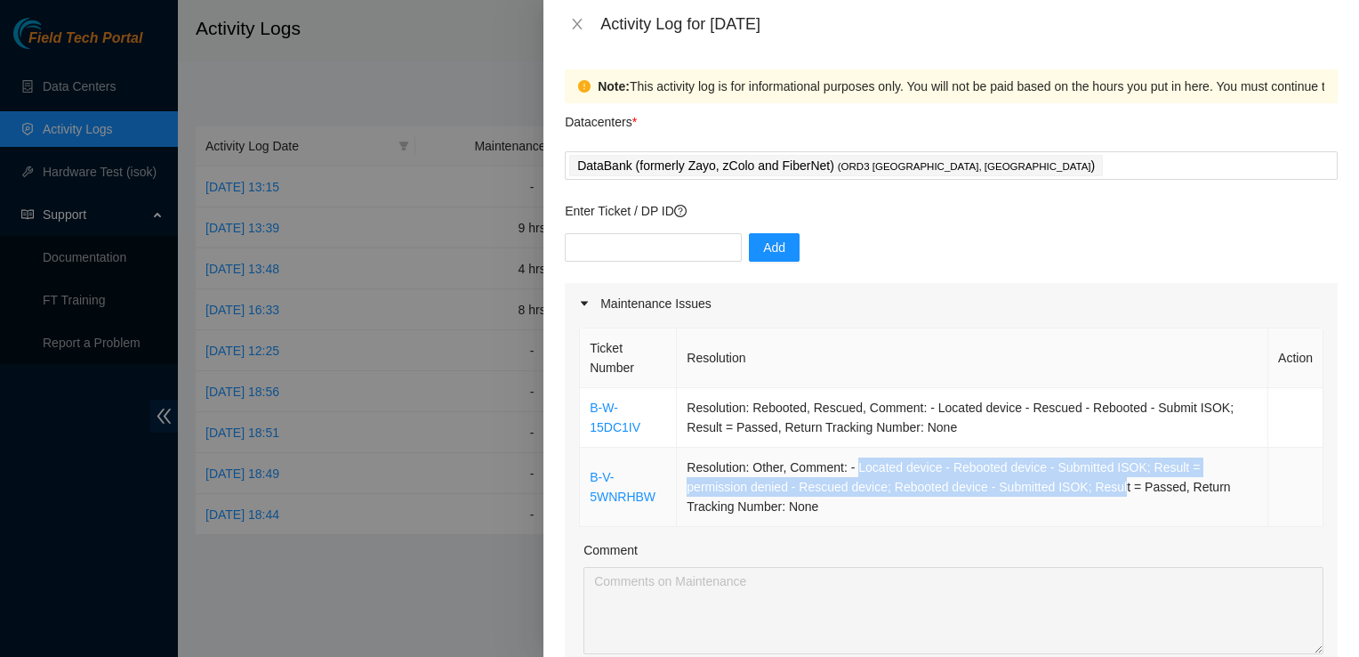
drag, startPoint x: 1111, startPoint y: 493, endPoint x: 852, endPoint y: 468, distance: 260.1
click at [852, 468] on td "Resolution: Other, Comment: - Located device - Rebooted device - Submitted ISOK…" at bounding box center [973, 486] width 592 height 79
copy td "Located device - Rebooted device - Submitted ISOK; Result = permission denied -…"
